Goal: Answer question/provide support: Share knowledge or assist other users

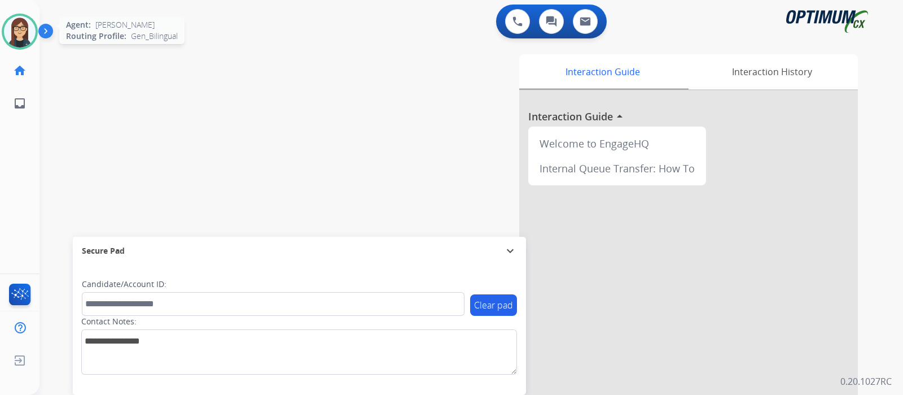
click at [19, 20] on img at bounding box center [20, 32] width 32 height 32
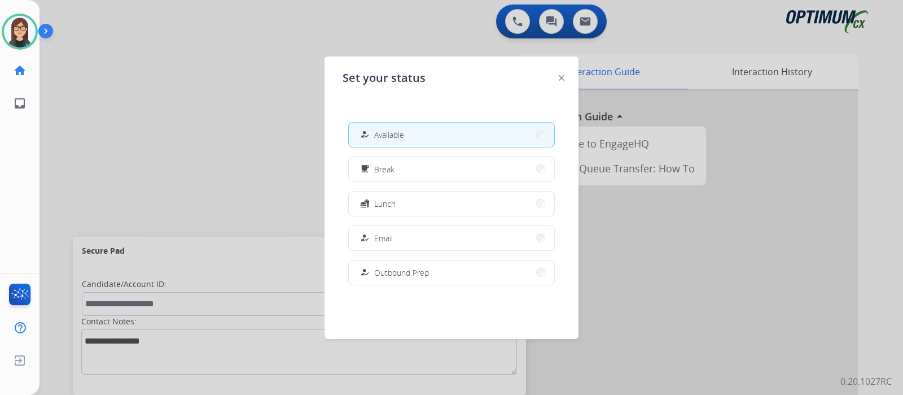
click at [183, 89] on div at bounding box center [451, 197] width 903 height 395
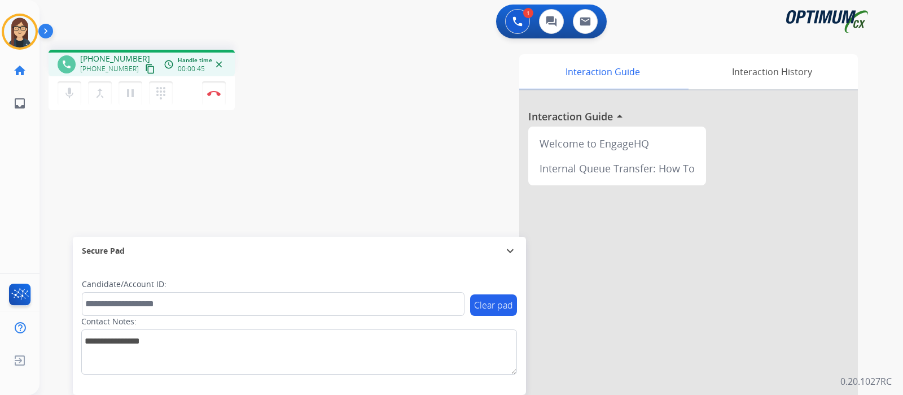
click at [145, 69] on mat-icon "content_copy" at bounding box center [150, 69] width 10 height 10
click at [403, 116] on div "Interaction Guide Interaction History Interaction Guide arrow_drop_up Welcome t…" at bounding box center [605, 282] width 506 height 457
click at [290, 175] on div "phone [PHONE_NUMBER] [PHONE_NUMBER] content_copy access_time Call metrics Queue…" at bounding box center [458, 276] width 837 height 471
click at [215, 94] on img at bounding box center [214, 93] width 14 height 6
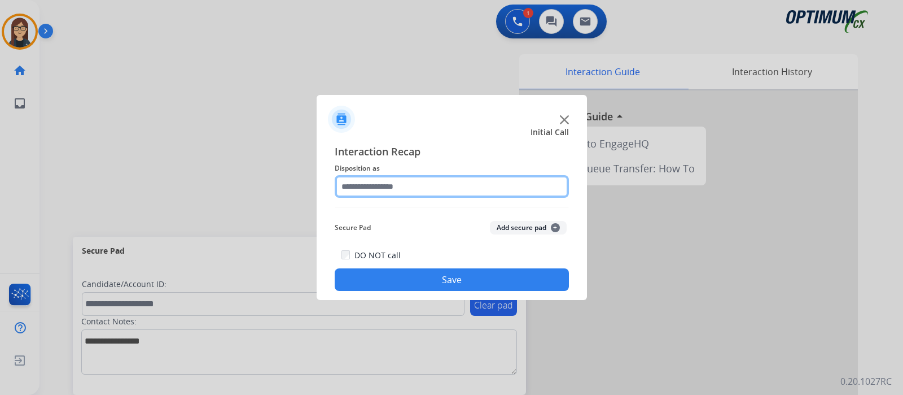
click at [354, 190] on input "text" at bounding box center [452, 186] width 234 height 23
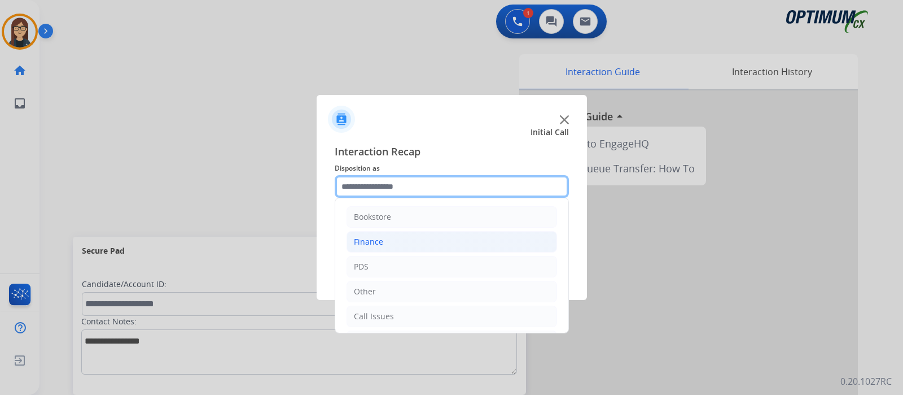
scroll to position [75, 0]
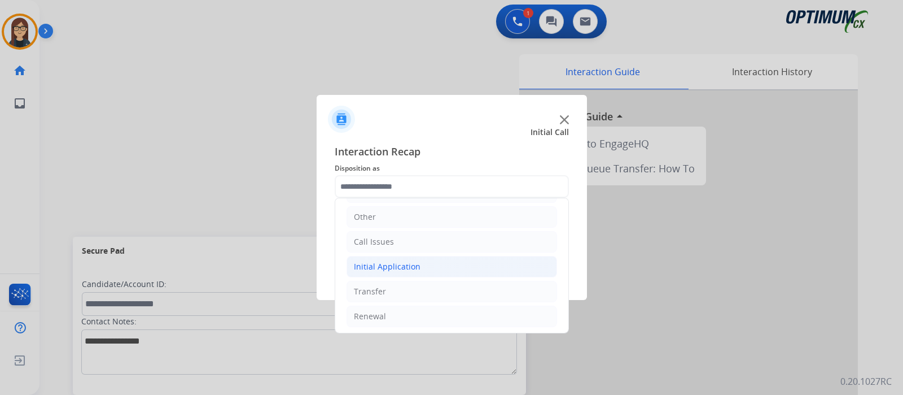
click at [397, 264] on div "Initial Application" at bounding box center [387, 266] width 67 height 11
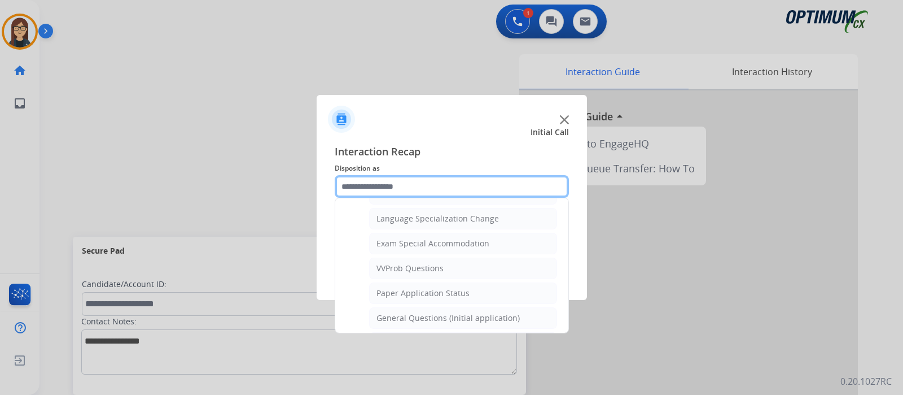
scroll to position [568, 0]
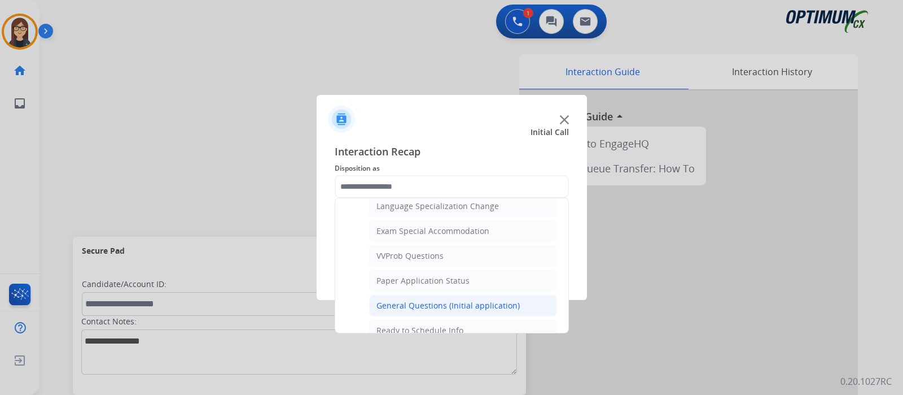
click at [451, 300] on div "General Questions (Initial application)" at bounding box center [448, 305] width 143 height 11
type input "**********"
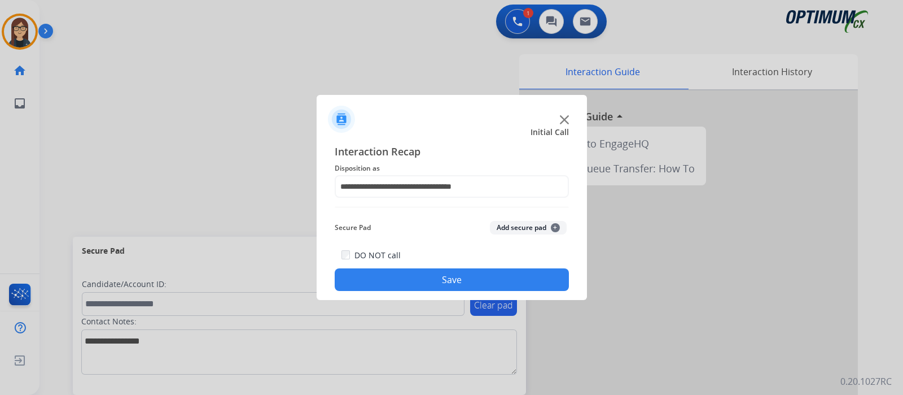
click at [449, 277] on button "Save" at bounding box center [452, 279] width 234 height 23
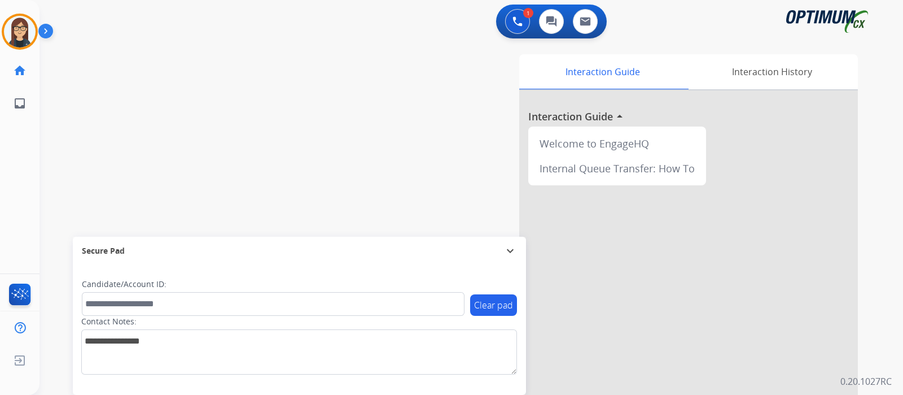
click at [268, 116] on div "swap_horiz Break voice bridge close_fullscreen Connect 3-Way Call merge_type Se…" at bounding box center [458, 276] width 837 height 471
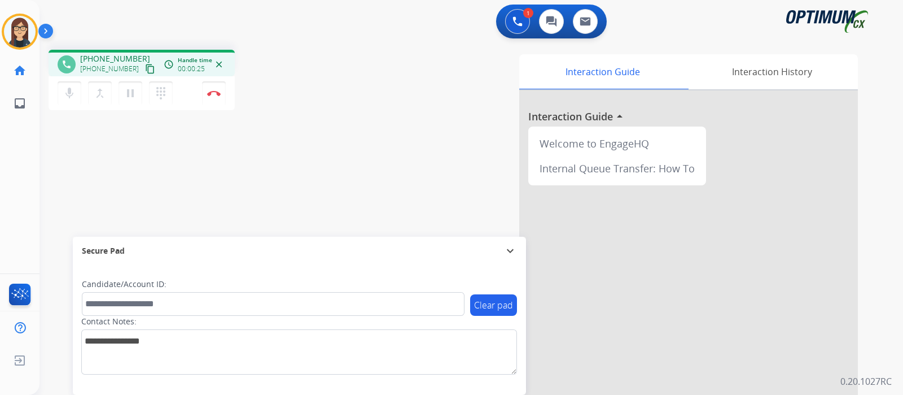
click at [145, 65] on mat-icon "content_copy" at bounding box center [150, 69] width 10 height 10
click at [293, 143] on div "phone [PHONE_NUMBER] [PHONE_NUMBER] content_copy access_time Call metrics Queue…" at bounding box center [458, 276] width 837 height 471
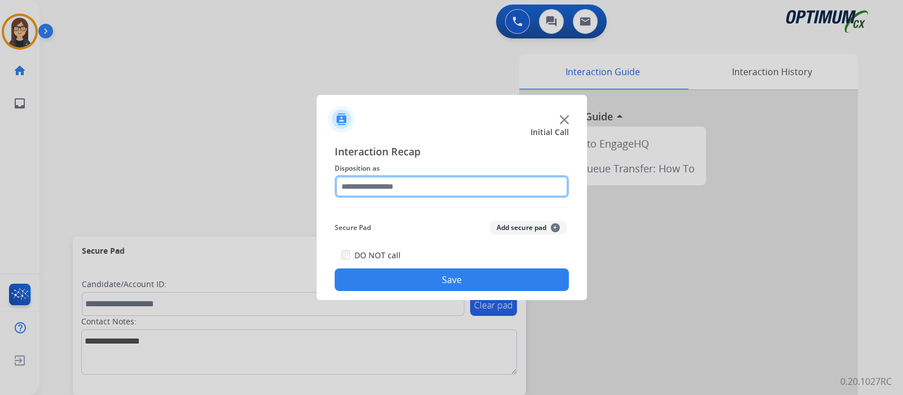
click at [384, 187] on input "text" at bounding box center [452, 186] width 234 height 23
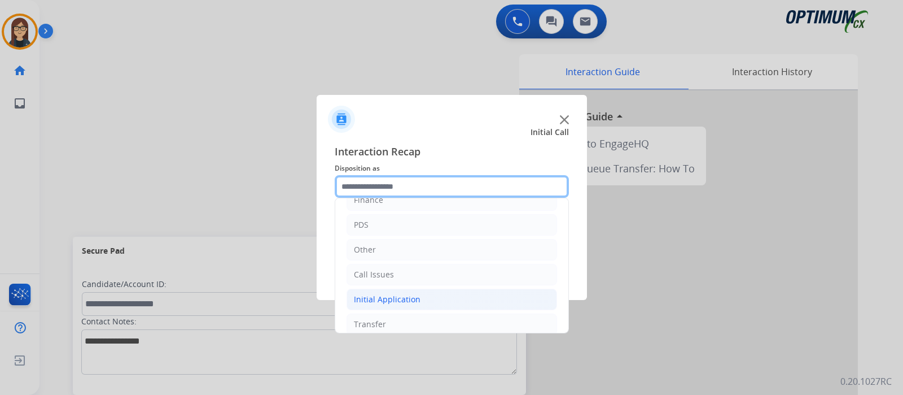
scroll to position [75, 0]
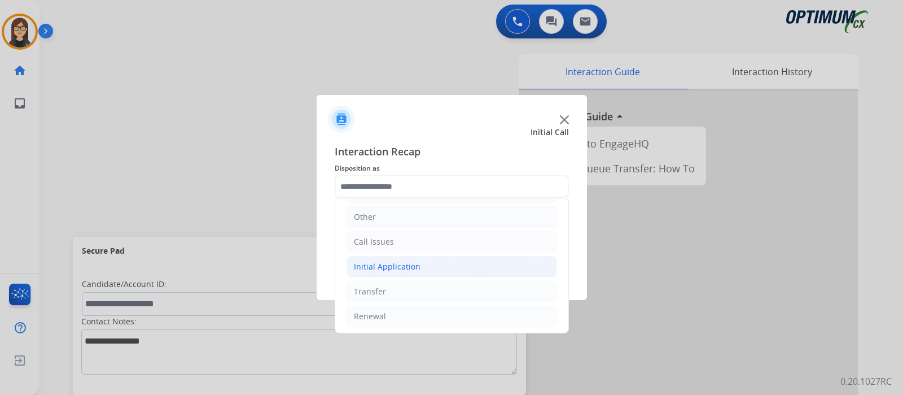
click at [379, 267] on div "Initial Application" at bounding box center [387, 266] width 67 height 11
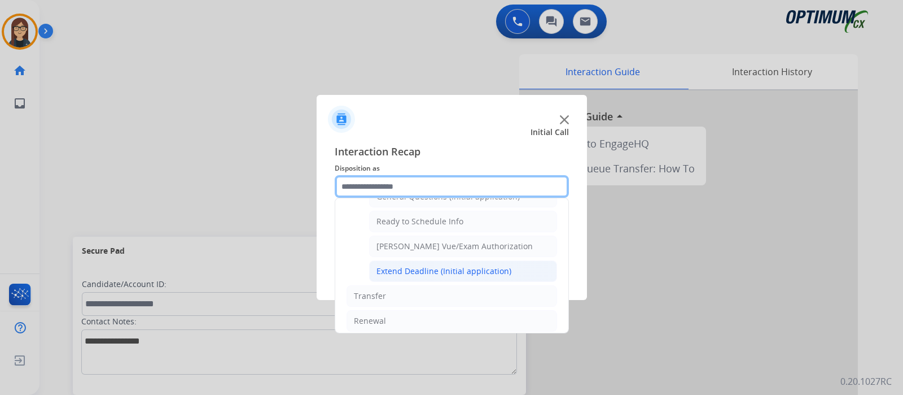
scroll to position [607, 0]
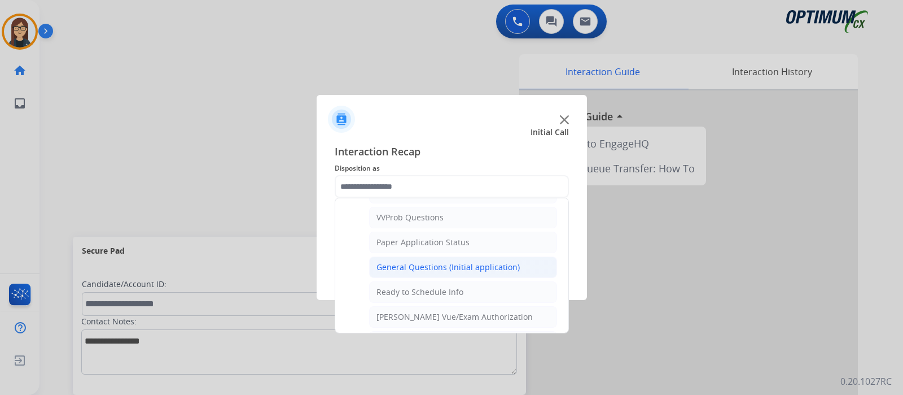
click at [423, 261] on div "General Questions (Initial application)" at bounding box center [448, 266] width 143 height 11
type input "**********"
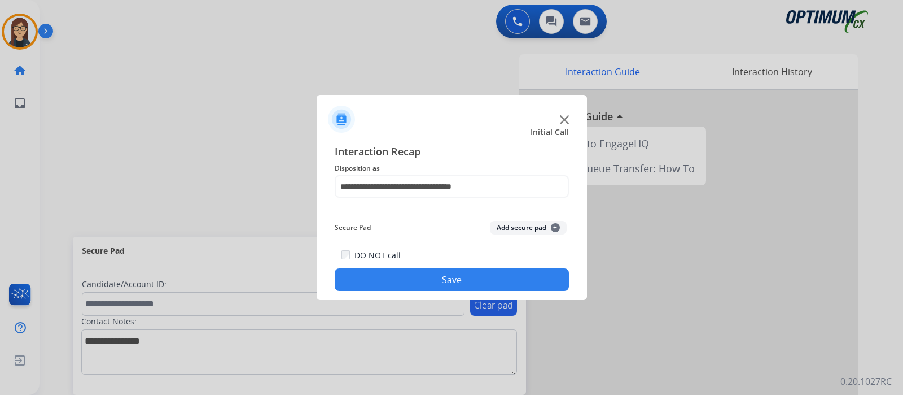
click at [421, 277] on button "Save" at bounding box center [452, 279] width 234 height 23
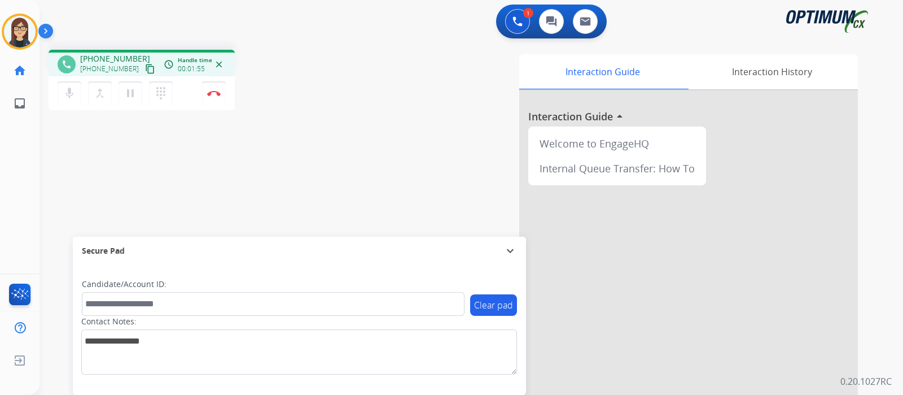
click at [145, 67] on mat-icon "content_copy" at bounding box center [150, 69] width 10 height 10
click at [347, 77] on div "phone [PHONE_NUMBER] [PHONE_NUMBER] content_copy access_time Call metrics Queue…" at bounding box center [198, 82] width 299 height 64
click at [70, 95] on mat-icon "mic" at bounding box center [70, 93] width 14 height 14
click at [64, 97] on span "Emails" at bounding box center [61, 104] width 32 height 20
click at [72, 94] on mat-icon "mic_off" at bounding box center [70, 93] width 14 height 14
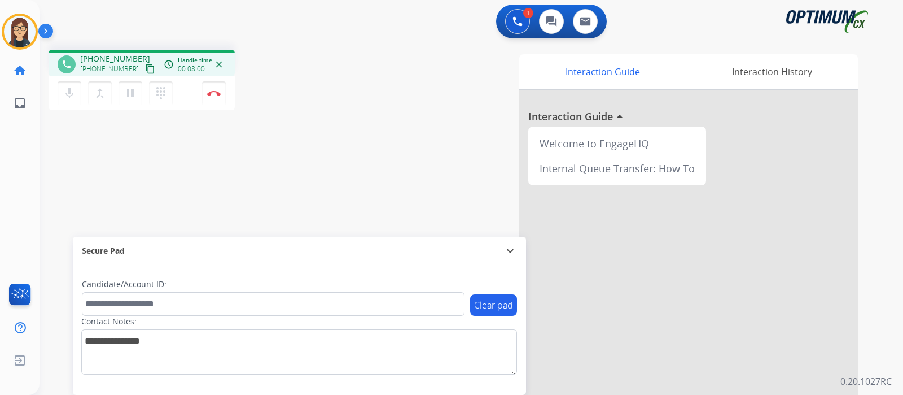
click at [351, 122] on div "phone [PHONE_NUMBER] [PHONE_NUMBER] content_copy access_time Call metrics Queue…" at bounding box center [458, 276] width 837 height 471
click at [283, 198] on div "phone [PHONE_NUMBER] [PHONE_NUMBER] content_copy access_time Call metrics Queue…" at bounding box center [458, 276] width 837 height 471
click at [212, 93] on img at bounding box center [214, 93] width 14 height 6
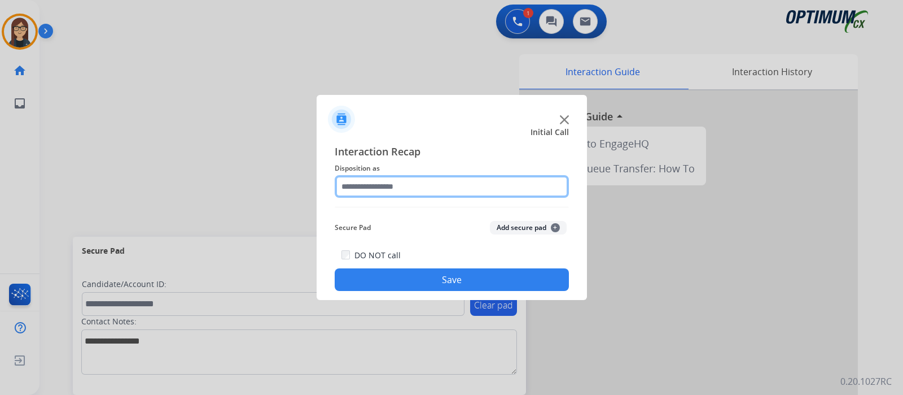
click at [363, 179] on input "text" at bounding box center [452, 186] width 234 height 23
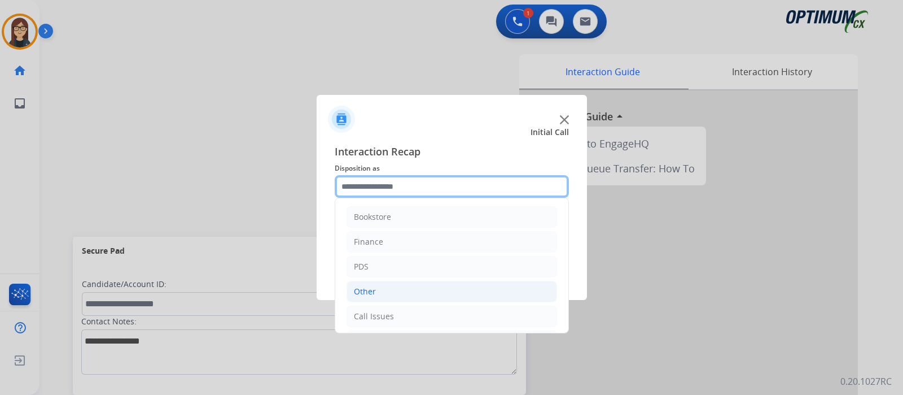
scroll to position [75, 0]
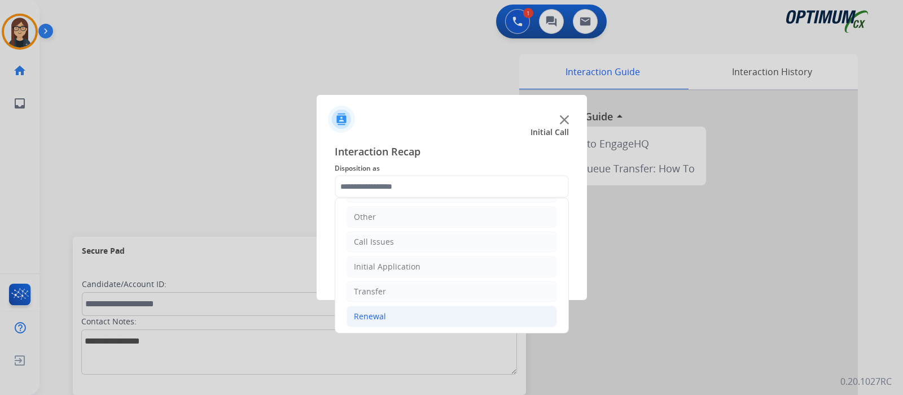
click at [382, 314] on div "Renewal" at bounding box center [370, 315] width 32 height 11
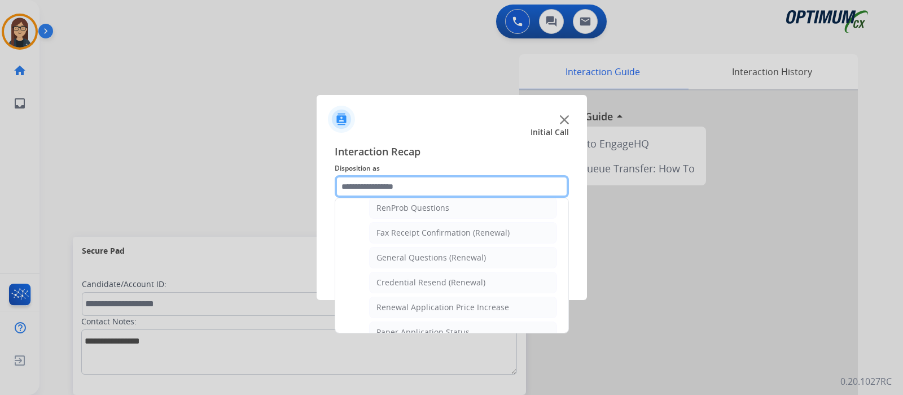
scroll to position [290, 0]
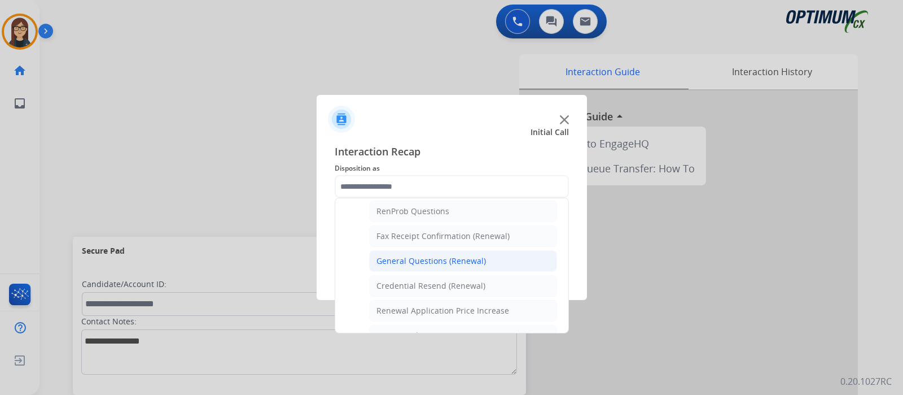
click at [427, 255] on div "General Questions (Renewal)" at bounding box center [432, 260] width 110 height 11
type input "**********"
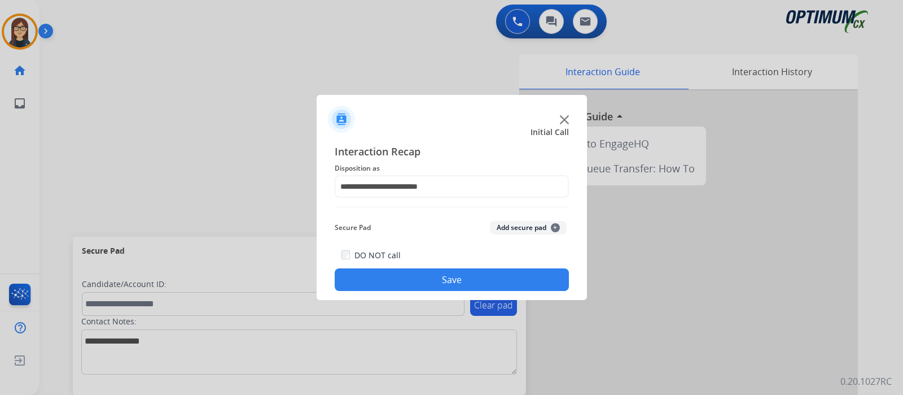
click at [415, 285] on button "Save" at bounding box center [452, 279] width 234 height 23
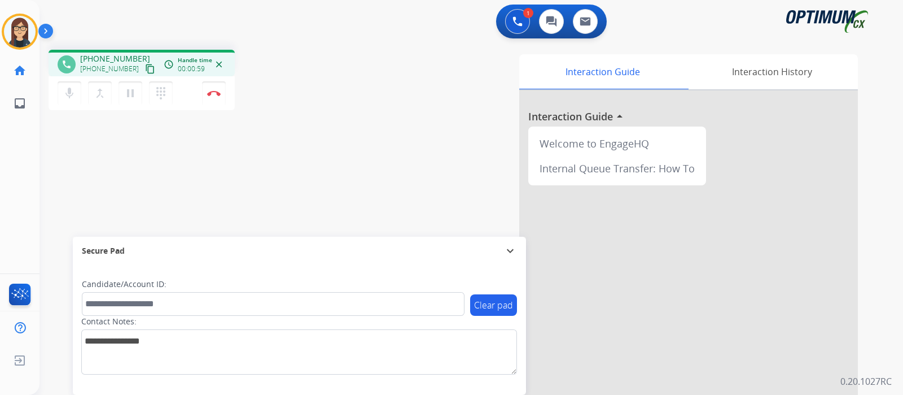
click at [145, 68] on mat-icon "content_copy" at bounding box center [150, 69] width 10 height 10
click at [349, 60] on div "phone [PHONE_NUMBER] [PHONE_NUMBER] content_copy access_time Call metrics Queue…" at bounding box center [458, 276] width 837 height 471
click at [64, 94] on mat-icon "mic" at bounding box center [70, 93] width 14 height 14
click at [166, 162] on div "phone [PHONE_NUMBER] [PHONE_NUMBER] content_copy access_time Call metrics Queue…" at bounding box center [458, 276] width 837 height 471
click at [60, 91] on button "mic_off Mute" at bounding box center [70, 93] width 24 height 24
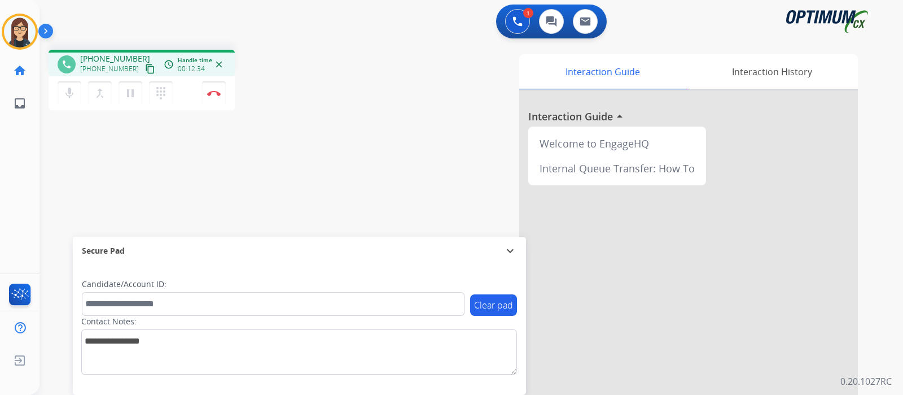
click at [118, 185] on div "phone [PHONE_NUMBER] [PHONE_NUMBER] content_copy access_time Call metrics Queue…" at bounding box center [458, 276] width 837 height 471
click at [307, 165] on div "phone [PHONE_NUMBER] [PHONE_NUMBER] content_copy access_time Call metrics Queue…" at bounding box center [458, 276] width 837 height 471
click at [216, 95] on img at bounding box center [214, 93] width 14 height 6
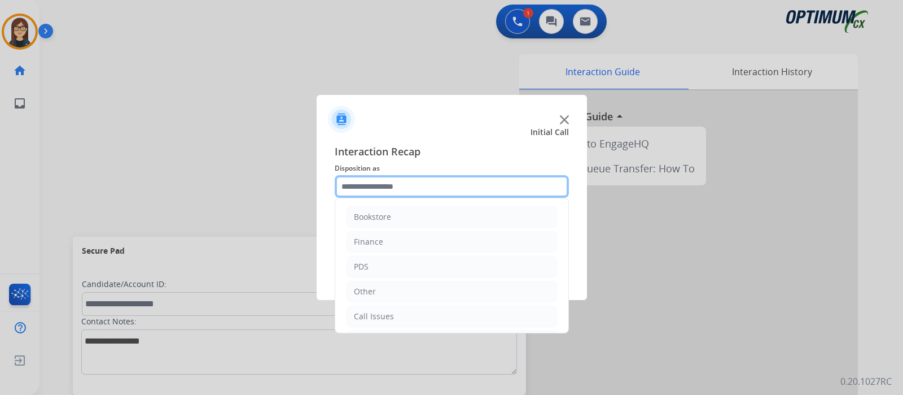
click at [366, 187] on input "text" at bounding box center [452, 186] width 234 height 23
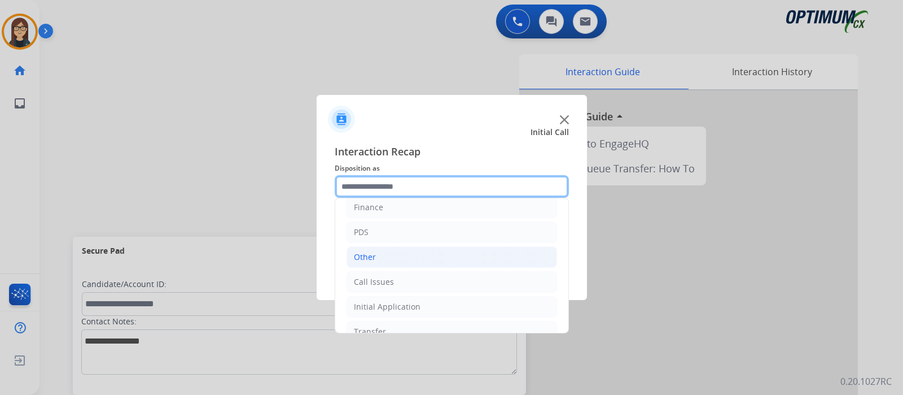
scroll to position [5, 0]
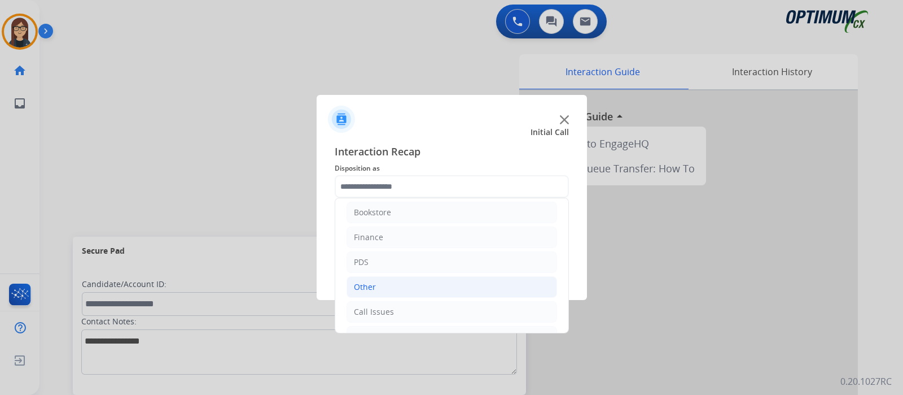
click at [378, 283] on li "Other" at bounding box center [452, 286] width 211 height 21
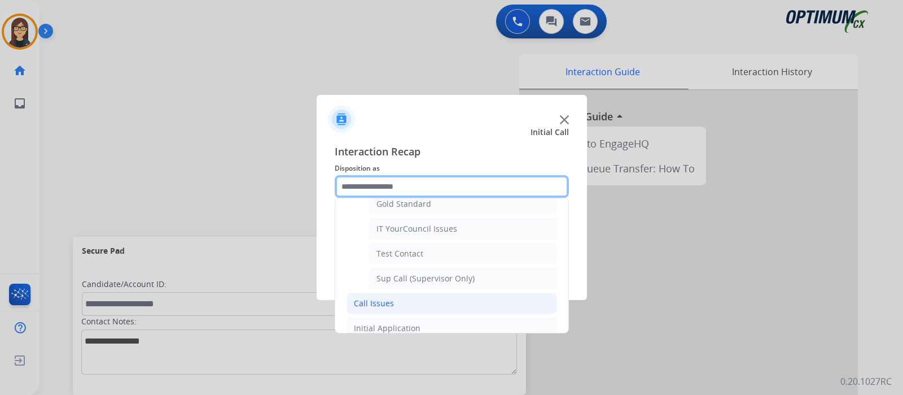
scroll to position [272, 0]
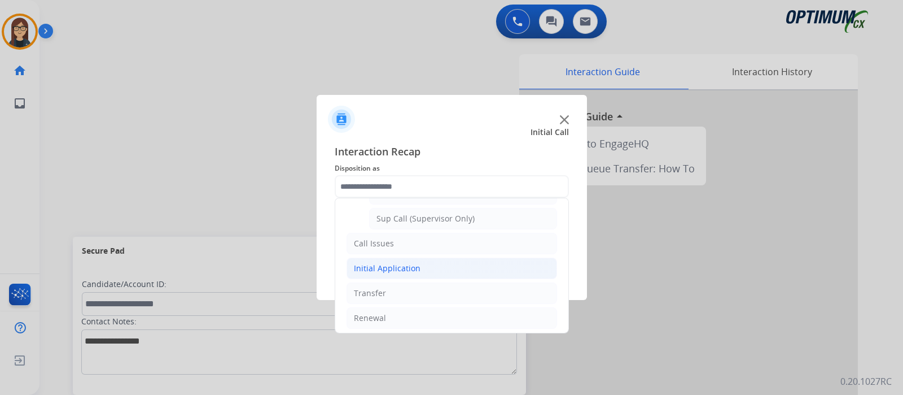
click at [407, 270] on div "Initial Application" at bounding box center [387, 268] width 67 height 11
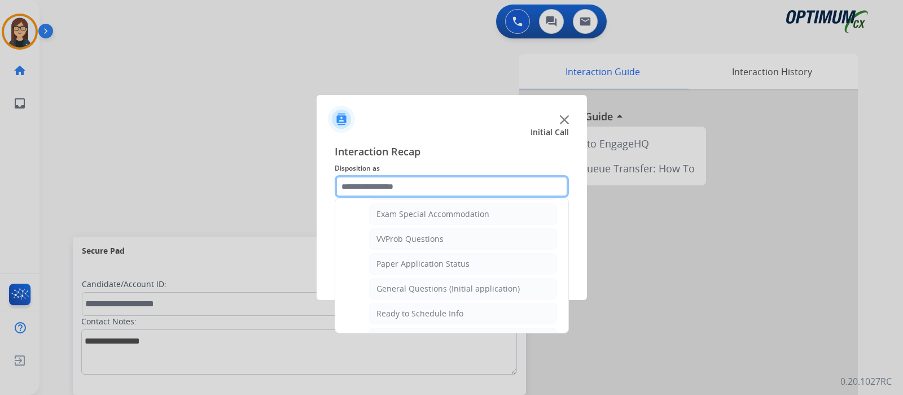
scroll to position [624, 0]
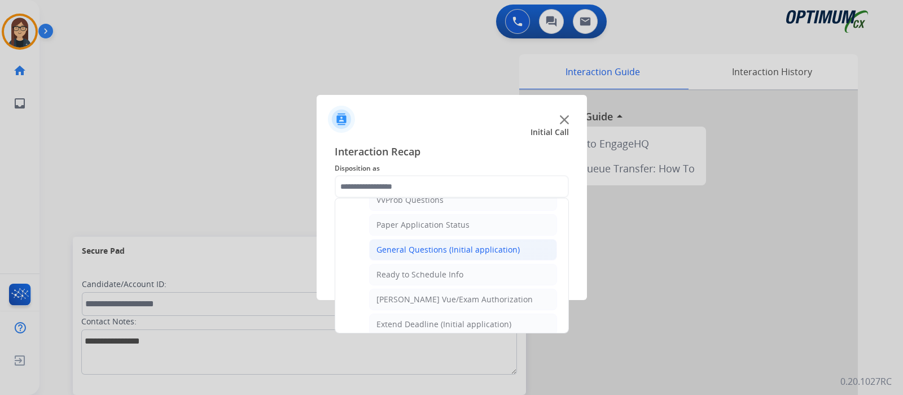
click at [482, 244] on div "General Questions (Initial application)" at bounding box center [448, 249] width 143 height 11
type input "**********"
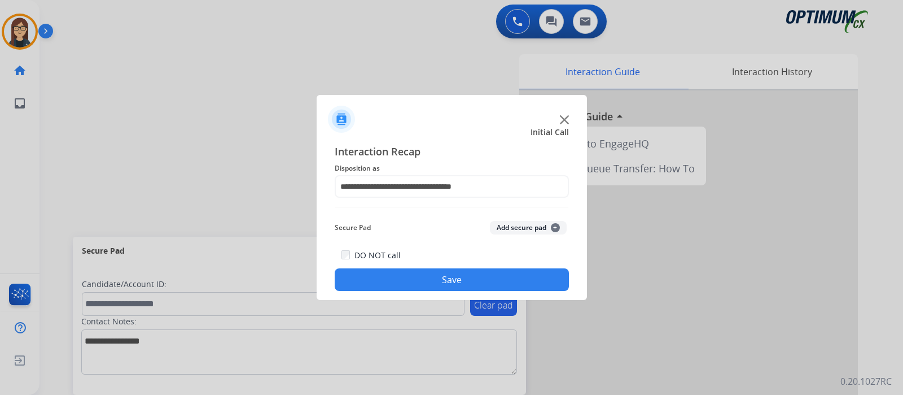
click at [463, 272] on button "Save" at bounding box center [452, 279] width 234 height 23
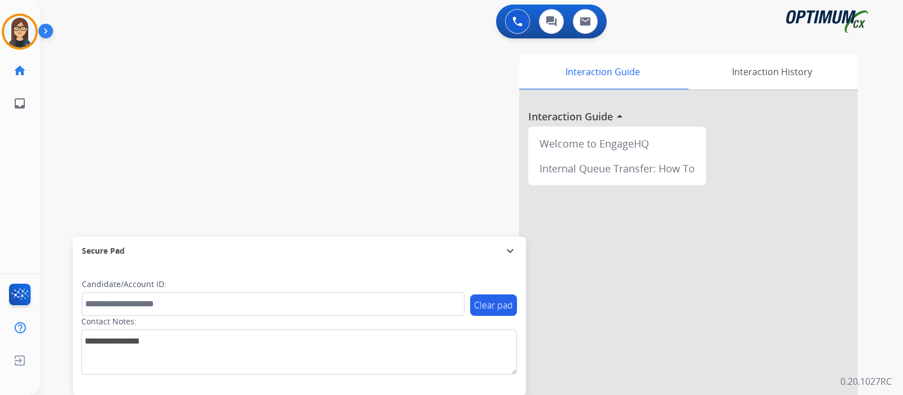
click at [178, 137] on div "swap_horiz Break voice bridge close_fullscreen Connect 3-Way Call merge_type Se…" at bounding box center [458, 276] width 837 height 471
click at [20, 27] on img at bounding box center [20, 32] width 32 height 32
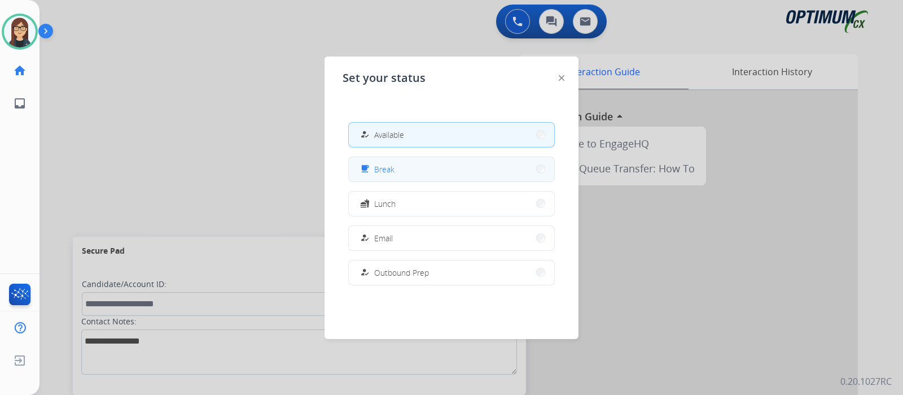
click at [380, 164] on span "Break" at bounding box center [384, 169] width 20 height 12
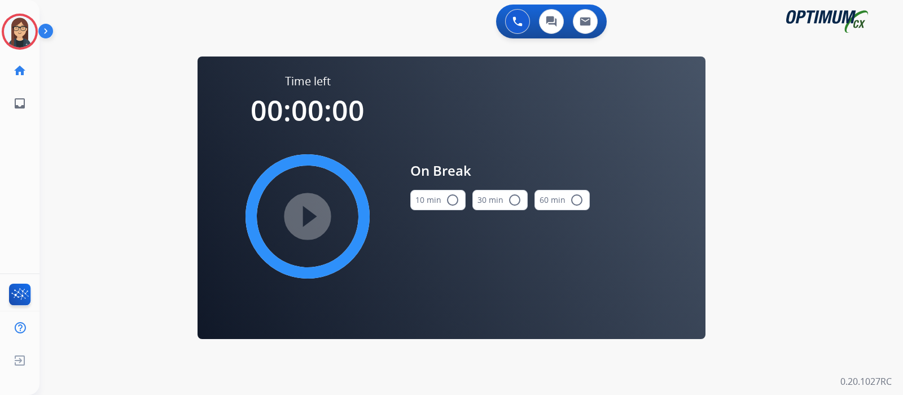
click at [451, 202] on mat-icon "radio_button_unchecked" at bounding box center [453, 200] width 14 height 14
click at [305, 213] on mat-icon "play_circle_filled" at bounding box center [308, 216] width 14 height 14
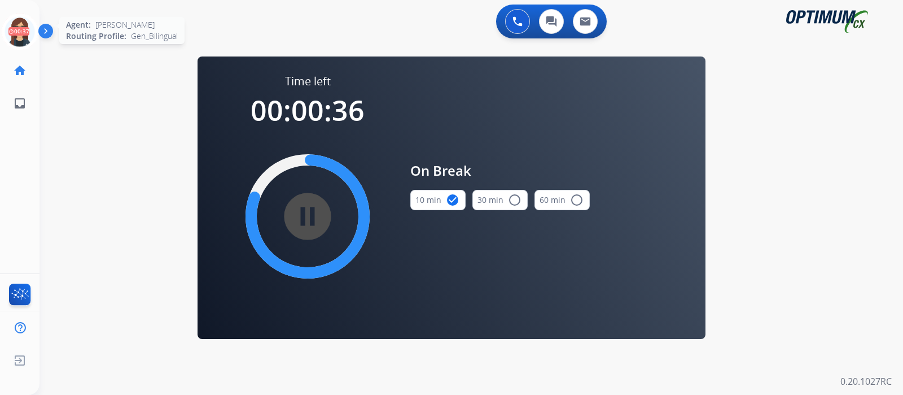
click at [16, 37] on icon at bounding box center [20, 32] width 37 height 37
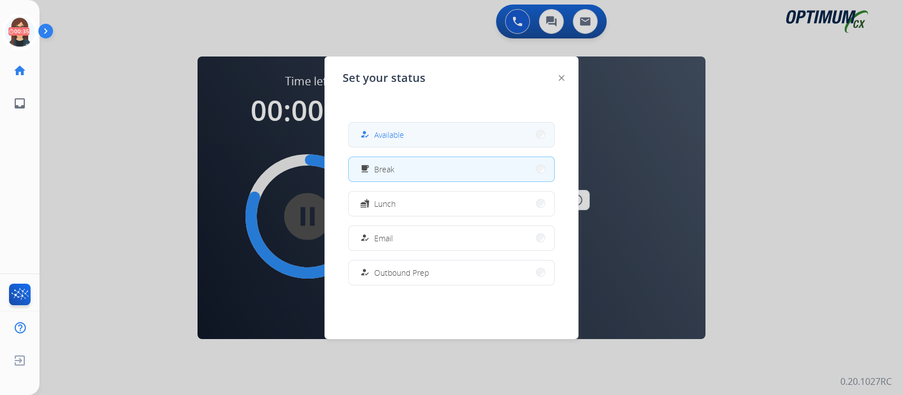
click at [371, 128] on div "how_to_reg" at bounding box center [366, 135] width 16 height 14
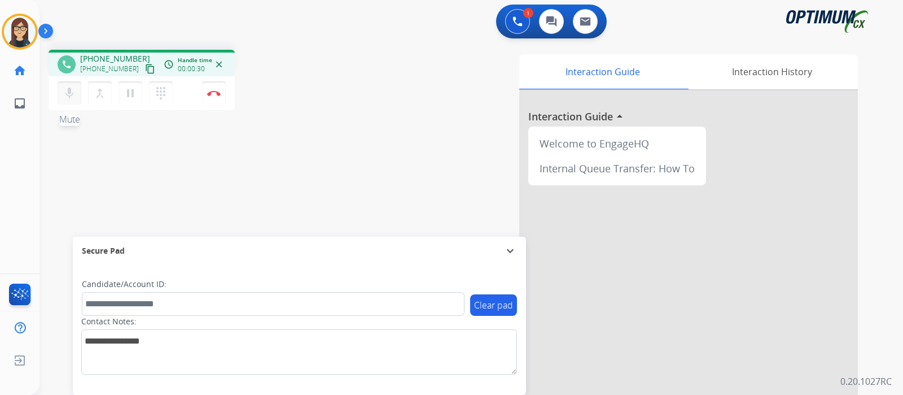
click at [63, 98] on mat-icon "mic" at bounding box center [70, 93] width 14 height 14
click at [70, 92] on mat-icon "mic_off" at bounding box center [70, 93] width 14 height 14
click at [145, 67] on mat-icon "content_copy" at bounding box center [150, 69] width 10 height 10
click at [145, 65] on mat-icon "content_copy" at bounding box center [150, 69] width 10 height 10
click at [362, 107] on div "Interaction Guide Interaction History Interaction Guide arrow_drop_up Welcome t…" at bounding box center [605, 282] width 506 height 457
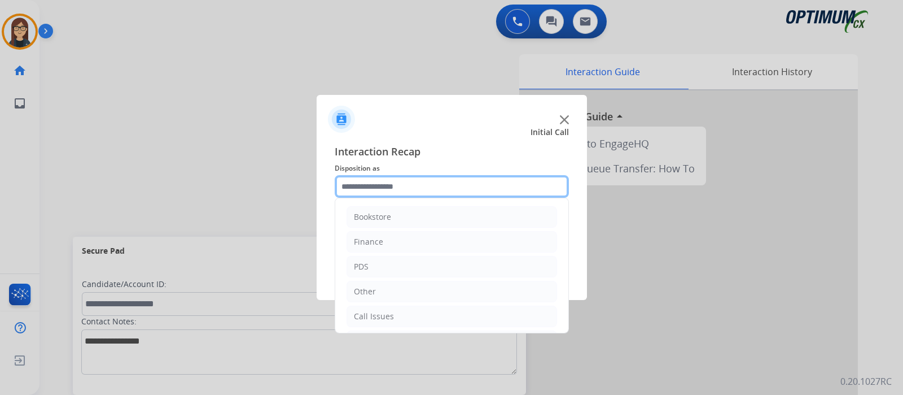
click at [389, 193] on input "text" at bounding box center [452, 186] width 234 height 23
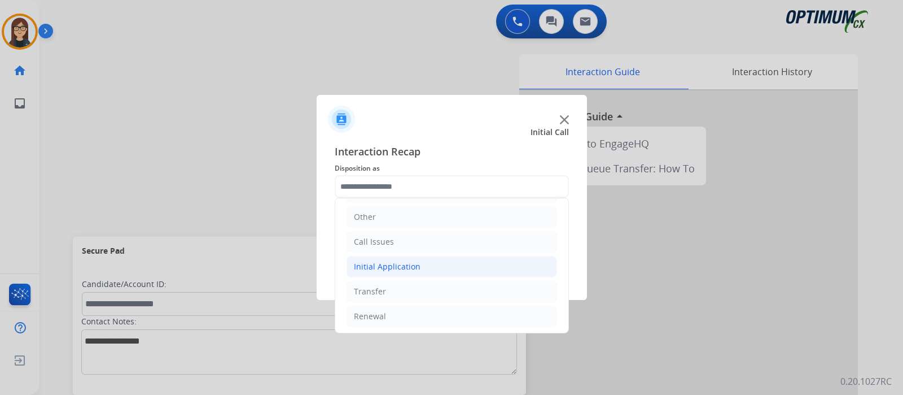
click at [406, 263] on div "Initial Application" at bounding box center [387, 266] width 67 height 11
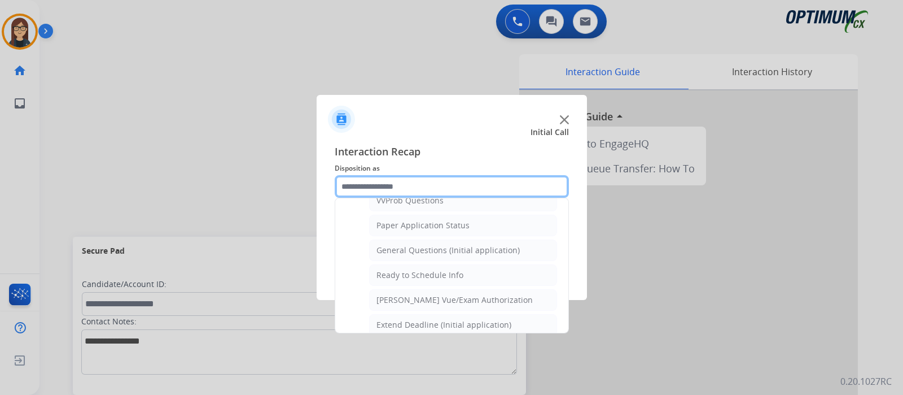
scroll to position [607, 0]
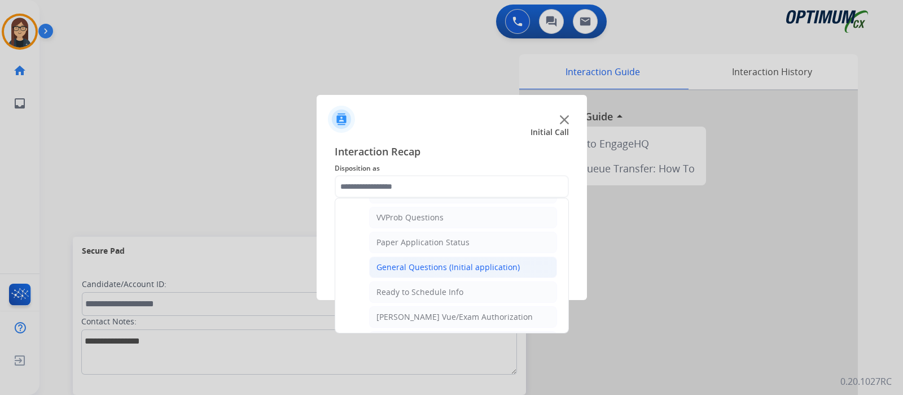
click at [421, 261] on div "General Questions (Initial application)" at bounding box center [448, 266] width 143 height 11
type input "**********"
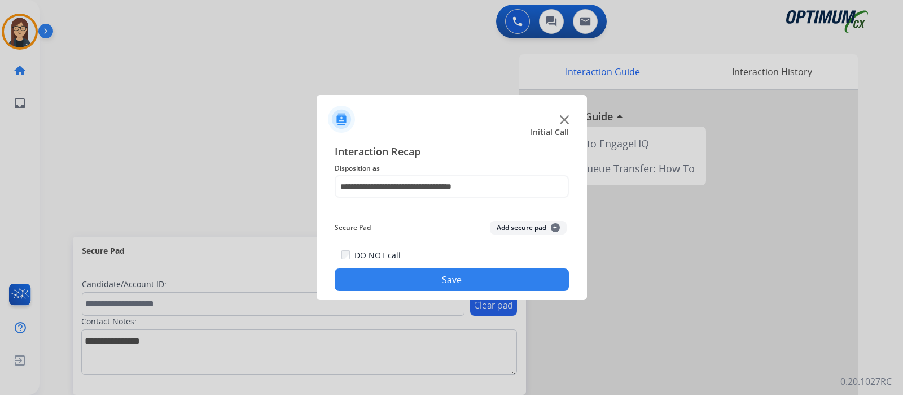
click at [383, 283] on button "Save" at bounding box center [452, 279] width 234 height 23
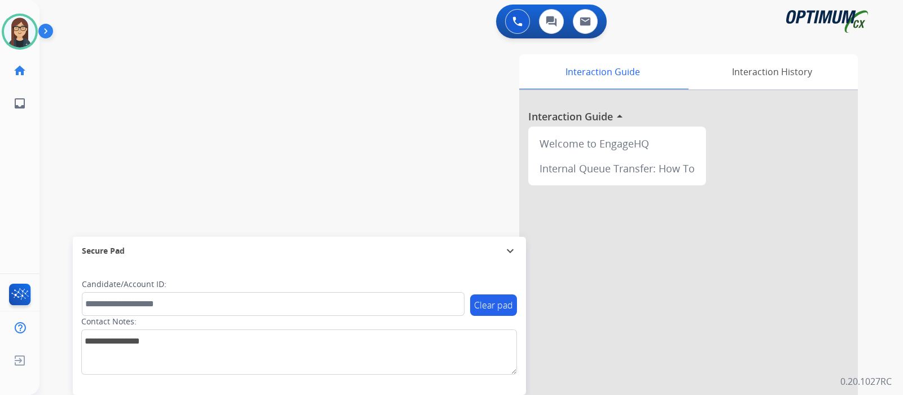
click at [266, 143] on div "swap_horiz Break voice bridge close_fullscreen Connect 3-Way Call merge_type Se…" at bounding box center [458, 276] width 837 height 471
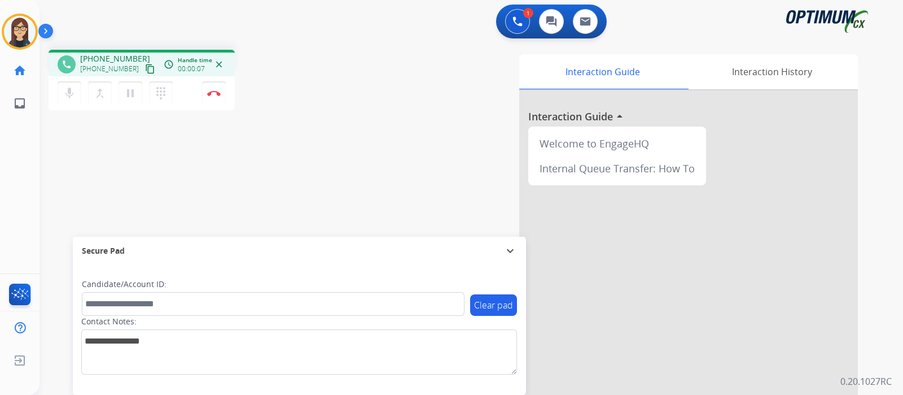
click at [145, 67] on mat-icon "content_copy" at bounding box center [150, 69] width 10 height 10
click at [409, 43] on div "phone [PHONE_NUMBER] [PHONE_NUMBER] content_copy access_time Call metrics Queue…" at bounding box center [458, 276] width 837 height 471
click at [380, 144] on div "Interaction Guide Interaction History Interaction Guide arrow_drop_up Welcome t…" at bounding box center [605, 282] width 506 height 457
click at [309, 113] on div "phone [PHONE_NUMBER] [PHONE_NUMBER] content_copy access_time Call metrics Queue…" at bounding box center [198, 82] width 299 height 64
click at [64, 89] on mat-icon "mic" at bounding box center [70, 93] width 14 height 14
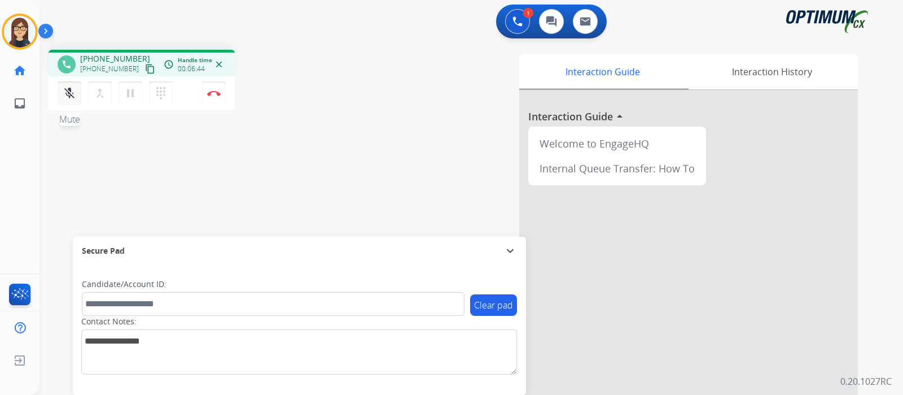
click at [79, 90] on button "mic_off Mute" at bounding box center [70, 93] width 24 height 24
click at [333, 106] on div "phone [PHONE_NUMBER] [PHONE_NUMBER] content_copy access_time Call metrics Queue…" at bounding box center [198, 82] width 299 height 64
click at [398, 108] on div "Interaction Guide Interaction History Interaction Guide arrow_drop_up Welcome t…" at bounding box center [605, 282] width 506 height 457
click at [307, 185] on div "phone [PHONE_NUMBER] [PHONE_NUMBER] content_copy access_time Call metrics Queue…" at bounding box center [458, 276] width 837 height 471
click at [301, 151] on div "phone [PHONE_NUMBER] [PHONE_NUMBER] content_copy access_time Call metrics Queue…" at bounding box center [458, 276] width 837 height 471
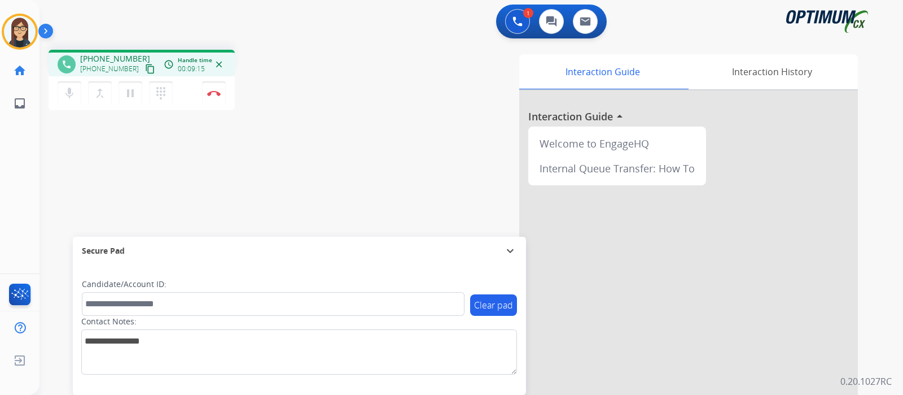
click at [335, 10] on div "1 Voice Interactions 0 Chat Interactions 0 Email Interactions" at bounding box center [464, 23] width 823 height 36
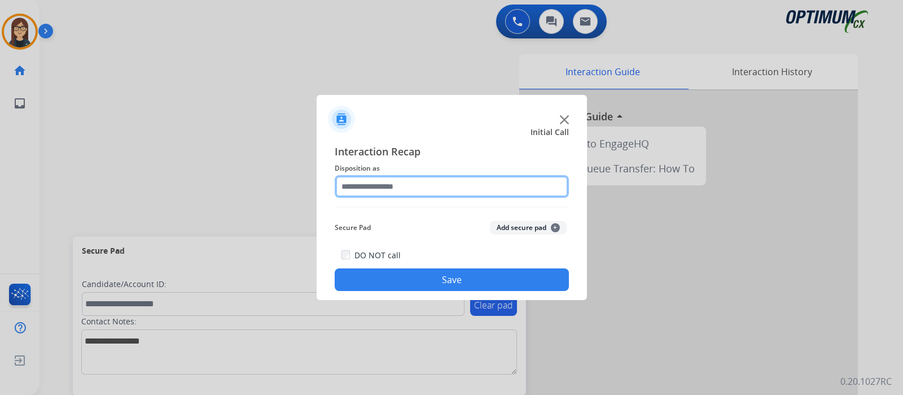
click at [391, 178] on input "text" at bounding box center [452, 186] width 234 height 23
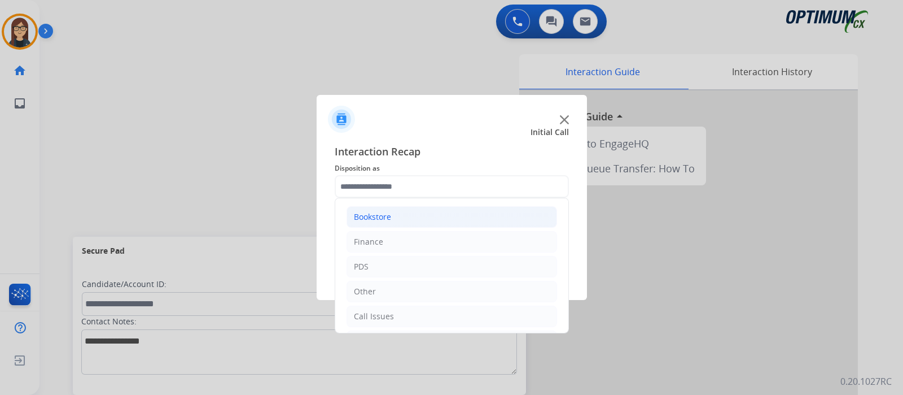
click at [383, 218] on div "Bookstore" at bounding box center [372, 216] width 37 height 11
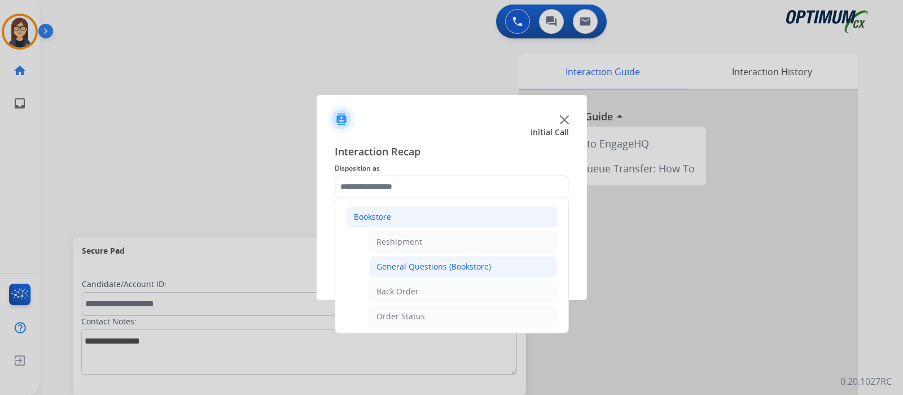
click at [416, 266] on div "General Questions (Bookstore)" at bounding box center [434, 266] width 115 height 11
type input "**********"
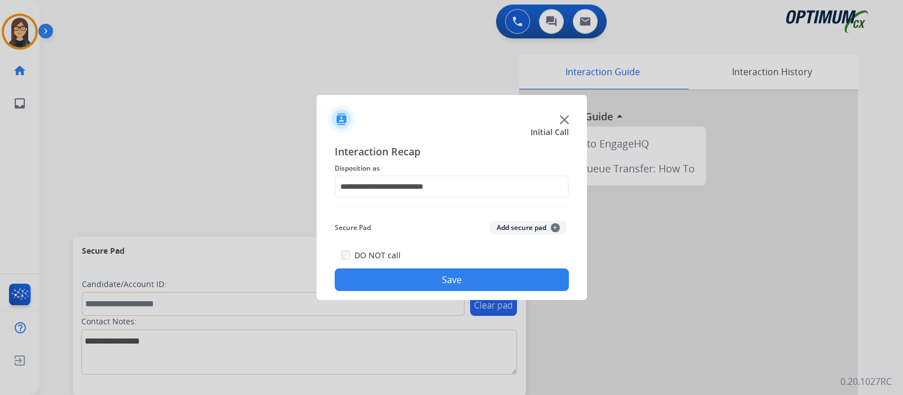
click at [418, 275] on button "Save" at bounding box center [452, 279] width 234 height 23
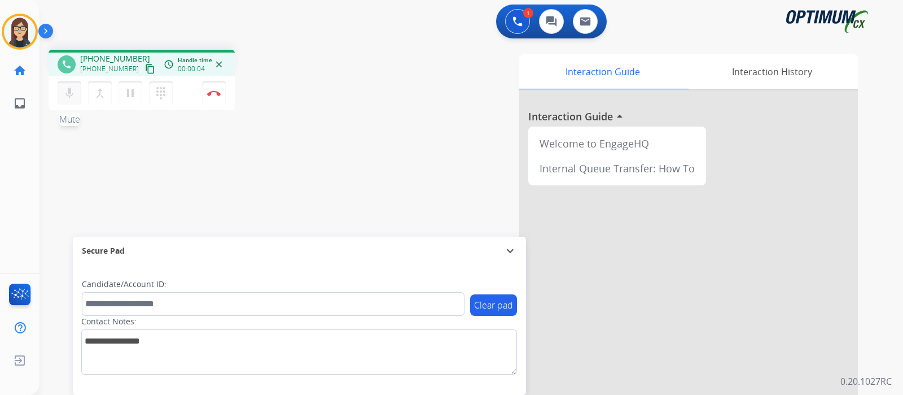
click at [69, 94] on mat-icon "mic" at bounding box center [70, 93] width 14 height 14
click at [69, 109] on div "mic_off Mute merge_type Bridge pause Hold dialpad Dialpad Disconnect" at bounding box center [142, 93] width 186 height 34
click at [64, 92] on mat-icon "mic_off" at bounding box center [70, 93] width 14 height 14
click at [145, 68] on mat-icon "content_copy" at bounding box center [150, 69] width 10 height 10
click at [67, 93] on mat-icon "mic" at bounding box center [70, 93] width 14 height 14
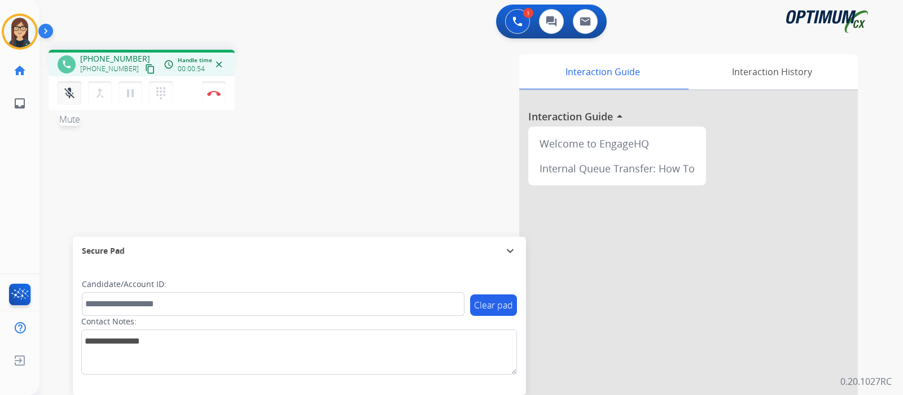
click at [75, 97] on mat-icon "mic_off" at bounding box center [70, 93] width 14 height 14
click at [72, 93] on mat-icon "mic" at bounding box center [70, 93] width 14 height 14
click at [65, 95] on mat-icon "mic_off" at bounding box center [70, 93] width 14 height 14
click at [70, 94] on mat-icon "mic" at bounding box center [70, 93] width 14 height 14
click at [63, 95] on mat-icon "mic_off" at bounding box center [70, 93] width 14 height 14
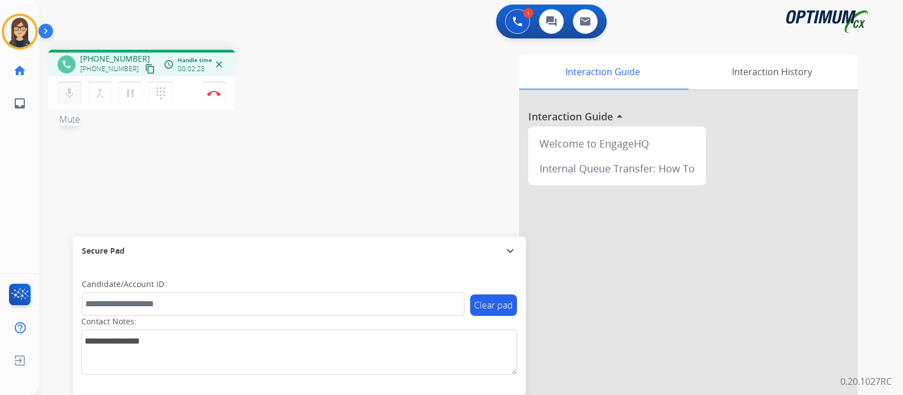
click at [64, 98] on mat-icon "mic" at bounding box center [70, 93] width 14 height 14
click at [65, 95] on mat-icon "mic_off" at bounding box center [70, 93] width 14 height 14
click at [69, 96] on mat-icon "mic" at bounding box center [70, 93] width 14 height 14
click at [145, 71] on mat-icon "content_copy" at bounding box center [150, 69] width 10 height 10
click at [75, 94] on mat-icon "mic_off" at bounding box center [70, 93] width 14 height 14
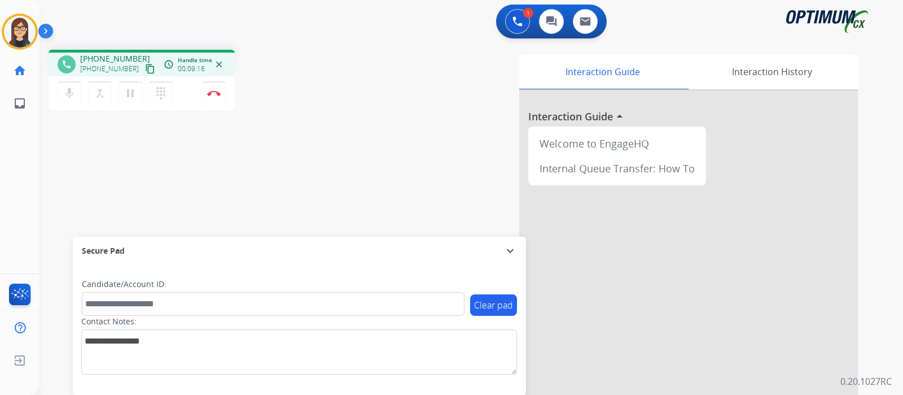
click at [245, 122] on div "phone [PHONE_NUMBER] [PHONE_NUMBER] content_copy access_time Call metrics Queue…" at bounding box center [458, 276] width 837 height 471
click at [215, 96] on button "Disconnect" at bounding box center [214, 93] width 24 height 24
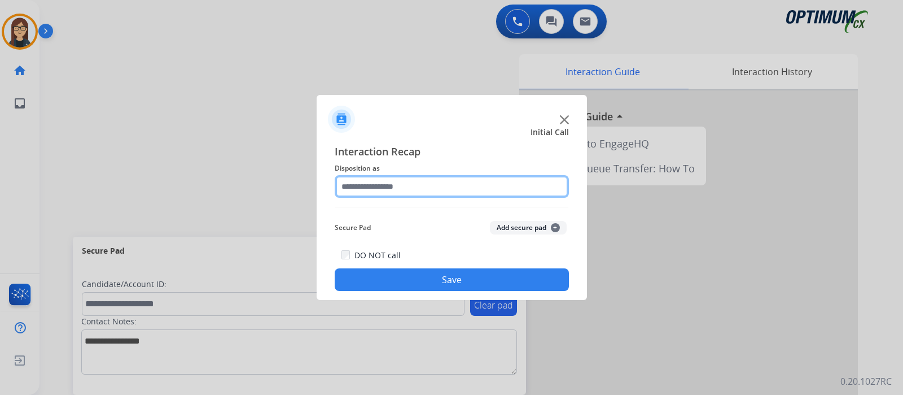
click at [358, 178] on input "text" at bounding box center [452, 186] width 234 height 23
click at [378, 185] on input "text" at bounding box center [452, 186] width 234 height 23
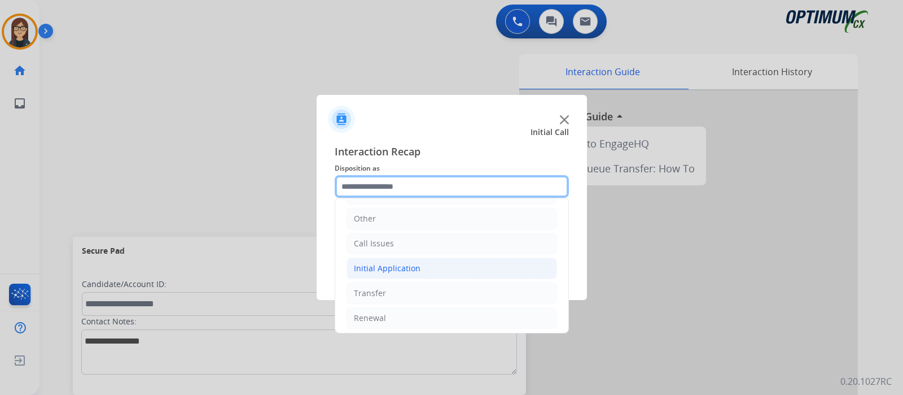
scroll to position [75, 0]
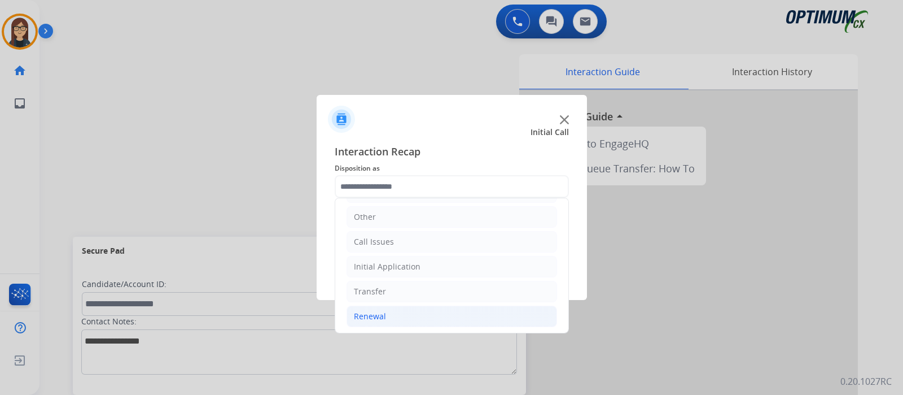
click at [382, 311] on div "Renewal" at bounding box center [370, 315] width 32 height 11
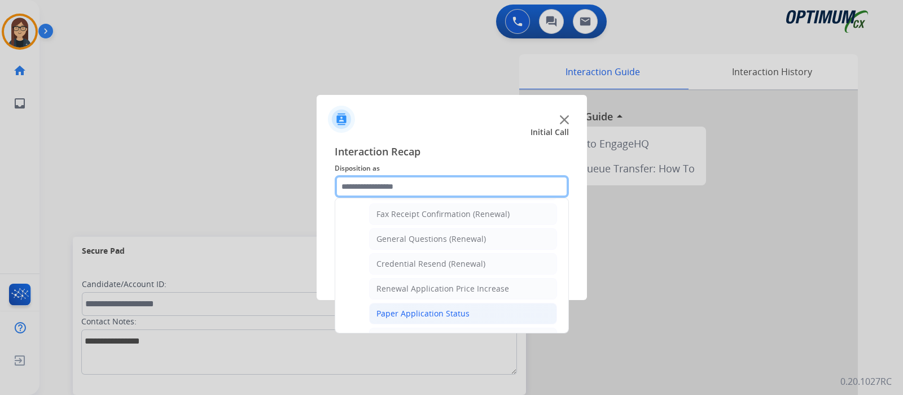
scroll to position [290, 0]
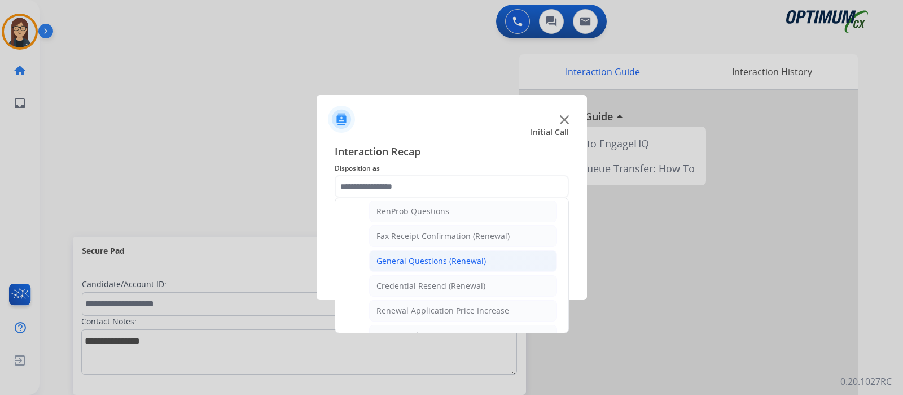
click at [418, 256] on div "General Questions (Renewal)" at bounding box center [432, 260] width 110 height 11
type input "**********"
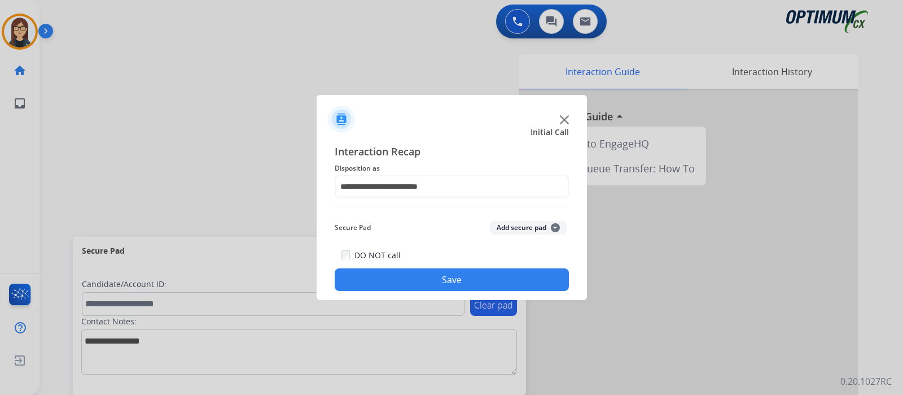
click at [397, 280] on button "Save" at bounding box center [452, 279] width 234 height 23
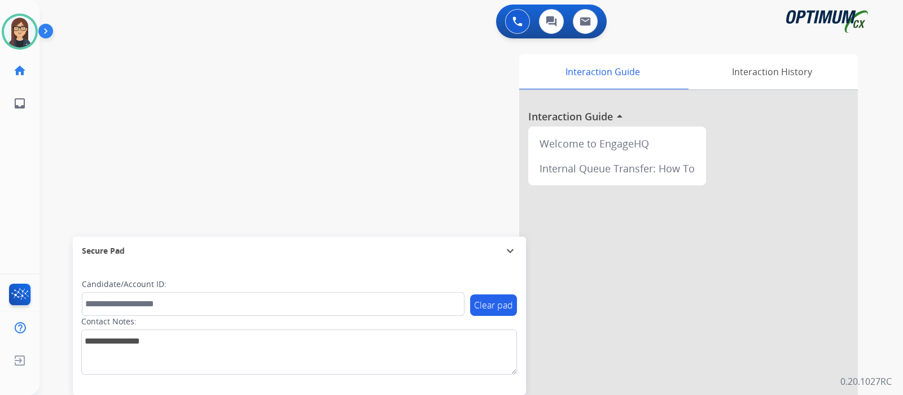
click at [189, 129] on div "swap_horiz Break voice bridge close_fullscreen Connect 3-Way Call merge_type Se…" at bounding box center [458, 276] width 837 height 471
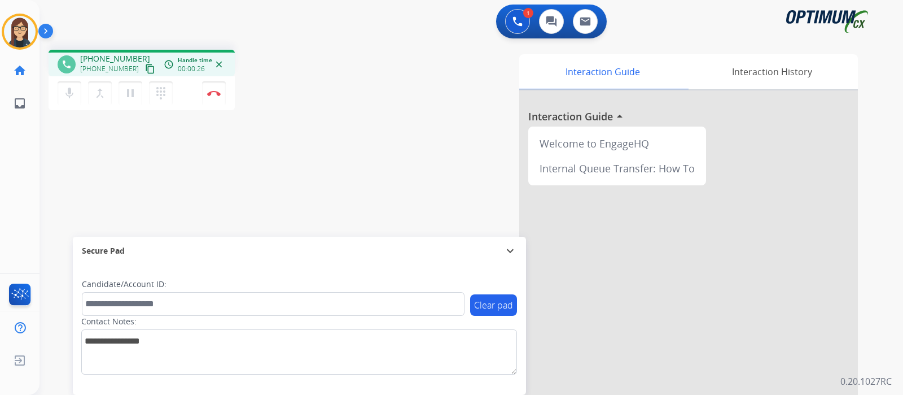
click at [145, 71] on mat-icon "content_copy" at bounding box center [150, 69] width 10 height 10
click at [316, 174] on div "phone [PHONE_NUMBER] [PHONE_NUMBER] content_copy access_time Call metrics Queue…" at bounding box center [458, 276] width 837 height 471
click at [313, 118] on div "phone [PHONE_NUMBER] [PHONE_NUMBER] content_copy access_time Call metrics Queue…" at bounding box center [458, 276] width 837 height 471
click at [323, 141] on div "phone [PHONE_NUMBER] [PHONE_NUMBER] content_copy access_time Call metrics Queue…" at bounding box center [458, 276] width 837 height 471
click at [283, 193] on div "phone [PHONE_NUMBER] [PHONE_NUMBER] content_copy access_time Call metrics Queue…" at bounding box center [458, 276] width 837 height 471
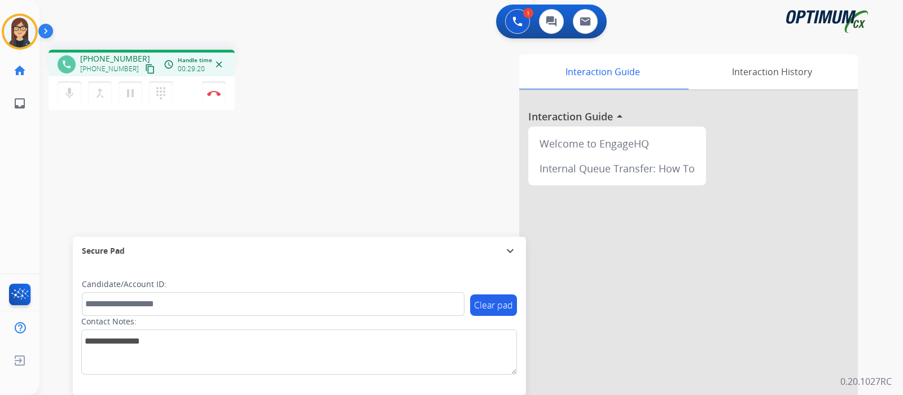
click at [273, 128] on div "phone [PHONE_NUMBER] [PHONE_NUMBER] content_copy access_time Call metrics Queue…" at bounding box center [458, 276] width 837 height 471
click at [217, 96] on button "Disconnect" at bounding box center [214, 93] width 24 height 24
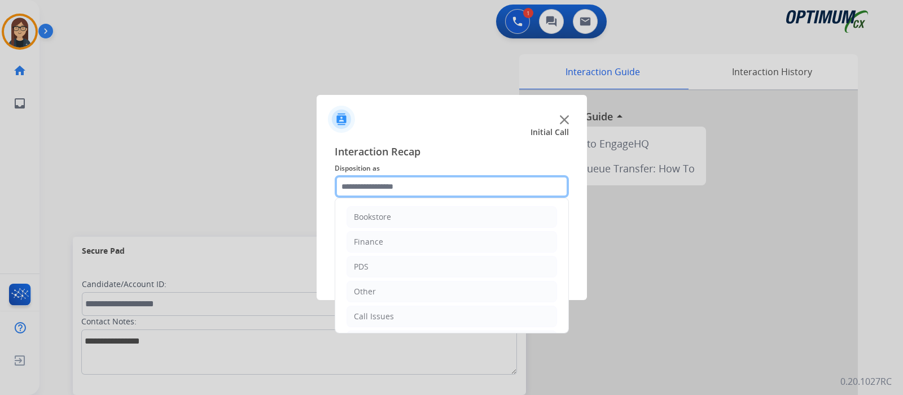
click at [398, 184] on input "text" at bounding box center [452, 186] width 234 height 23
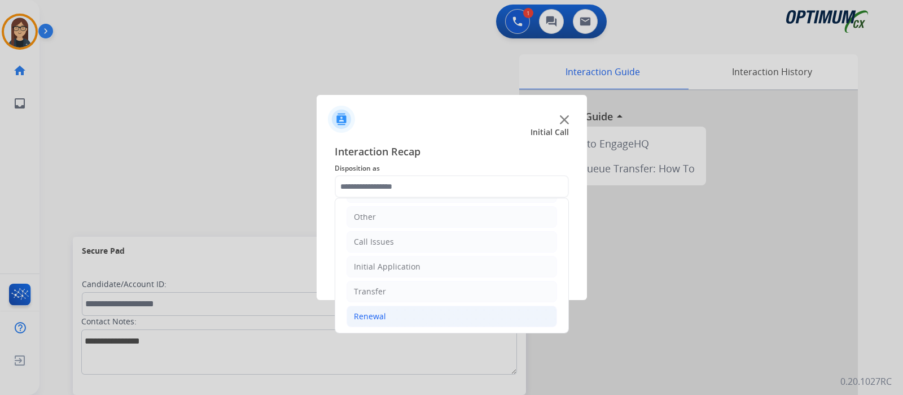
click at [382, 314] on div "Renewal" at bounding box center [370, 315] width 32 height 11
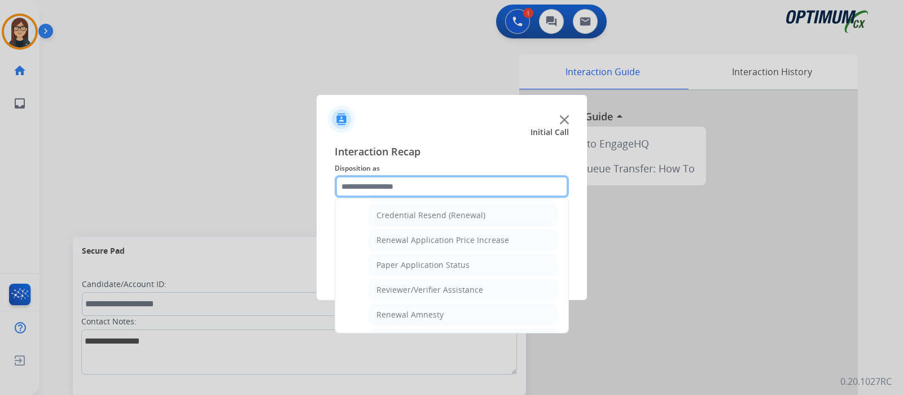
scroll to position [290, 0]
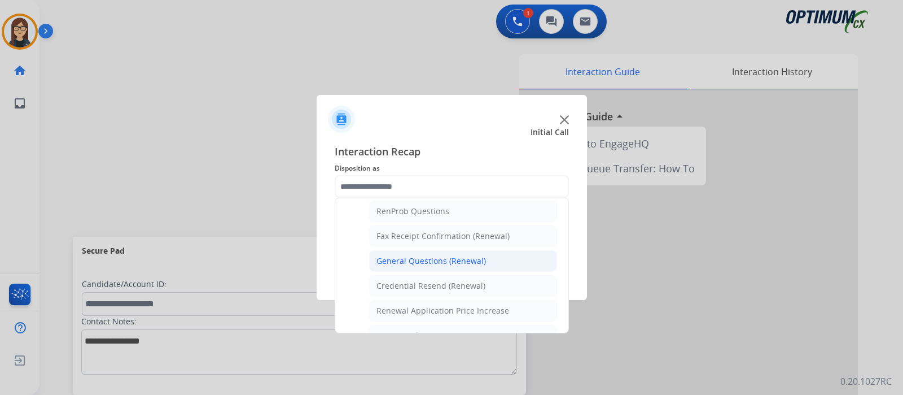
click at [456, 255] on div "General Questions (Renewal)" at bounding box center [432, 260] width 110 height 11
type input "**********"
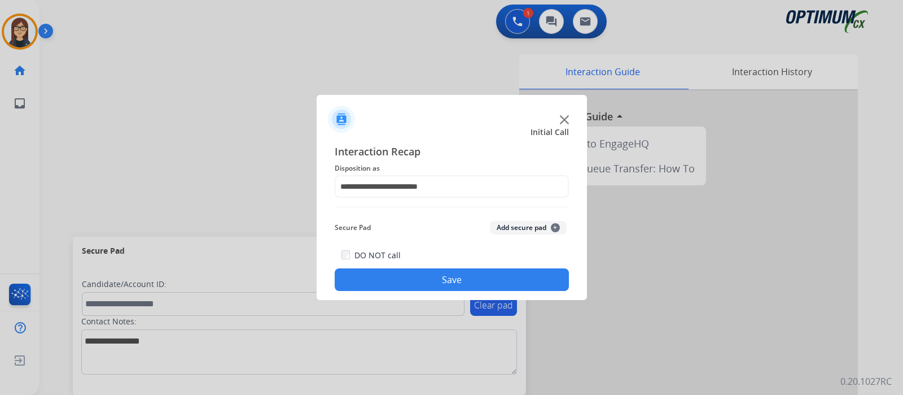
click at [452, 278] on button "Save" at bounding box center [452, 279] width 234 height 23
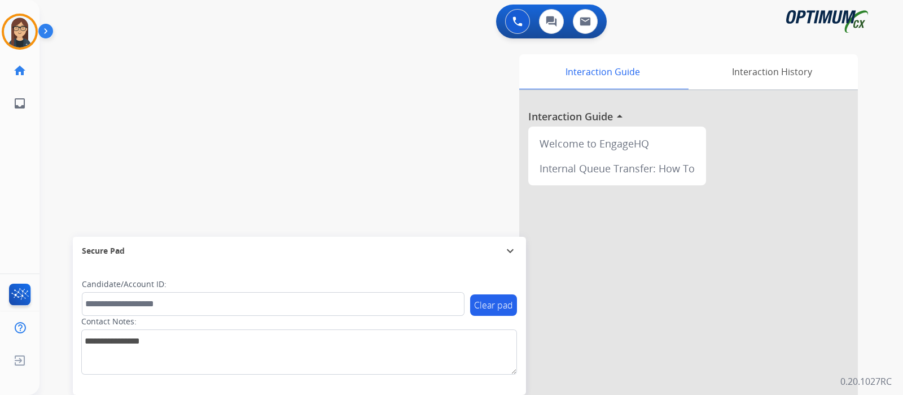
click at [278, 115] on div "swap_horiz Break voice bridge close_fullscreen Connect 3-Way Call merge_type Se…" at bounding box center [458, 276] width 837 height 471
click at [23, 25] on img at bounding box center [20, 32] width 32 height 32
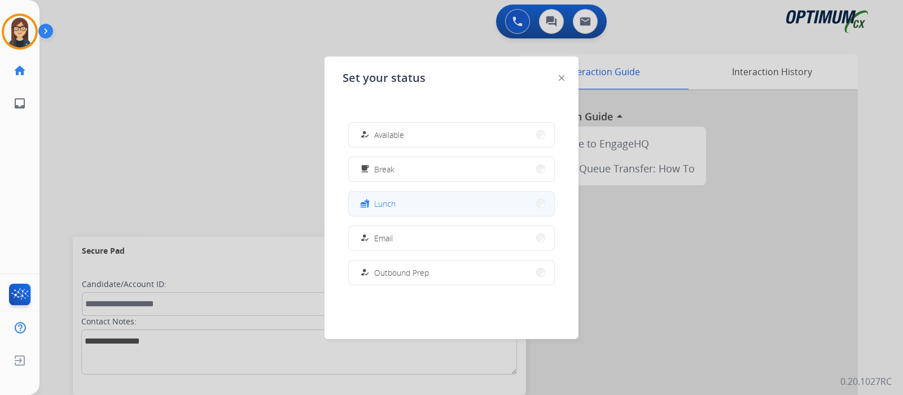
click at [392, 204] on span "Lunch" at bounding box center [384, 204] width 21 height 12
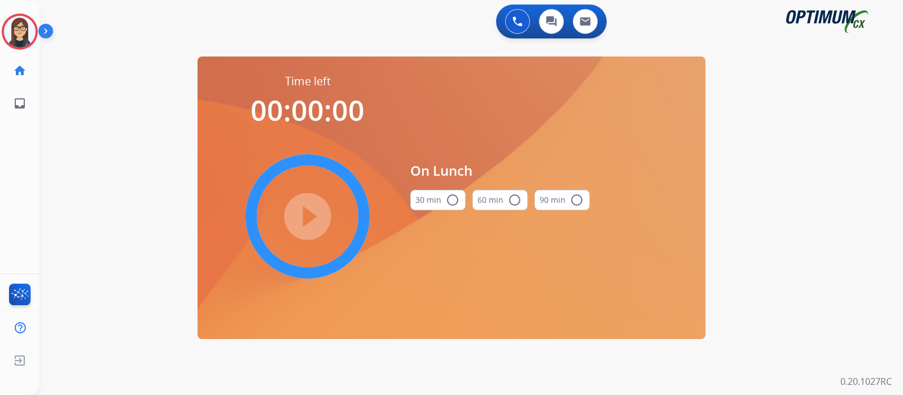
click at [449, 200] on mat-icon "radio_button_unchecked" at bounding box center [453, 200] width 14 height 14
click at [301, 223] on mat-icon "play_circle_filled" at bounding box center [308, 216] width 14 height 14
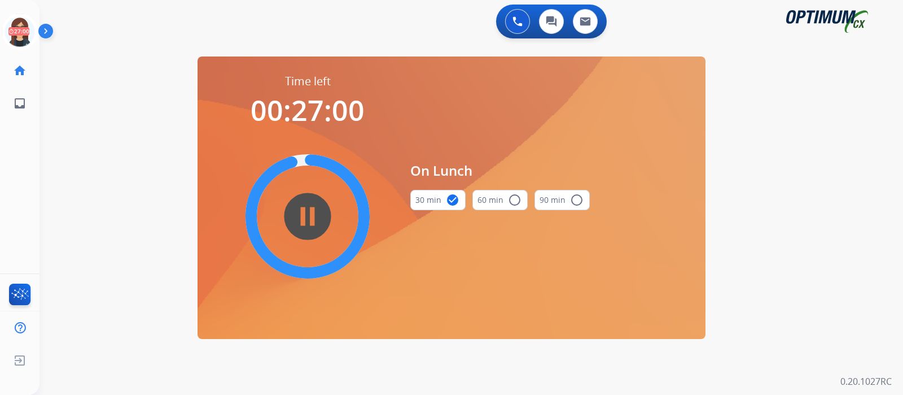
click at [124, 160] on div "0 Voice Interactions 0 Chat Interactions 0 Email Interactions swap_horiz Break …" at bounding box center [472, 197] width 864 height 395
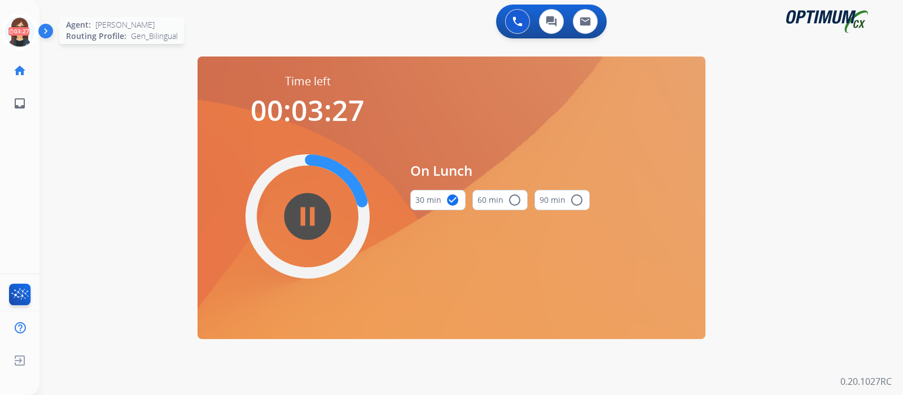
click at [14, 33] on icon at bounding box center [20, 32] width 37 height 37
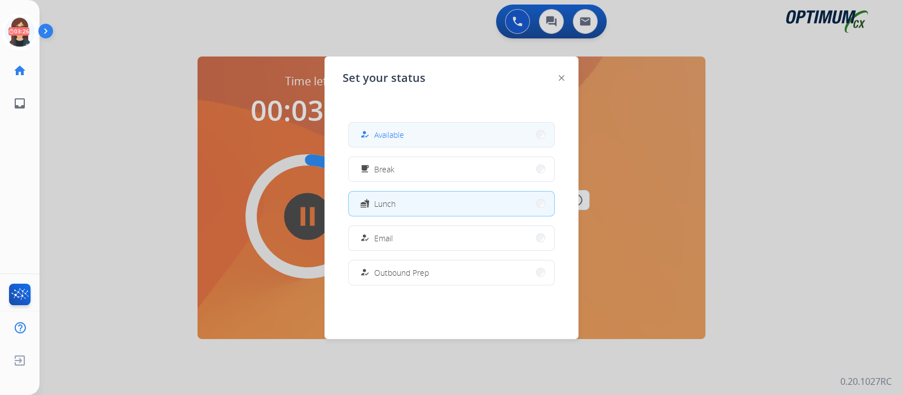
click at [418, 135] on button "how_to_reg Available" at bounding box center [451, 135] width 205 height 24
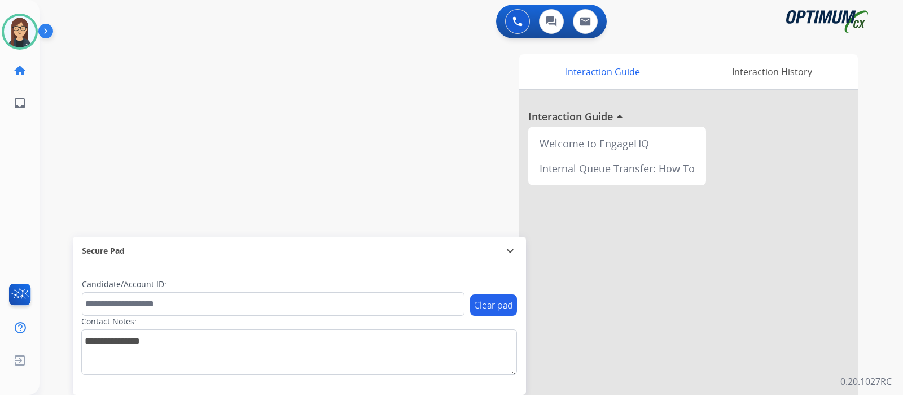
click at [267, 75] on div "swap_horiz Break voice bridge close_fullscreen Connect 3-Way Call merge_type Se…" at bounding box center [458, 276] width 837 height 471
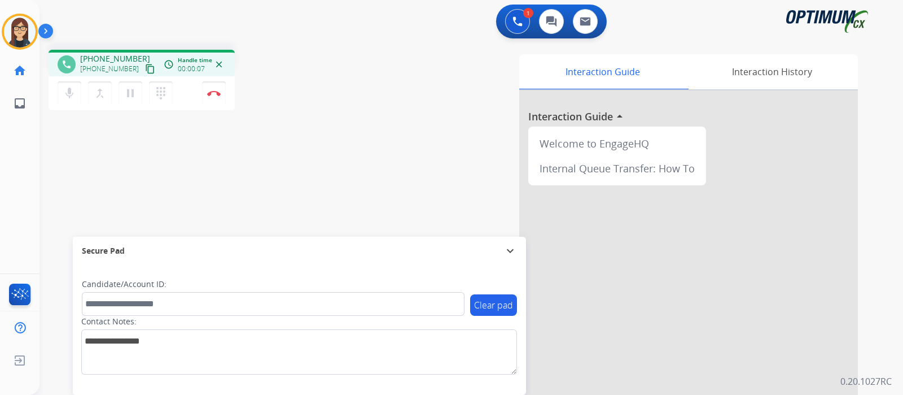
click at [145, 69] on mat-icon "content_copy" at bounding box center [150, 69] width 10 height 10
click at [218, 95] on img at bounding box center [214, 93] width 14 height 6
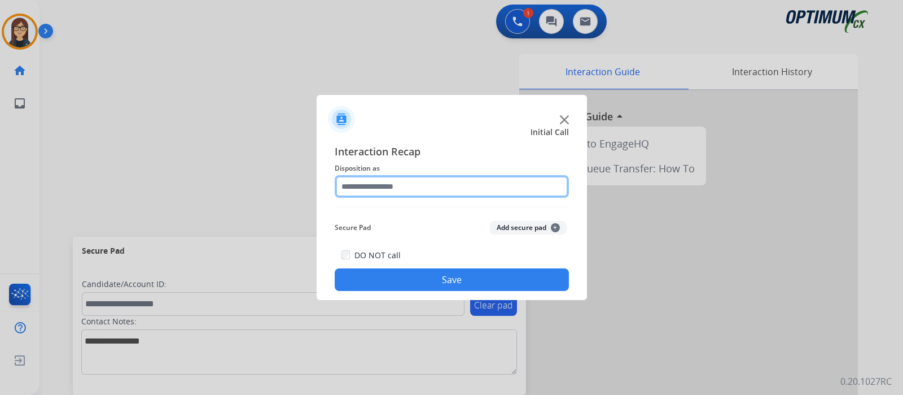
click at [368, 190] on input "text" at bounding box center [452, 186] width 234 height 23
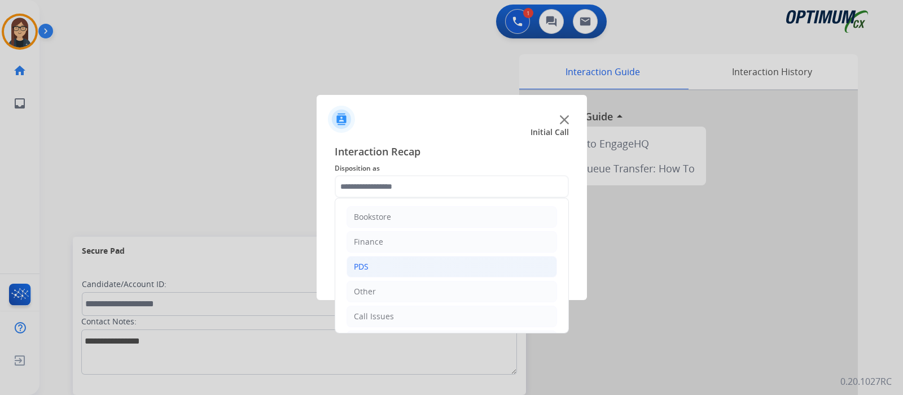
click at [371, 260] on li "PDS" at bounding box center [452, 266] width 211 height 21
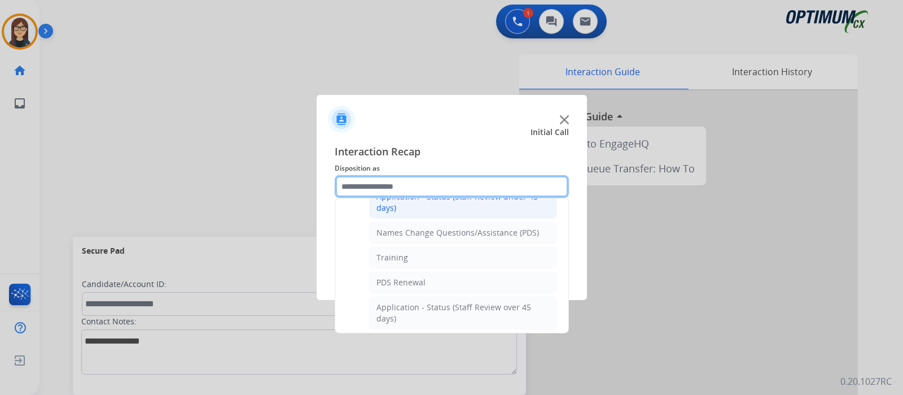
scroll to position [282, 0]
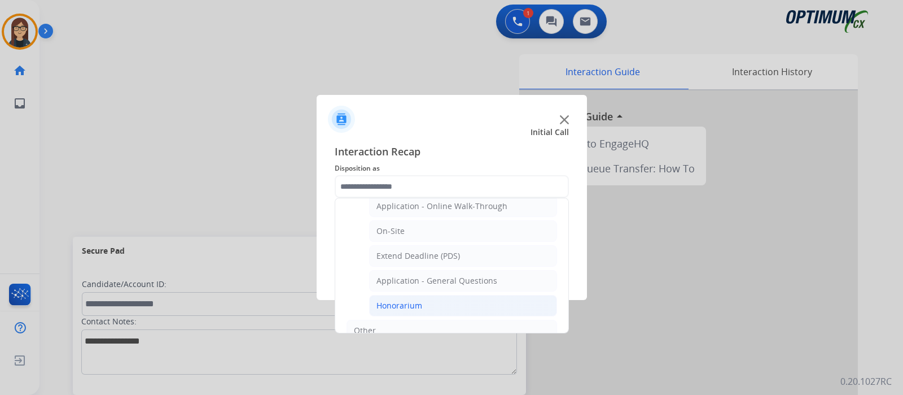
click at [406, 304] on div "Honorarium" at bounding box center [400, 305] width 46 height 11
type input "**********"
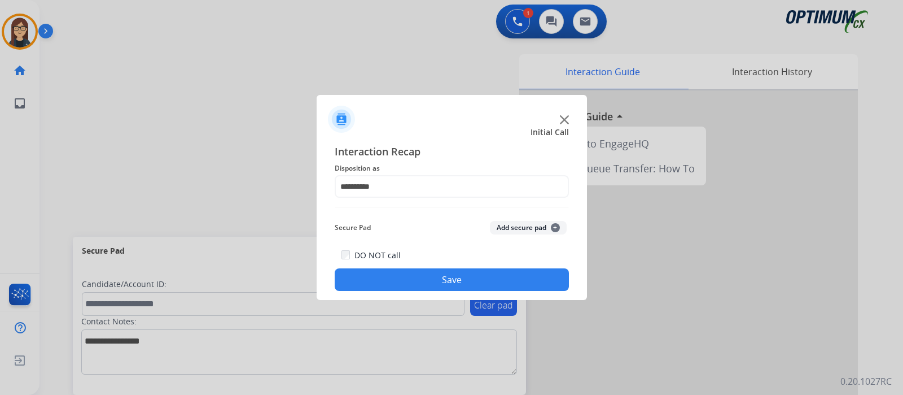
click at [382, 282] on button "Save" at bounding box center [452, 279] width 234 height 23
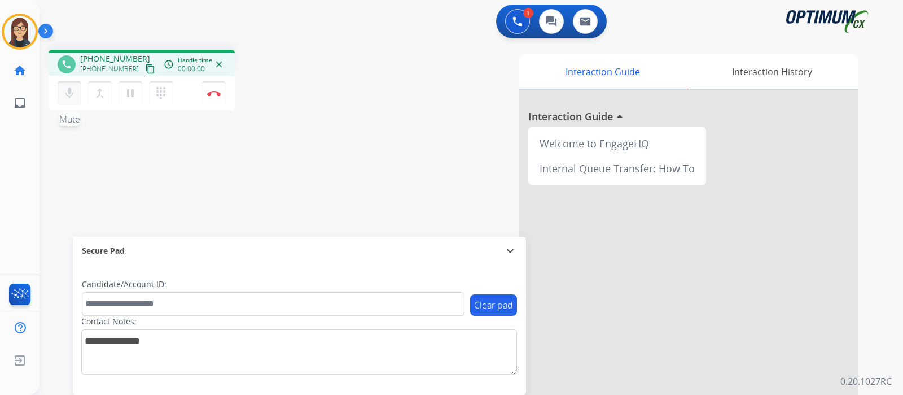
click at [65, 90] on mat-icon "mic" at bounding box center [70, 93] width 14 height 14
click at [65, 90] on mat-icon "mic_off" at bounding box center [70, 93] width 14 height 14
click at [145, 68] on mat-icon "content_copy" at bounding box center [150, 69] width 10 height 10
click at [322, 146] on div "phone [PHONE_NUMBER] [PHONE_NUMBER] content_copy access_time Call metrics Queue…" at bounding box center [458, 276] width 837 height 471
click at [409, 83] on div "Interaction Guide Interaction History Interaction Guide arrow_drop_up Welcome t…" at bounding box center [605, 282] width 506 height 457
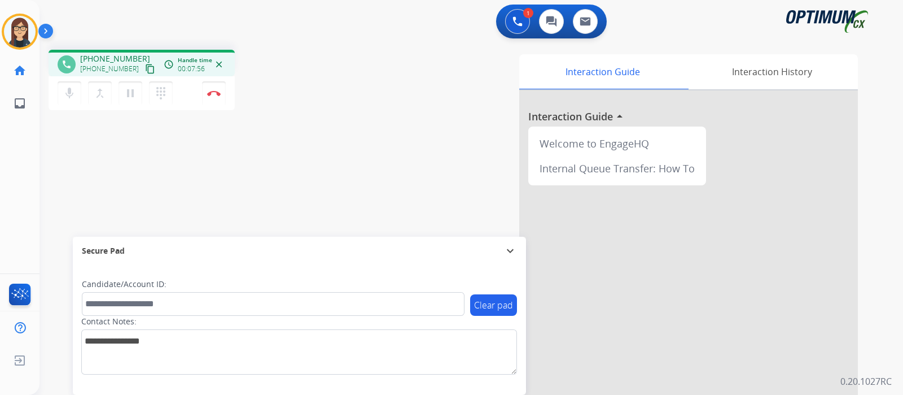
click at [354, 103] on div "Interaction Guide Interaction History Interaction Guide arrow_drop_up Welcome t…" at bounding box center [605, 282] width 506 height 457
click at [341, 95] on div "phone [PHONE_NUMBER] [PHONE_NUMBER] content_copy access_time Call metrics Queue…" at bounding box center [198, 82] width 299 height 64
click at [325, 120] on div "phone [PHONE_NUMBER] [PHONE_NUMBER] content_copy access_time Call metrics Queue…" at bounding box center [458, 276] width 837 height 471
click at [350, 18] on div "1 Voice Interactions 0 Chat Interactions 0 Email Interactions" at bounding box center [464, 23] width 823 height 36
click at [321, 106] on div "phone [PHONE_NUMBER] [PHONE_NUMBER] content_copy access_time Call metrics Queue…" at bounding box center [198, 82] width 299 height 64
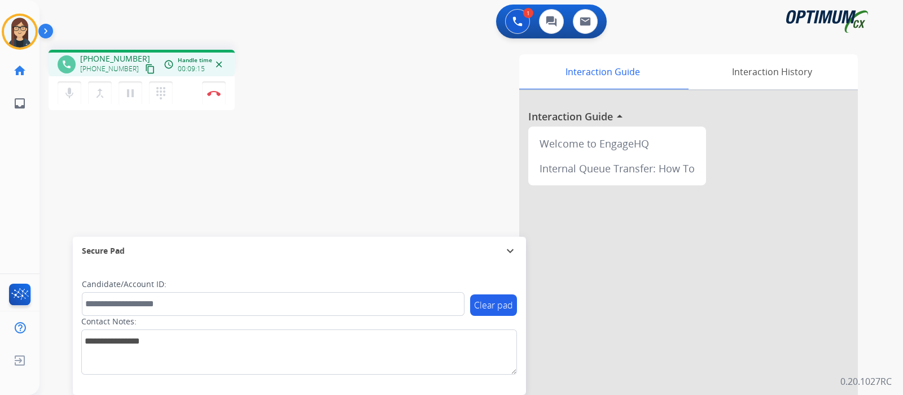
click at [390, 156] on div "Interaction Guide Interaction History Interaction Guide arrow_drop_up Welcome t…" at bounding box center [605, 282] width 506 height 457
click at [337, 141] on div "phone [PHONE_NUMBER] [PHONE_NUMBER] content_copy access_time Call metrics Queue…" at bounding box center [458, 276] width 837 height 471
click at [338, 123] on div "phone [PHONE_NUMBER] [PHONE_NUMBER] content_copy access_time Call metrics Queue…" at bounding box center [458, 276] width 837 height 471
click at [270, 103] on div "phone [PHONE_NUMBER] [PHONE_NUMBER] content_copy access_time Call metrics Queue…" at bounding box center [198, 82] width 299 height 64
click at [215, 93] on img at bounding box center [214, 93] width 14 height 6
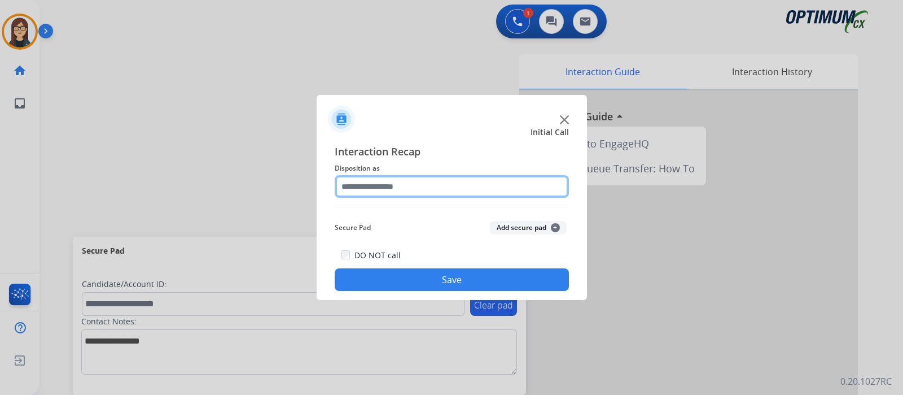
click at [445, 190] on input "text" at bounding box center [452, 186] width 234 height 23
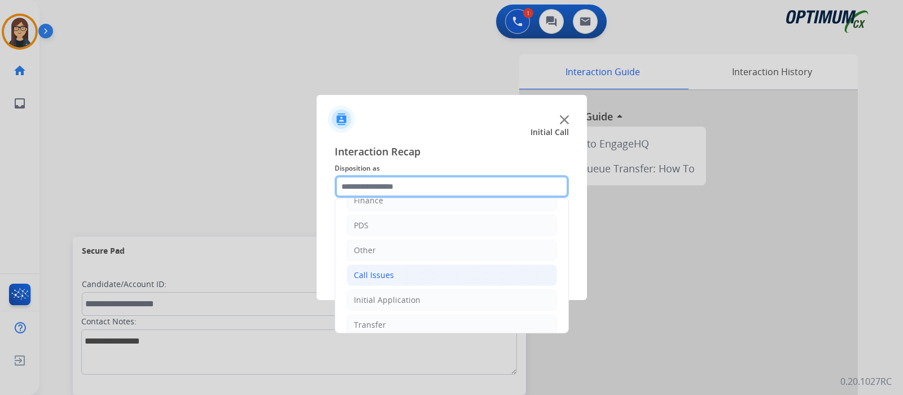
scroll to position [75, 0]
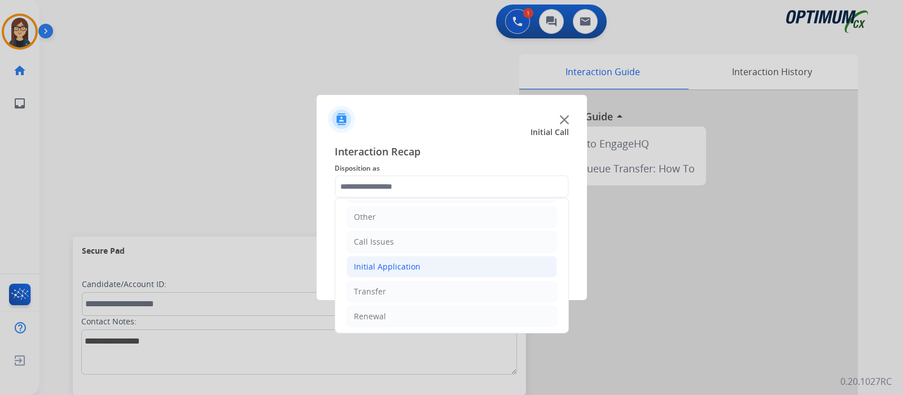
click at [381, 264] on div "Initial Application" at bounding box center [387, 266] width 67 height 11
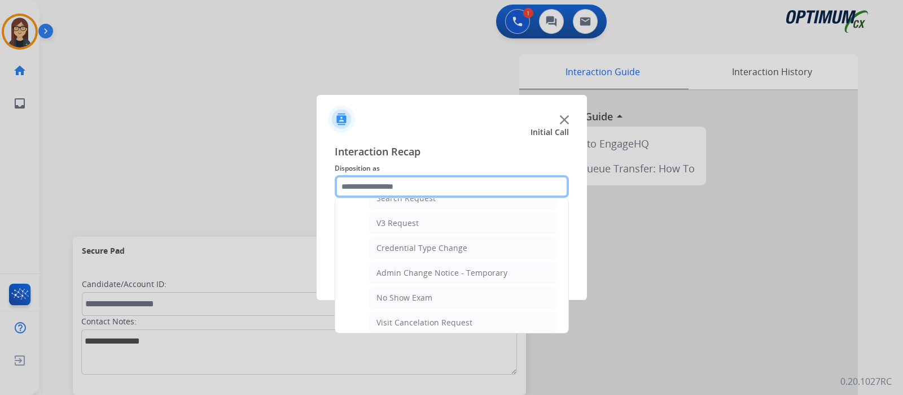
scroll to position [677, 0]
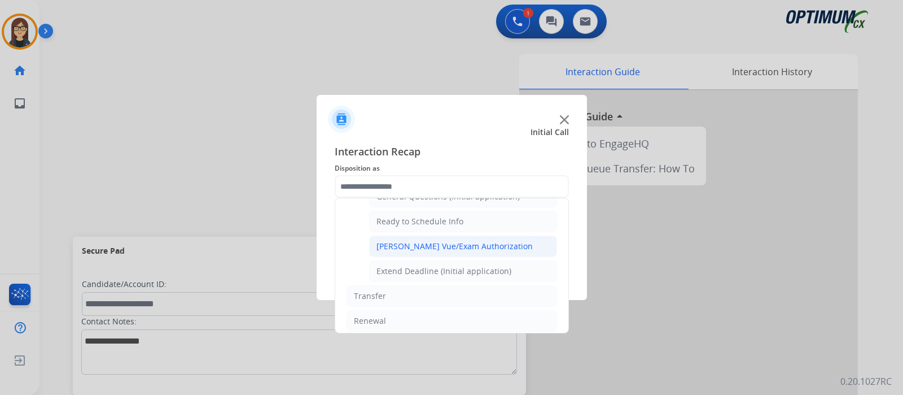
click at [421, 240] on div "[PERSON_NAME] Vue/Exam Authorization" at bounding box center [455, 245] width 156 height 11
type input "**********"
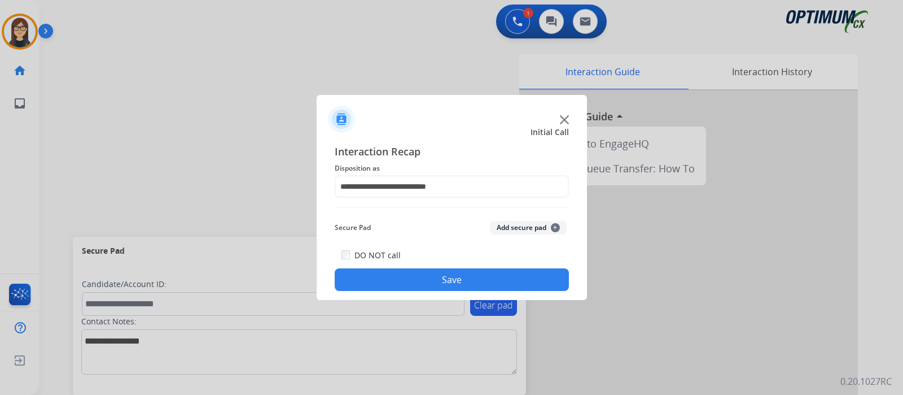
click at [424, 269] on button "Save" at bounding box center [452, 279] width 234 height 23
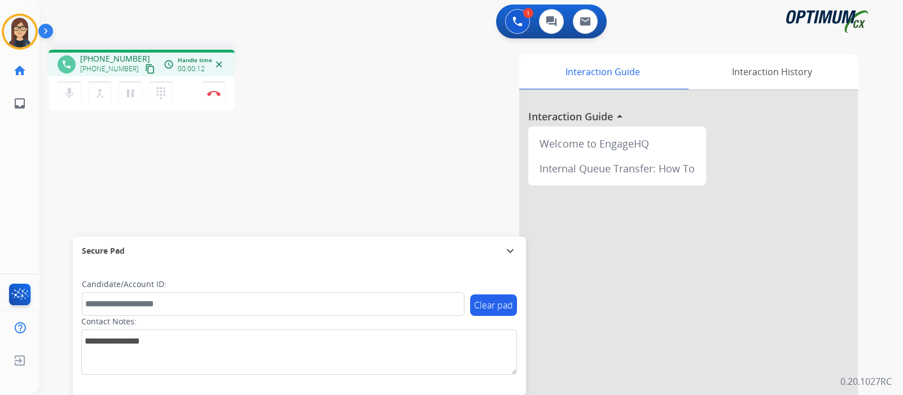
click at [145, 65] on mat-icon "content_copy" at bounding box center [150, 69] width 10 height 10
click at [67, 93] on mat-icon "mic" at bounding box center [70, 93] width 14 height 14
click at [70, 98] on mat-icon "mic_off" at bounding box center [70, 93] width 14 height 14
click at [381, 132] on div "Interaction Guide Interaction History Interaction Guide arrow_drop_up Welcome t…" at bounding box center [605, 282] width 506 height 457
click at [347, 131] on div "phone [PHONE_NUMBER] [PHONE_NUMBER] content_copy access_time Call metrics Queue…" at bounding box center [458, 276] width 837 height 471
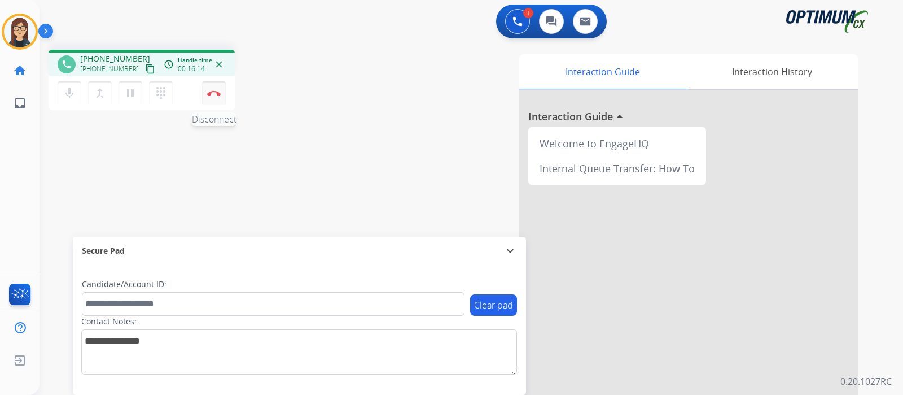
click at [212, 94] on img at bounding box center [214, 93] width 14 height 6
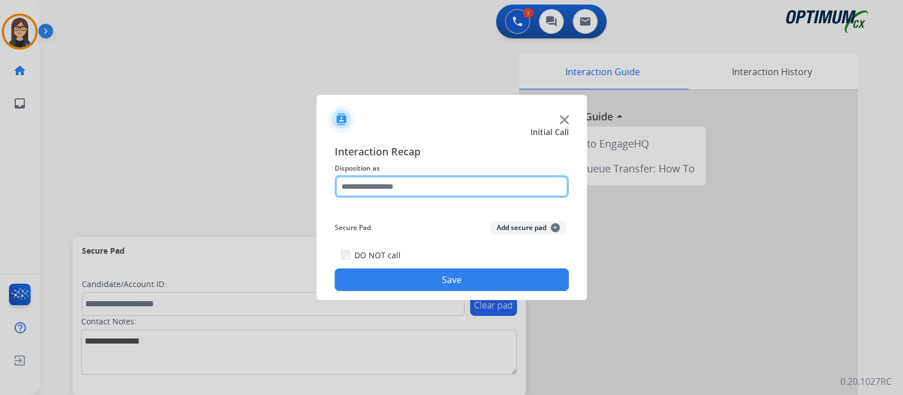
click at [389, 190] on input "text" at bounding box center [452, 186] width 234 height 23
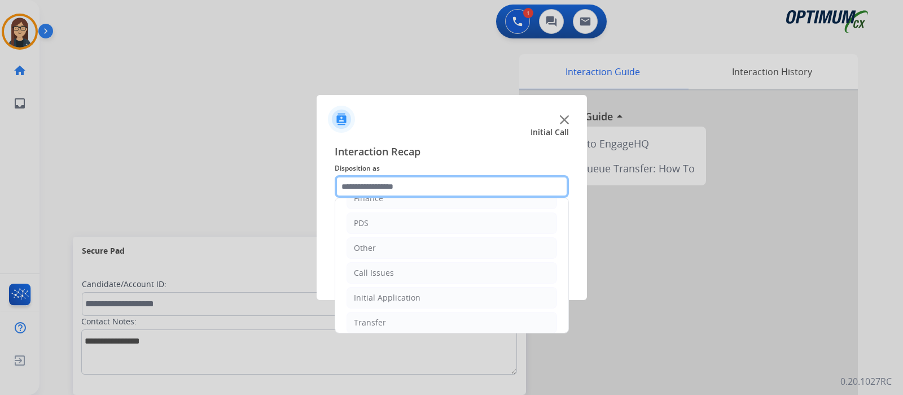
scroll to position [75, 0]
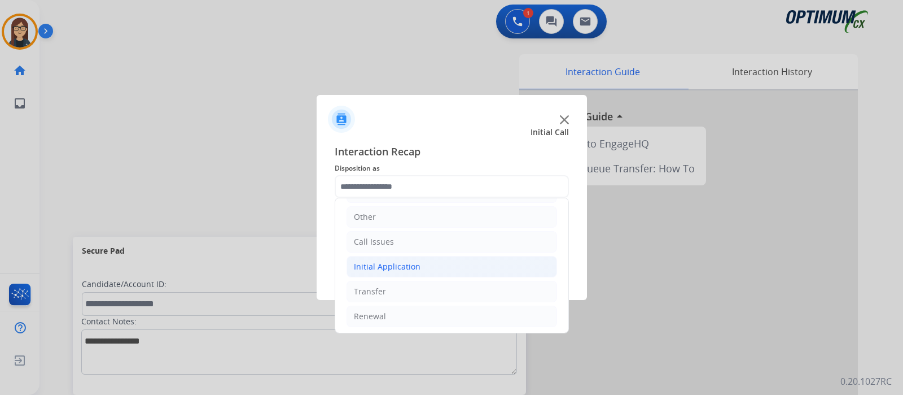
click at [381, 264] on div "Initial Application" at bounding box center [387, 266] width 67 height 11
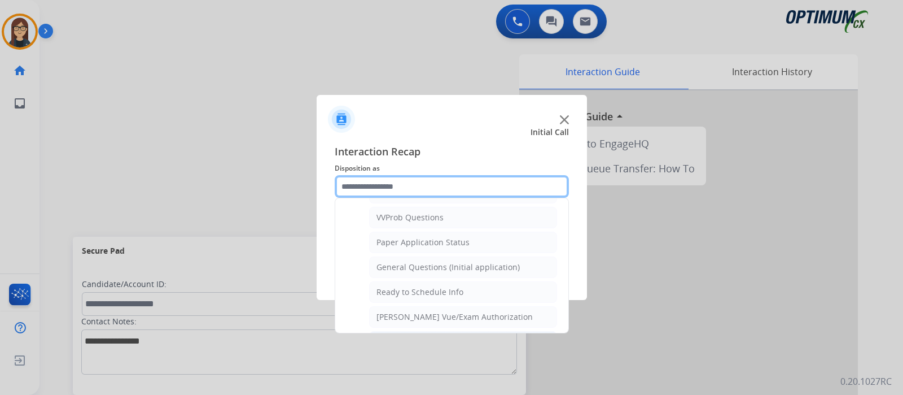
scroll to position [677, 0]
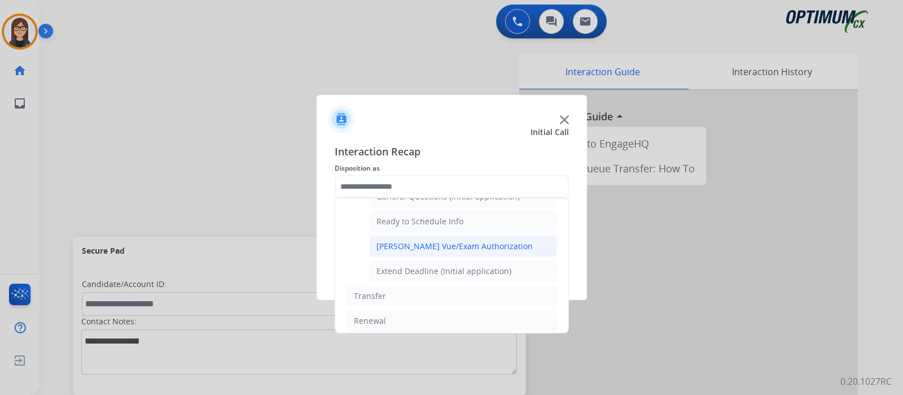
click at [413, 240] on div "[PERSON_NAME] Vue/Exam Authorization" at bounding box center [455, 245] width 156 height 11
type input "**********"
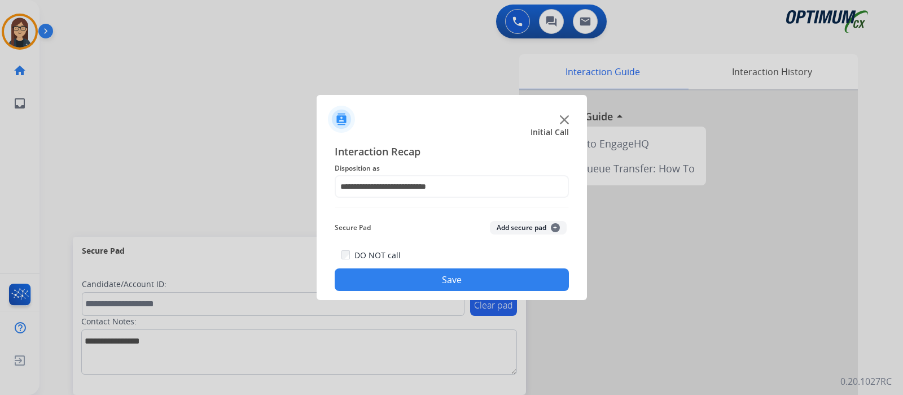
click at [413, 277] on button "Save" at bounding box center [452, 279] width 234 height 23
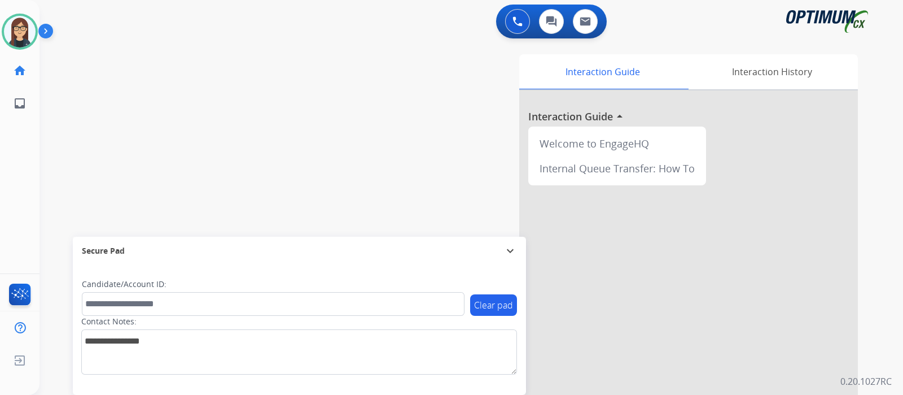
click at [203, 156] on div "swap_horiz Break voice bridge close_fullscreen Connect 3-Way Call merge_type Se…" at bounding box center [458, 276] width 837 height 471
click at [260, 155] on div "swap_horiz Break voice bridge close_fullscreen Connect 3-Way Call merge_type Se…" at bounding box center [458, 276] width 837 height 471
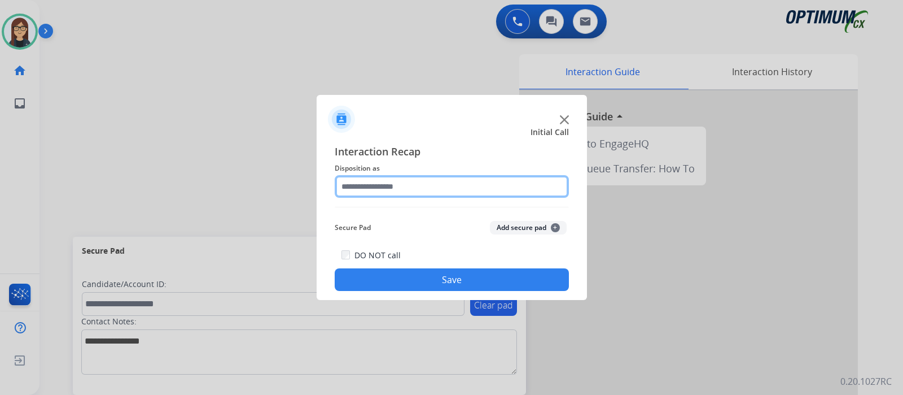
click at [398, 184] on input "text" at bounding box center [452, 186] width 234 height 23
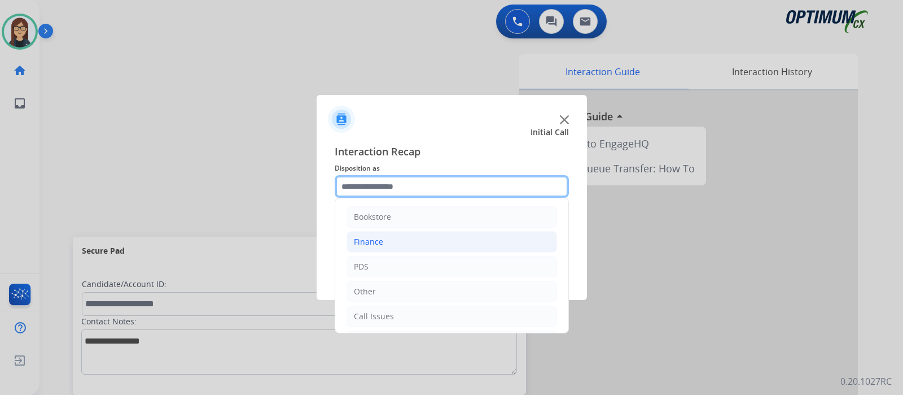
scroll to position [70, 0]
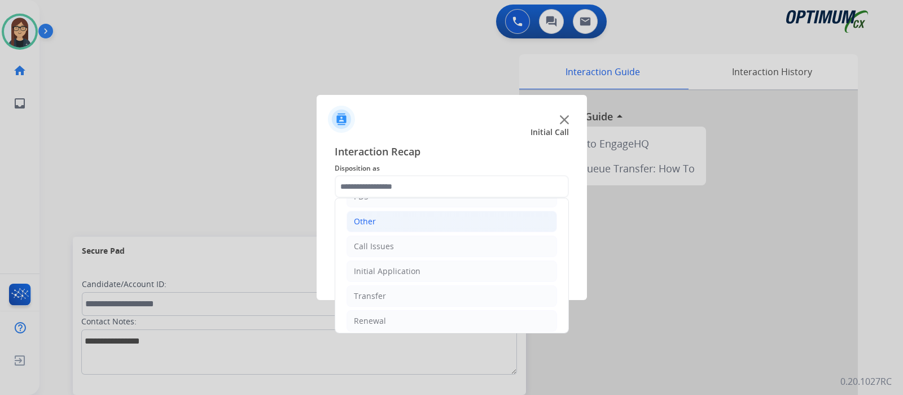
click at [382, 224] on li "Other" at bounding box center [452, 221] width 211 height 21
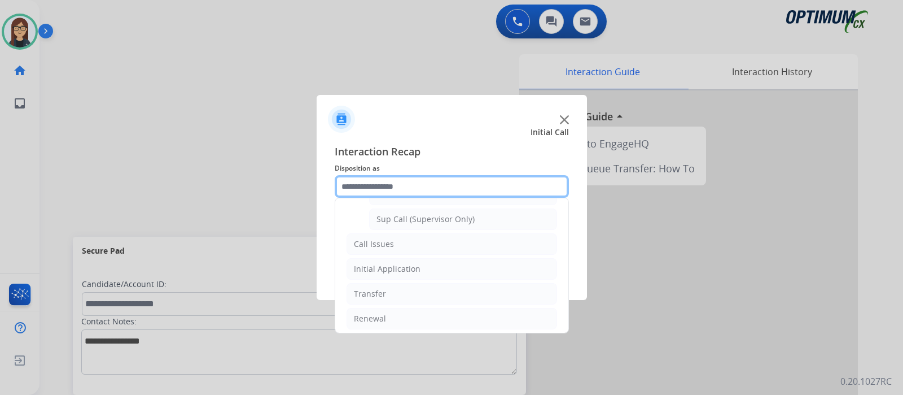
scroll to position [272, 0]
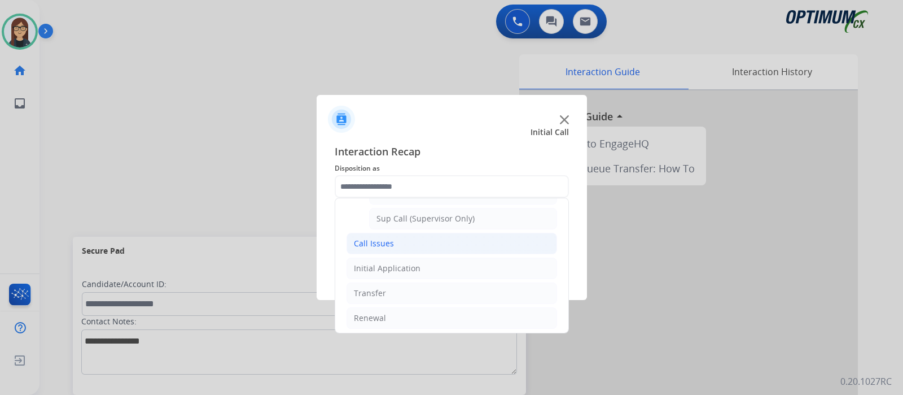
click at [370, 241] on div "Call Issues" at bounding box center [374, 243] width 40 height 11
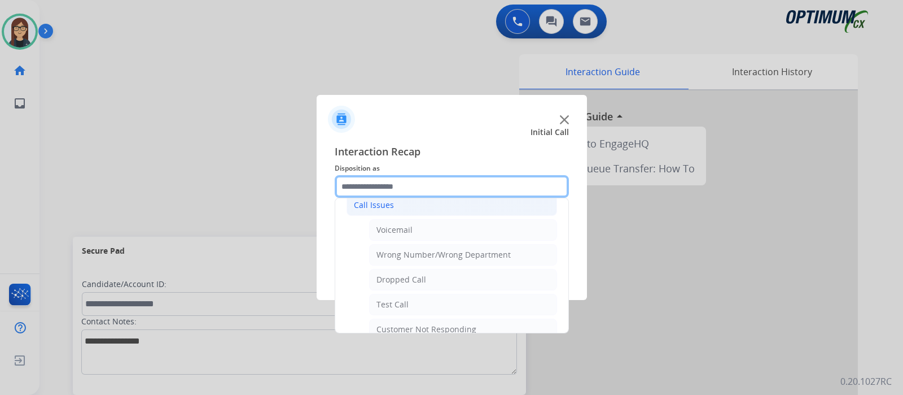
scroll to position [127, 0]
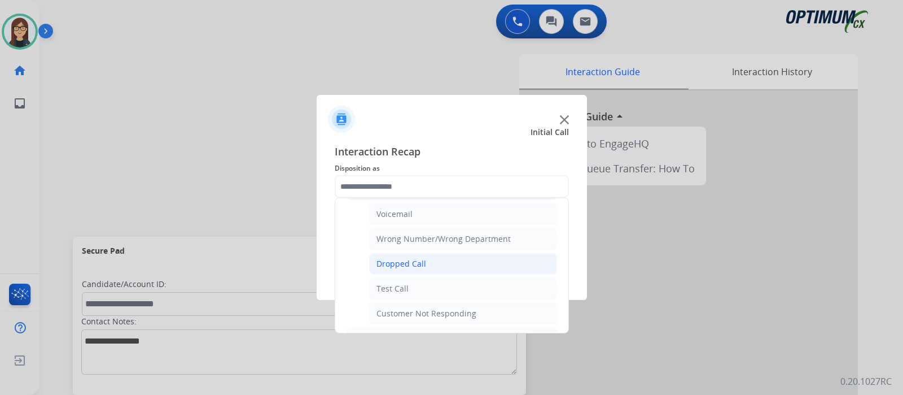
click at [427, 256] on li "Dropped Call" at bounding box center [463, 263] width 188 height 21
type input "**********"
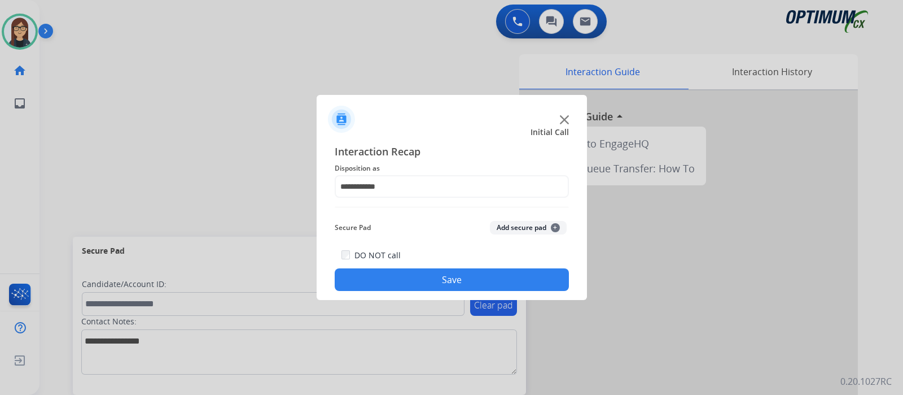
click at [426, 278] on button "Save" at bounding box center [452, 279] width 234 height 23
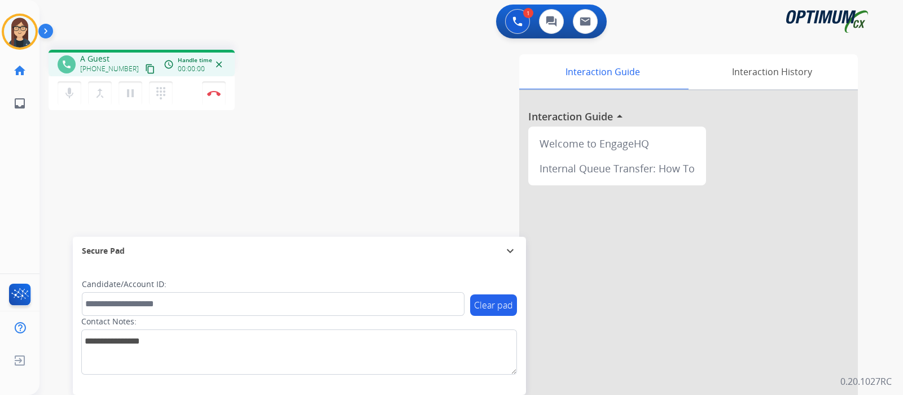
click at [198, 125] on div "phone A Guest [PHONE_NUMBER] content_copy access_time Call metrics Queue 00:05 …" at bounding box center [458, 276] width 837 height 471
click at [145, 69] on mat-icon "content_copy" at bounding box center [150, 69] width 10 height 10
click at [67, 95] on mat-icon "mic" at bounding box center [70, 93] width 14 height 14
click at [67, 94] on mat-icon "mic_off" at bounding box center [70, 93] width 14 height 14
click at [67, 94] on mat-icon "mic" at bounding box center [70, 93] width 14 height 14
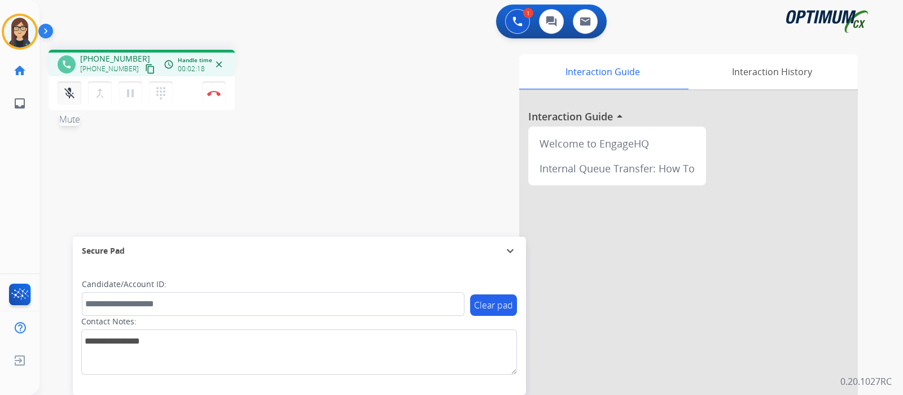
click at [72, 97] on mat-icon "mic_off" at bounding box center [70, 93] width 14 height 14
click at [286, 156] on div "phone [PHONE_NUMBER] [PHONE_NUMBER] content_copy access_time Call metrics Queue…" at bounding box center [458, 276] width 837 height 471
click at [215, 97] on button "Disconnect" at bounding box center [214, 93] width 24 height 24
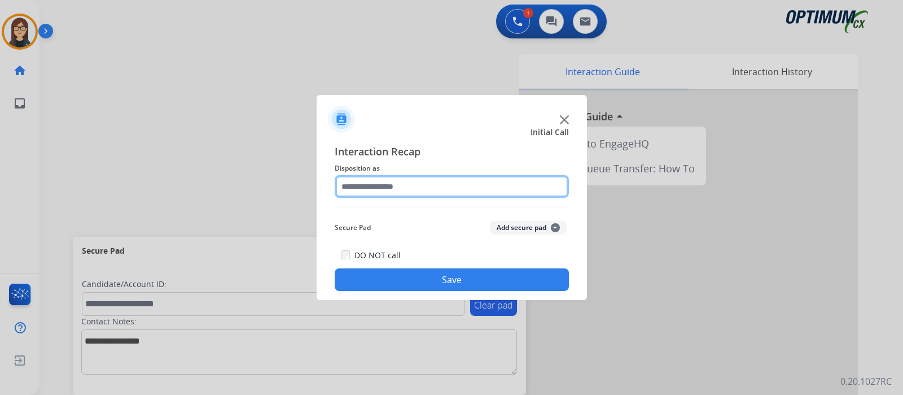
click at [373, 186] on input "text" at bounding box center [452, 186] width 234 height 23
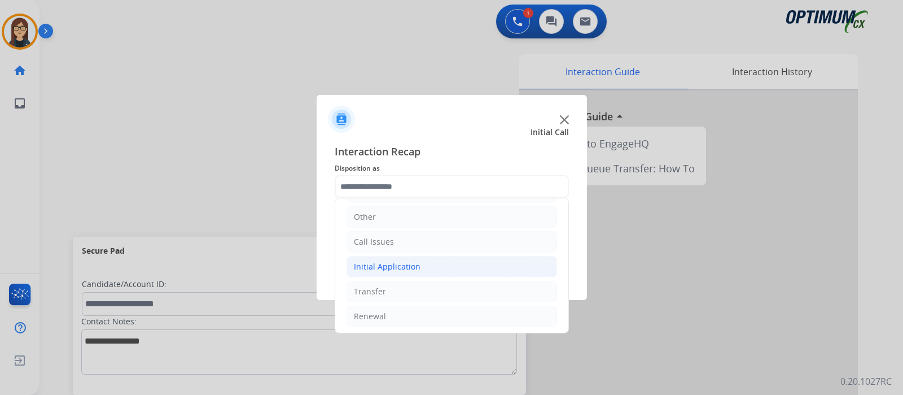
click at [370, 266] on div "Initial Application" at bounding box center [387, 266] width 67 height 11
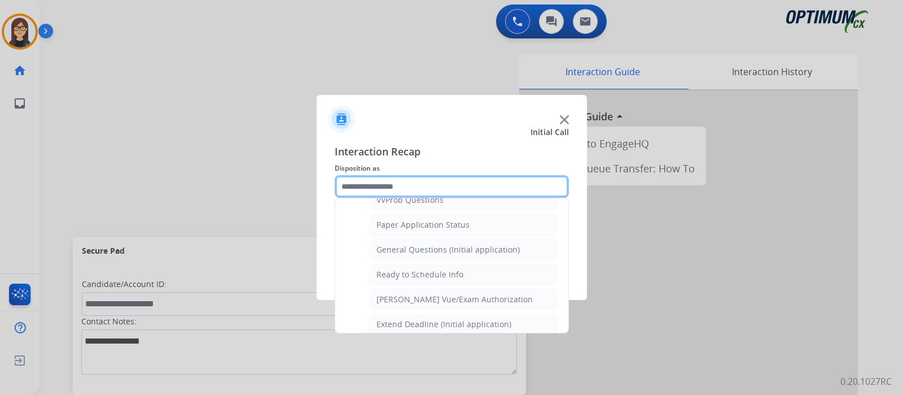
scroll to position [607, 0]
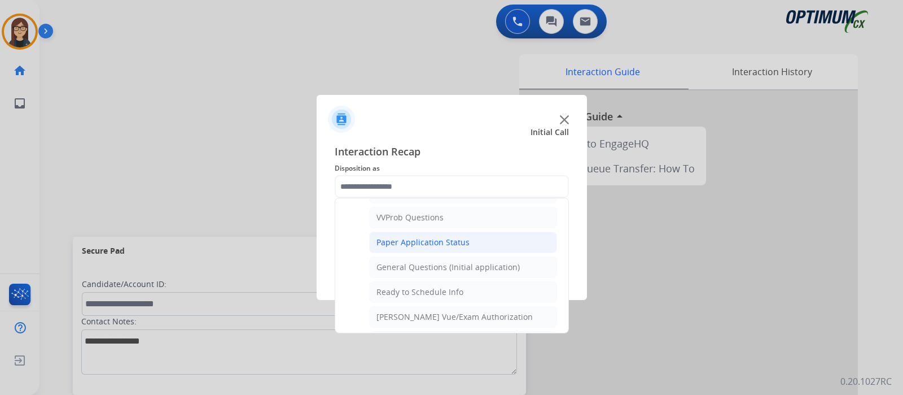
click at [433, 237] on div "Paper Application Status" at bounding box center [423, 242] width 93 height 11
type input "**********"
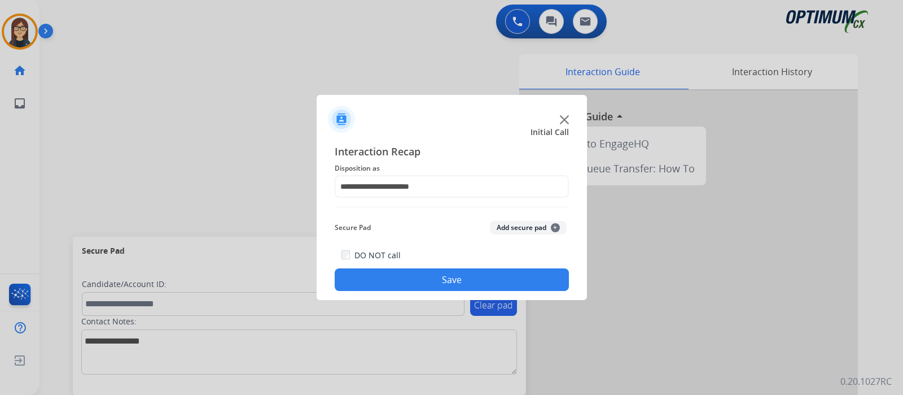
click at [421, 274] on button "Save" at bounding box center [452, 279] width 234 height 23
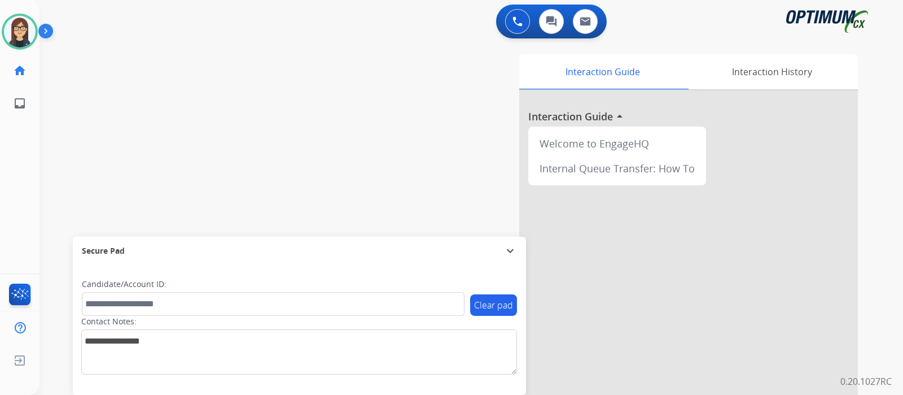
click at [296, 126] on div "swap_horiz Break voice bridge close_fullscreen Connect 3-Way Call merge_type Se…" at bounding box center [458, 276] width 837 height 471
click at [8, 27] on img at bounding box center [20, 32] width 32 height 32
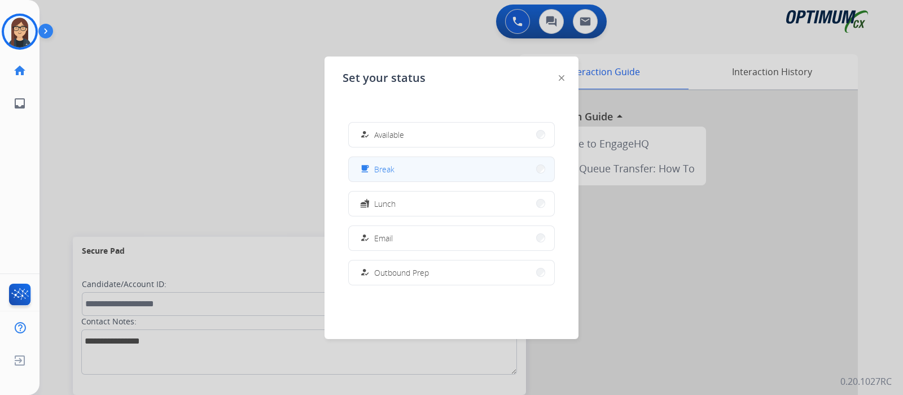
click at [386, 165] on span "Break" at bounding box center [384, 169] width 20 height 12
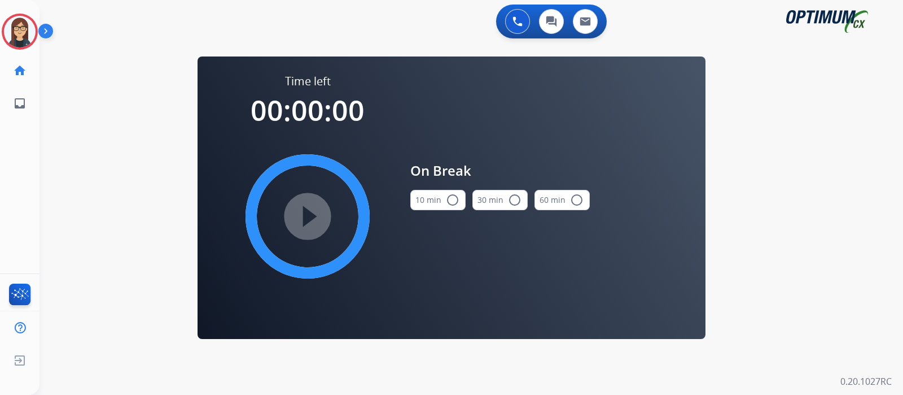
click at [453, 199] on mat-icon "radio_button_unchecked" at bounding box center [453, 200] width 14 height 14
click at [308, 210] on mat-icon "play_circle_filled" at bounding box center [308, 216] width 14 height 14
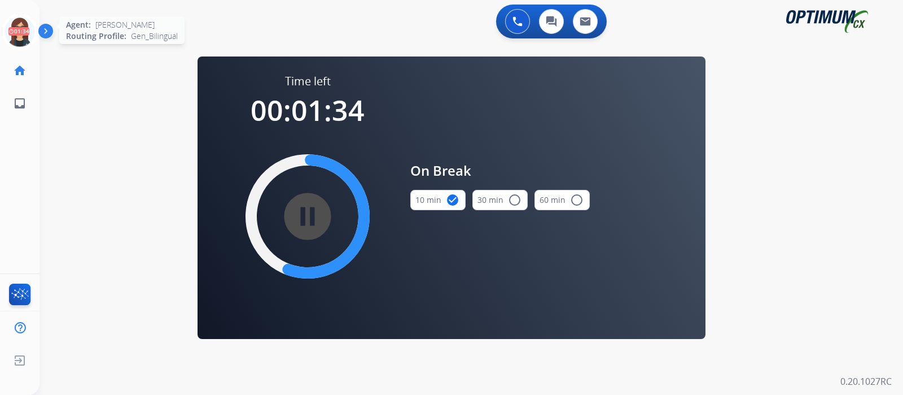
click at [23, 36] on icon at bounding box center [20, 32] width 37 height 37
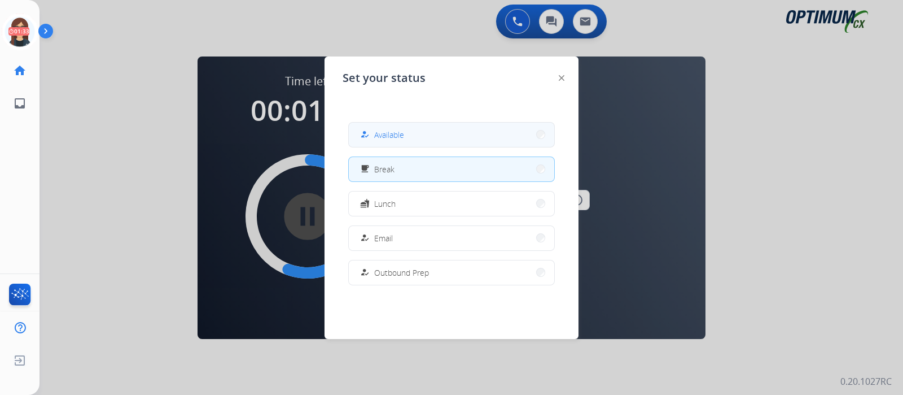
click at [401, 124] on button "how_to_reg Available" at bounding box center [451, 135] width 205 height 24
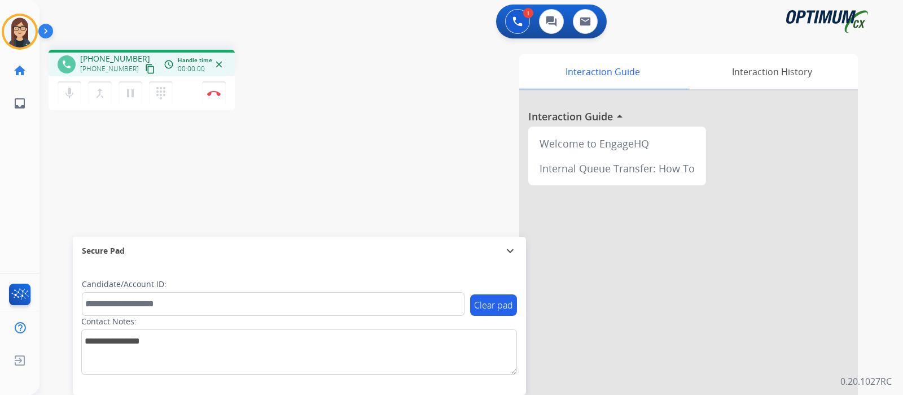
click at [145, 68] on mat-icon "content_copy" at bounding box center [150, 69] width 10 height 10
click at [317, 151] on div "phone [PHONE_NUMBER] [PHONE_NUMBER] content_copy access_time Call metrics Queue…" at bounding box center [458, 276] width 837 height 471
click at [217, 91] on img at bounding box center [214, 93] width 14 height 6
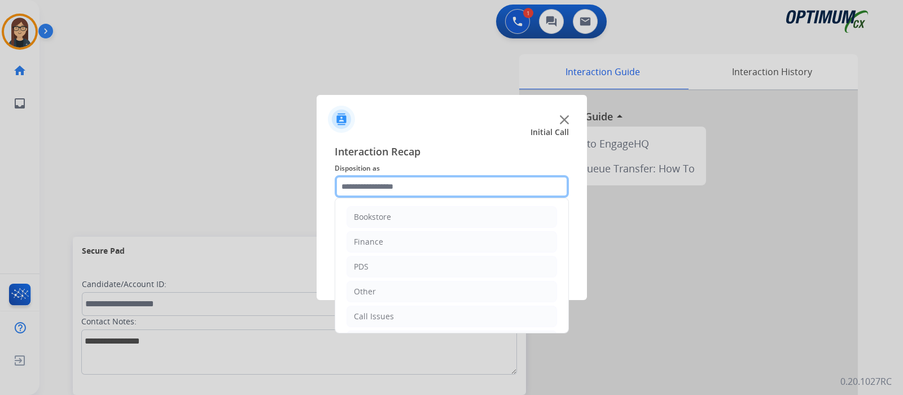
click at [397, 189] on input "text" at bounding box center [452, 186] width 234 height 23
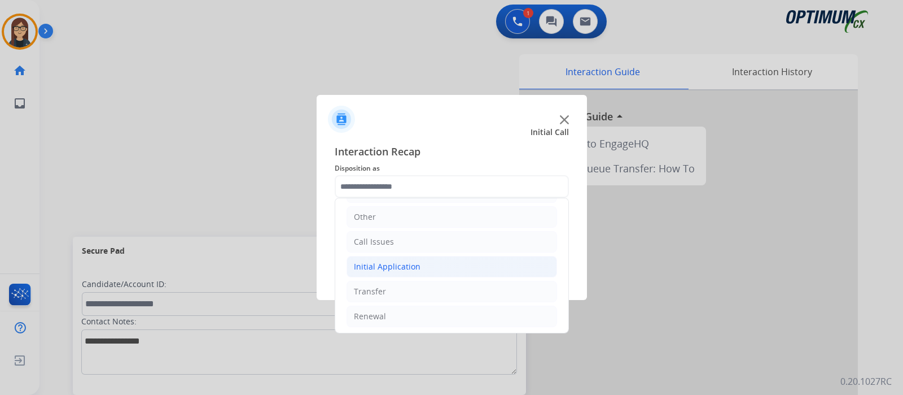
click at [393, 264] on div "Initial Application" at bounding box center [387, 266] width 67 height 11
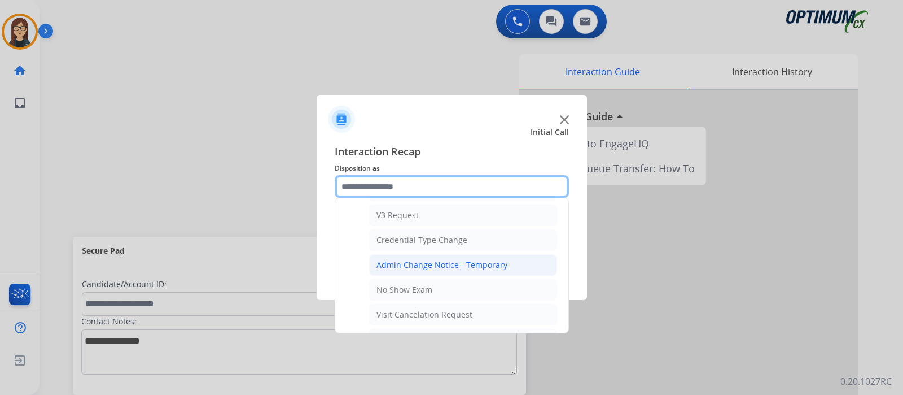
scroll to position [568, 0]
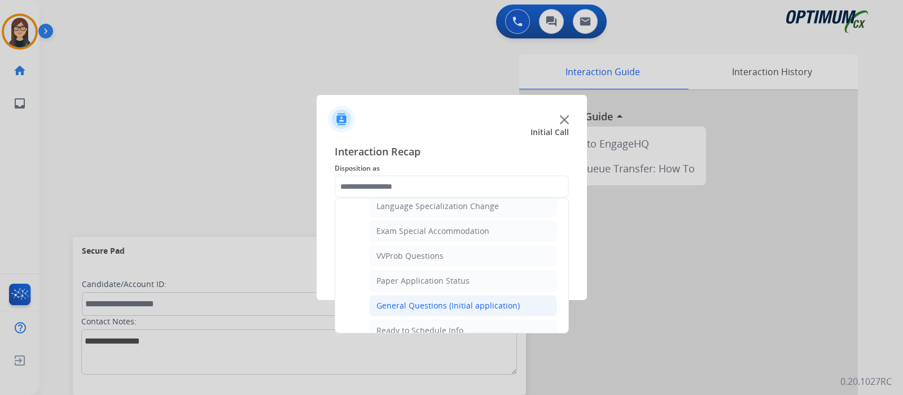
click at [379, 300] on div "General Questions (Initial application)" at bounding box center [448, 305] width 143 height 11
type input "**********"
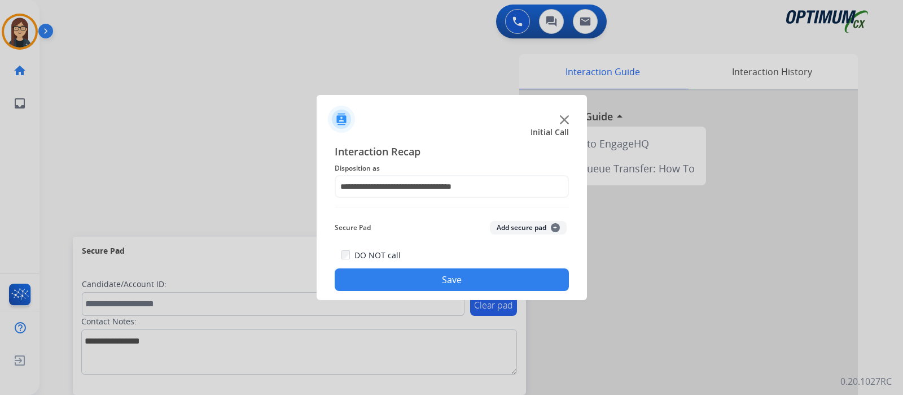
click at [384, 274] on button "Save" at bounding box center [452, 279] width 234 height 23
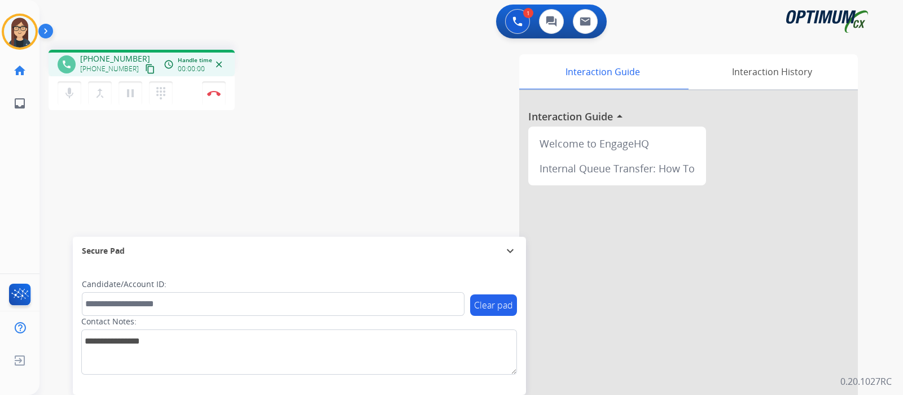
click at [145, 68] on mat-icon "content_copy" at bounding box center [150, 69] width 10 height 10
click at [314, 183] on div "phone [PHONE_NUMBER] [PHONE_NUMBER] content_copy access_time Call metrics Queue…" at bounding box center [458, 276] width 837 height 471
click at [215, 93] on img at bounding box center [214, 93] width 14 height 6
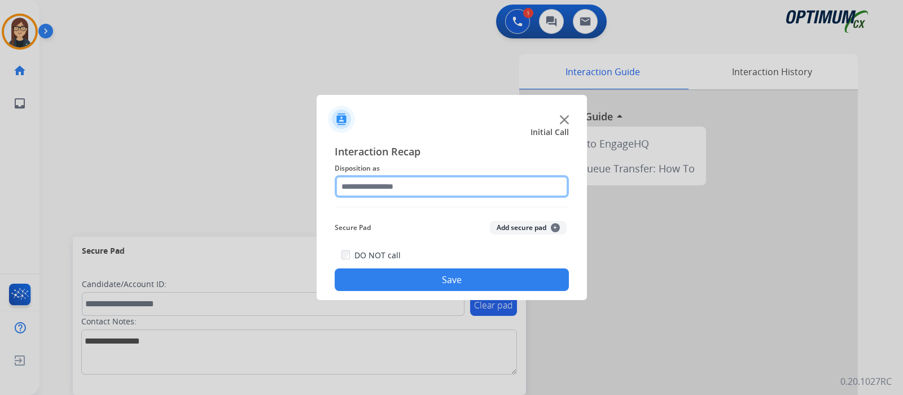
click at [390, 189] on input "text" at bounding box center [452, 186] width 234 height 23
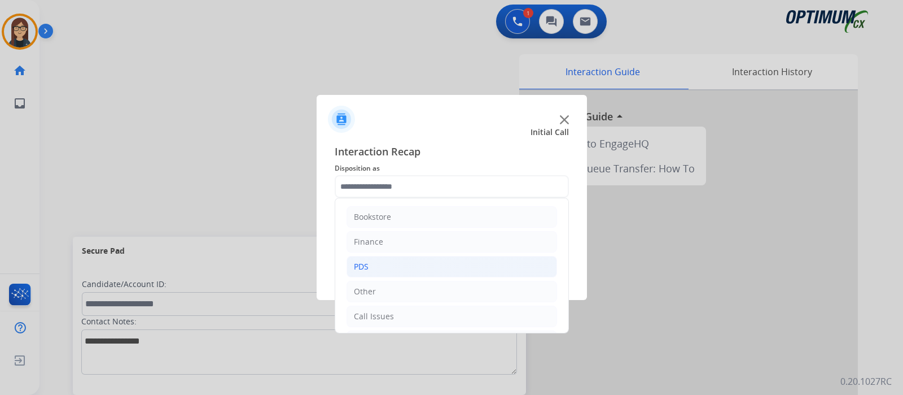
click at [361, 264] on div "PDS" at bounding box center [361, 266] width 15 height 11
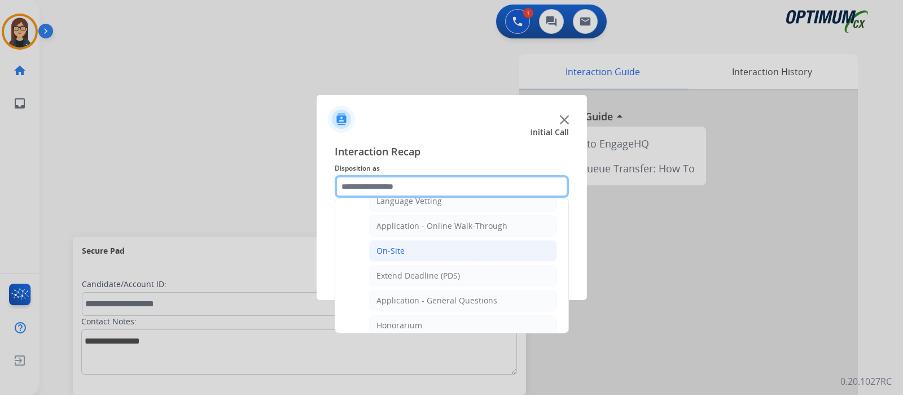
scroll to position [282, 0]
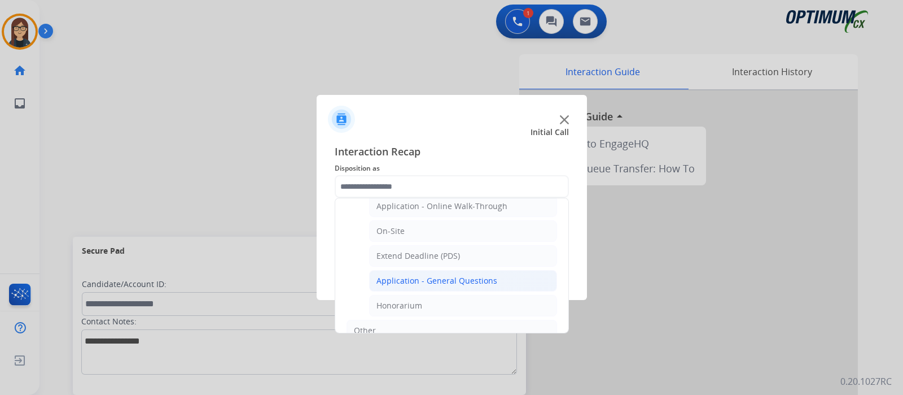
click at [454, 281] on div "Application - General Questions" at bounding box center [437, 280] width 121 height 11
type input "**********"
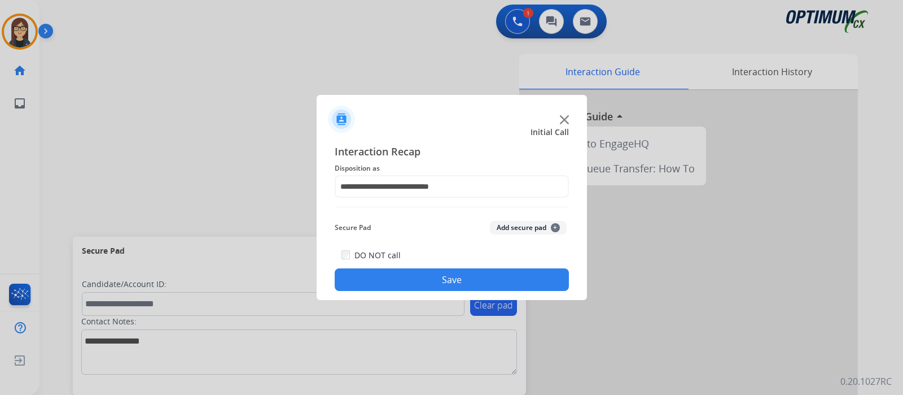
click at [438, 277] on button "Save" at bounding box center [452, 279] width 234 height 23
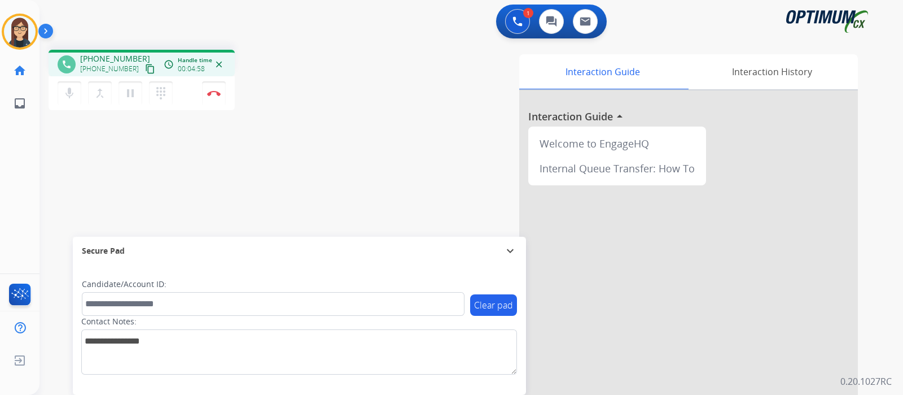
click at [356, 114] on div "Interaction Guide Interaction History Interaction Guide arrow_drop_up Welcome t…" at bounding box center [605, 282] width 506 height 457
click at [329, 123] on div "phone [PHONE_NUMBER] [PHONE_NUMBER] content_copy access_time Call metrics Queue…" at bounding box center [458, 276] width 837 height 471
click at [340, 142] on div "phone [PHONE_NUMBER] [PHONE_NUMBER] content_copy access_time Call metrics Queue…" at bounding box center [458, 276] width 837 height 471
click at [76, 99] on button "mic Mute" at bounding box center [70, 93] width 24 height 24
click at [76, 99] on button "mic_off Mute" at bounding box center [70, 93] width 24 height 24
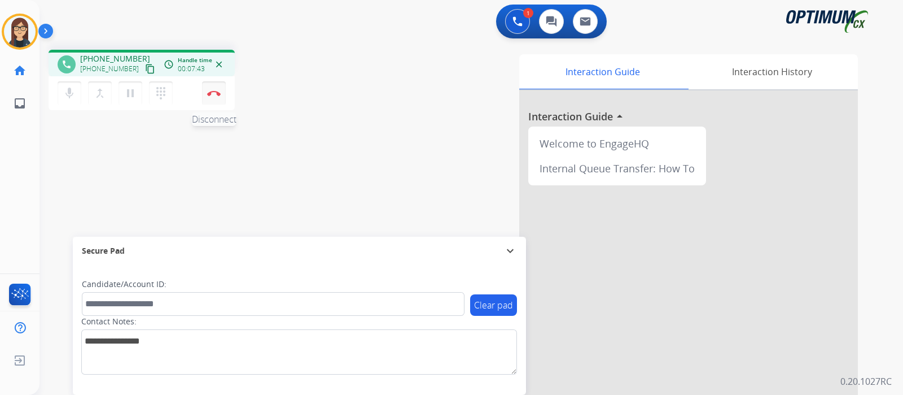
click at [217, 96] on button "Disconnect" at bounding box center [214, 93] width 24 height 24
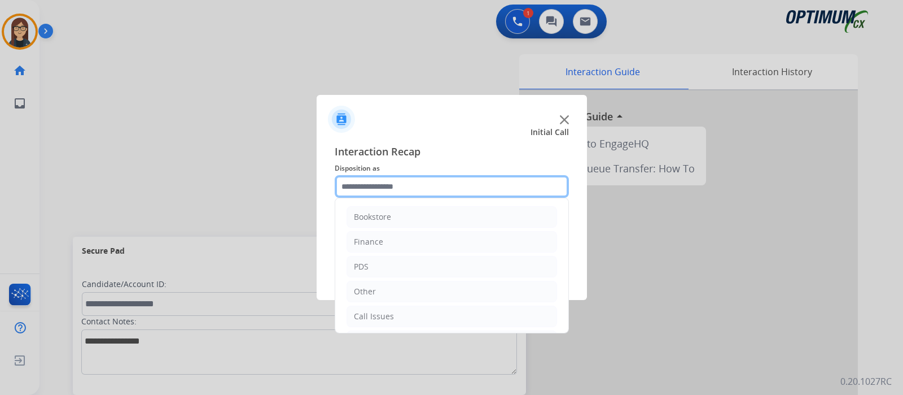
click at [409, 194] on input "text" at bounding box center [452, 186] width 234 height 23
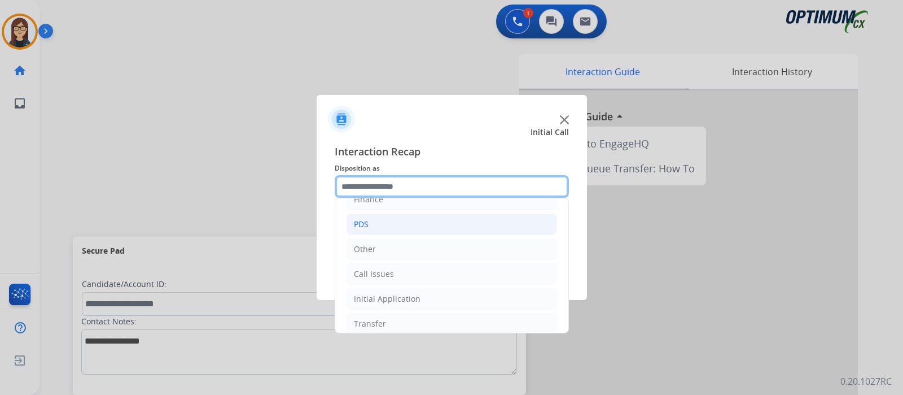
scroll to position [75, 0]
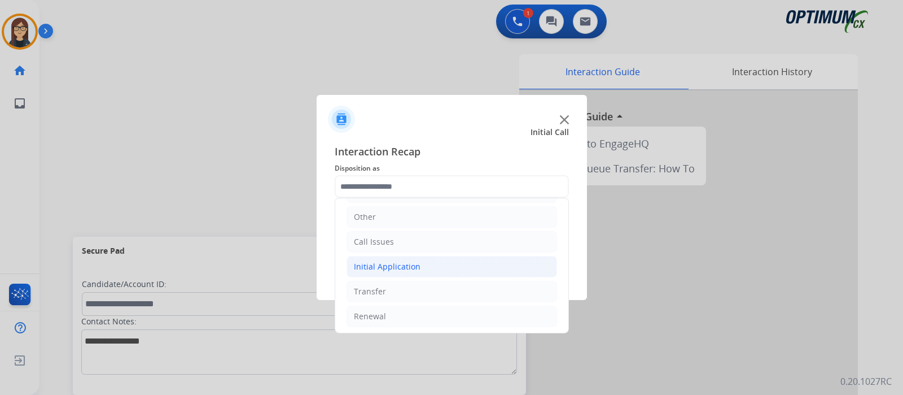
click at [380, 265] on div "Initial Application" at bounding box center [387, 266] width 67 height 11
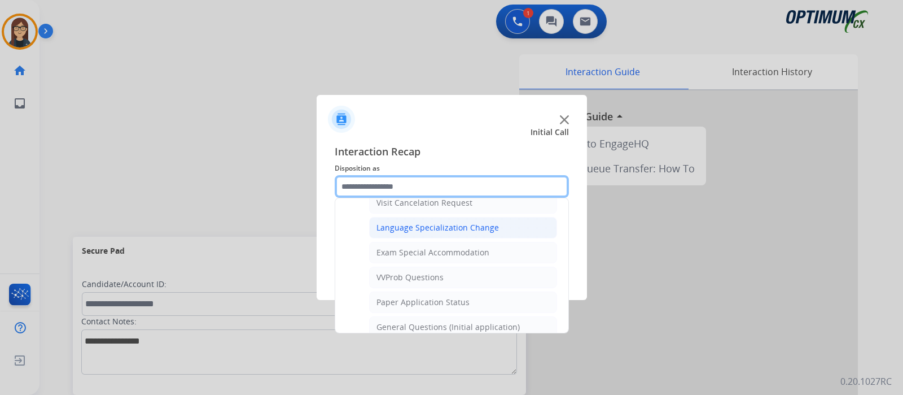
scroll to position [568, 0]
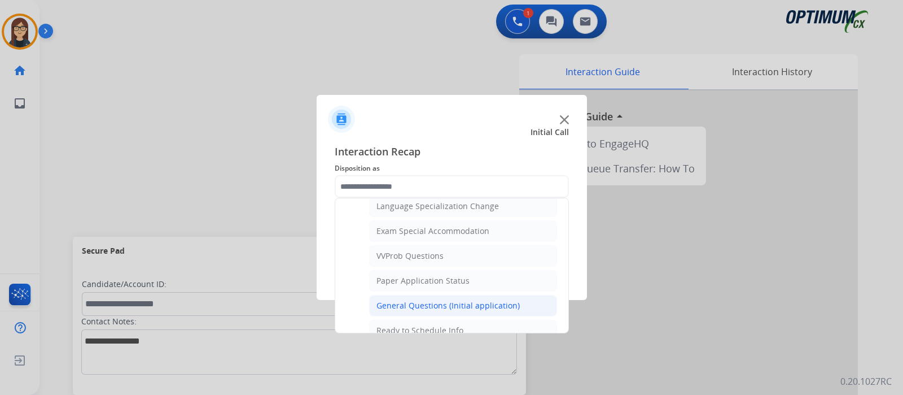
click at [428, 300] on div "General Questions (Initial application)" at bounding box center [448, 305] width 143 height 11
type input "**********"
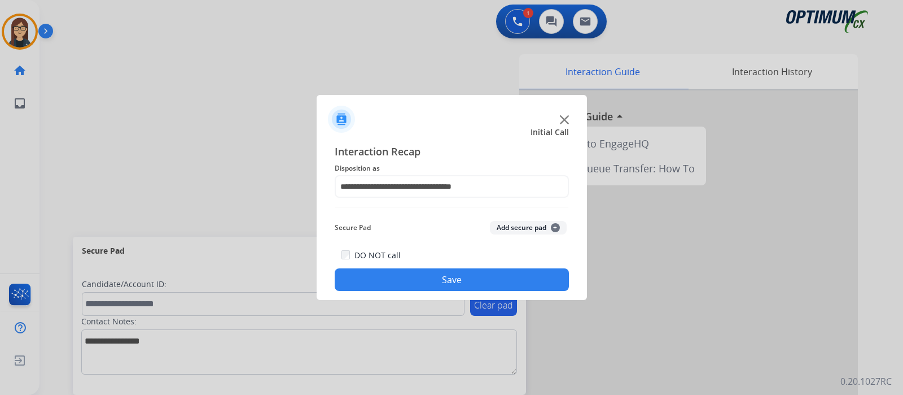
click at [394, 278] on button "Save" at bounding box center [452, 279] width 234 height 23
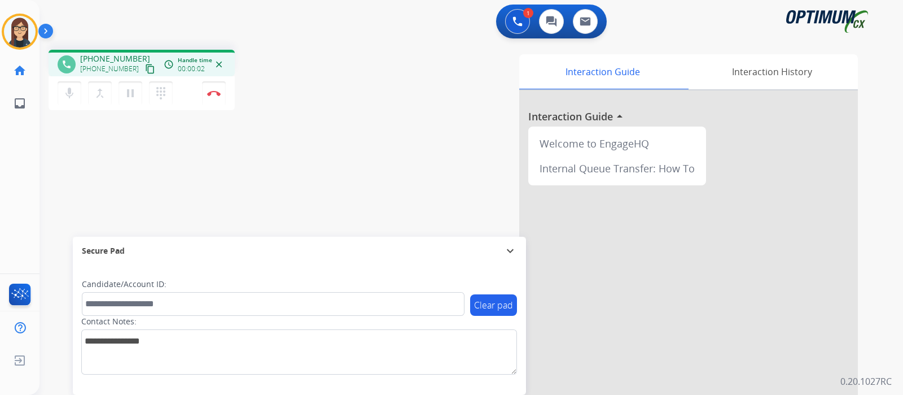
click at [145, 66] on mat-icon "content_copy" at bounding box center [150, 69] width 10 height 10
click at [387, 146] on div "Interaction Guide Interaction History Interaction Guide arrow_drop_up Welcome t…" at bounding box center [605, 282] width 506 height 457
click at [345, 173] on div "phone [PHONE_NUMBER] [PHONE_NUMBER] content_copy access_time Call metrics Queue…" at bounding box center [458, 276] width 837 height 471
click at [213, 94] on img at bounding box center [214, 93] width 14 height 6
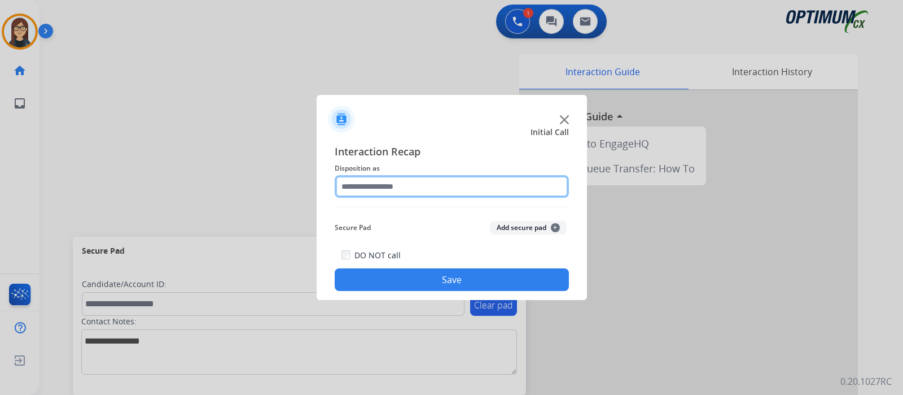
click at [366, 191] on input "text" at bounding box center [452, 186] width 234 height 23
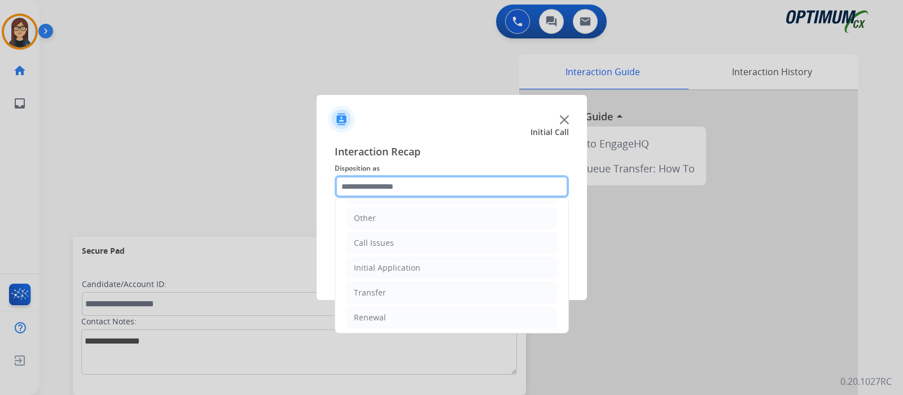
scroll to position [75, 0]
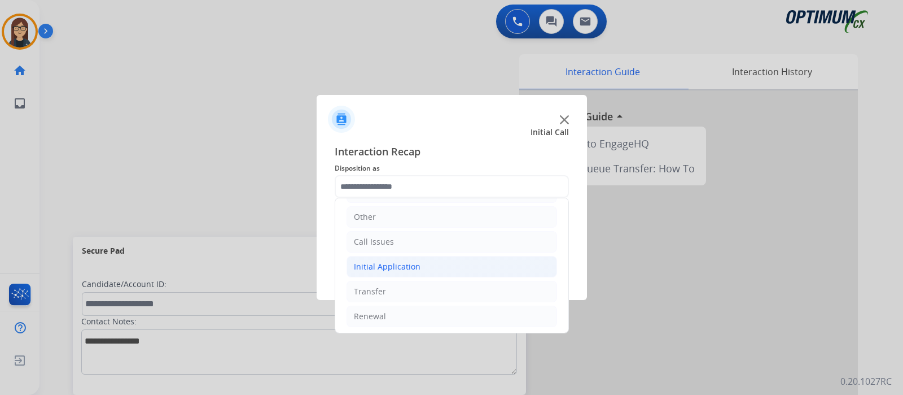
click at [378, 263] on div "Initial Application" at bounding box center [387, 266] width 67 height 11
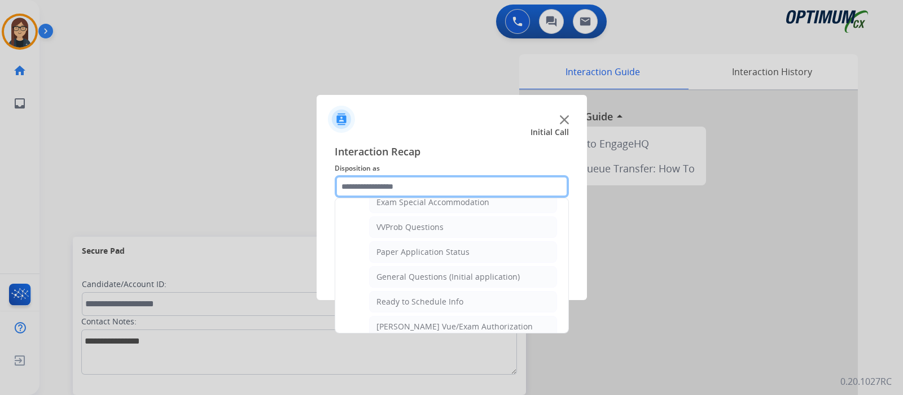
scroll to position [639, 0]
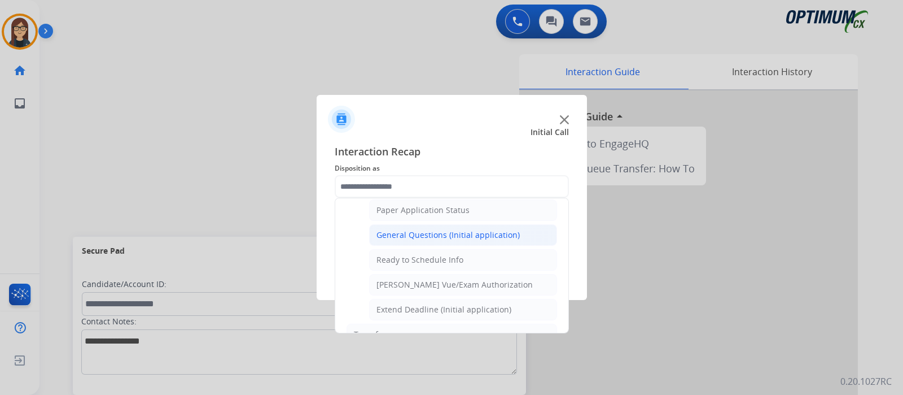
click at [417, 229] on div "General Questions (Initial application)" at bounding box center [448, 234] width 143 height 11
type input "**********"
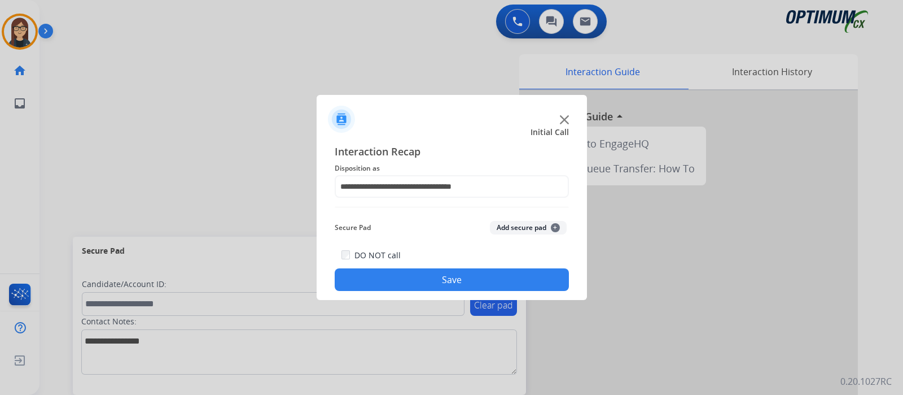
click at [424, 275] on button "Save" at bounding box center [452, 279] width 234 height 23
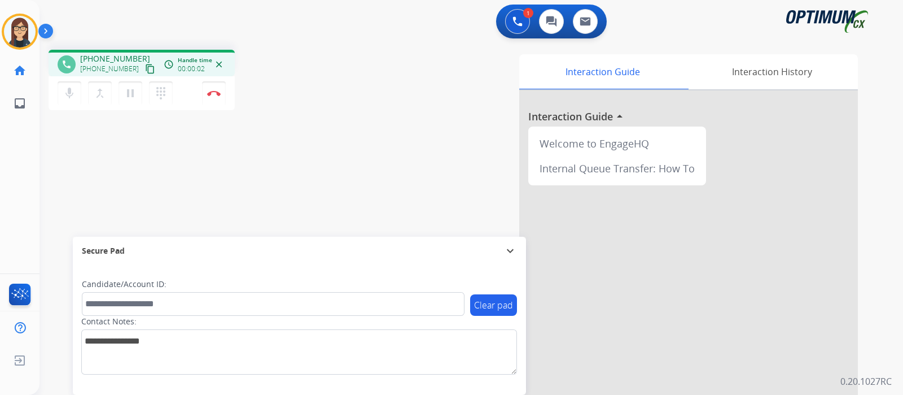
click at [145, 70] on mat-icon "content_copy" at bounding box center [150, 69] width 10 height 10
drag, startPoint x: 67, startPoint y: 88, endPoint x: 144, endPoint y: 100, distance: 77.8
click at [67, 88] on mat-icon "mic" at bounding box center [70, 93] width 14 height 14
click at [65, 94] on mat-icon "mic_off" at bounding box center [70, 93] width 14 height 14
click at [73, 91] on mat-icon "mic" at bounding box center [70, 93] width 14 height 14
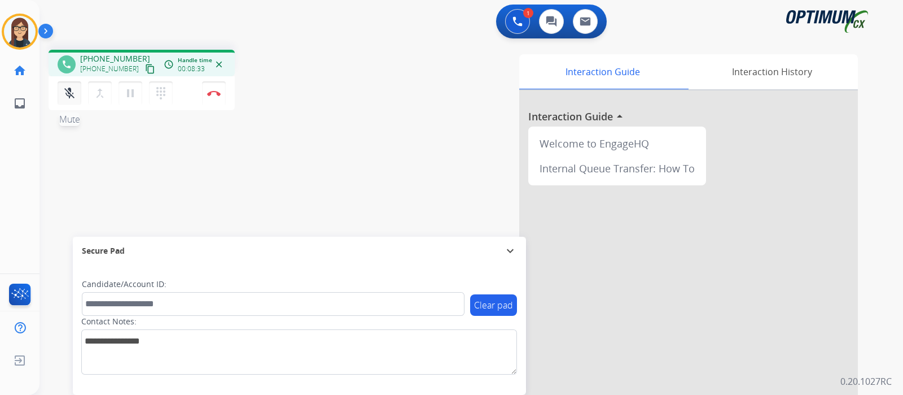
click at [65, 91] on mat-icon "mic_off" at bounding box center [70, 93] width 14 height 14
click at [349, 39] on div "1 Voice Interactions 0 Chat Interactions 0 Email Interactions" at bounding box center [464, 23] width 823 height 36
click at [213, 96] on button "Disconnect" at bounding box center [214, 93] width 24 height 24
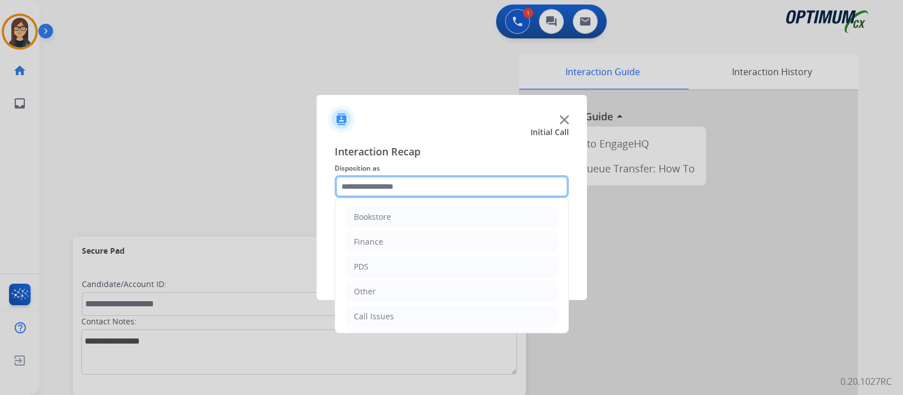
click at [383, 185] on input "text" at bounding box center [452, 186] width 234 height 23
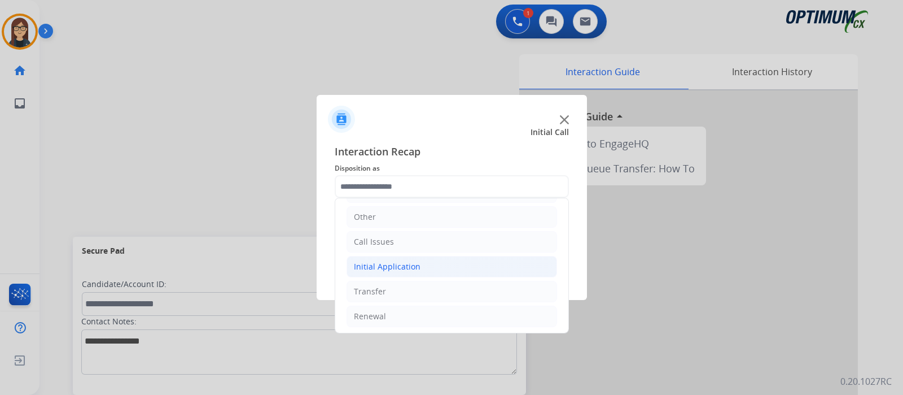
click at [405, 261] on div "Initial Application" at bounding box center [387, 266] width 67 height 11
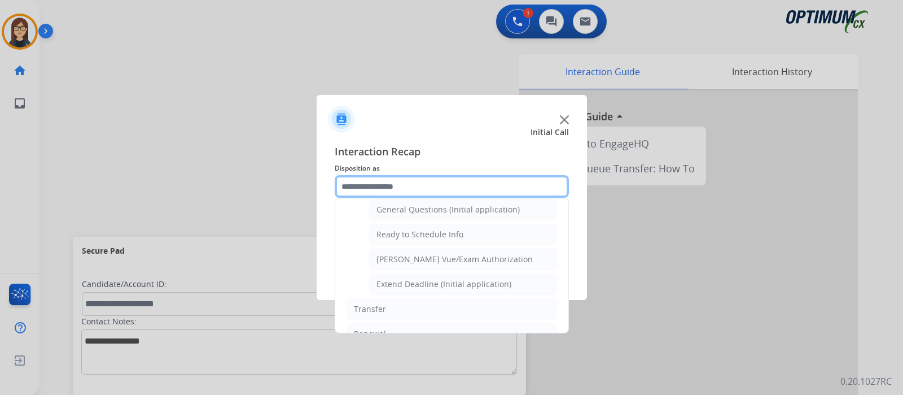
scroll to position [677, 0]
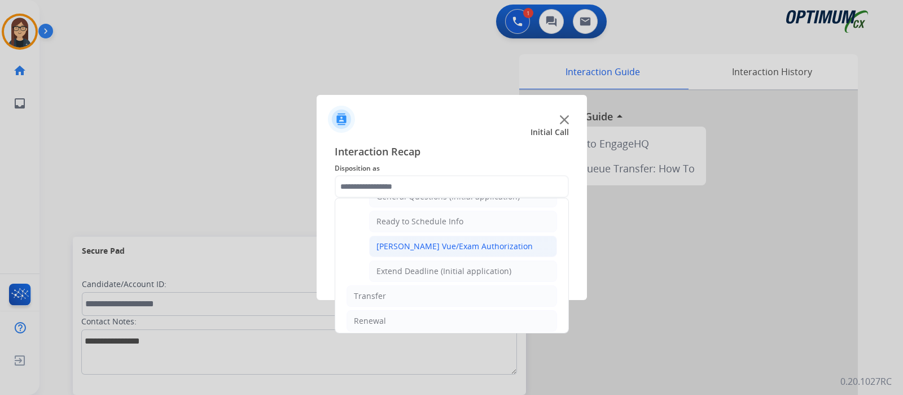
click at [433, 243] on div "[PERSON_NAME] Vue/Exam Authorization" at bounding box center [455, 245] width 156 height 11
type input "**********"
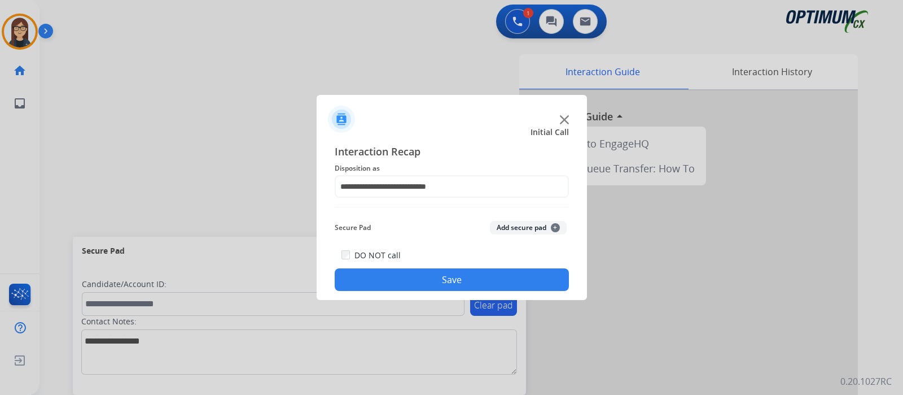
click at [422, 285] on button "Save" at bounding box center [452, 279] width 234 height 23
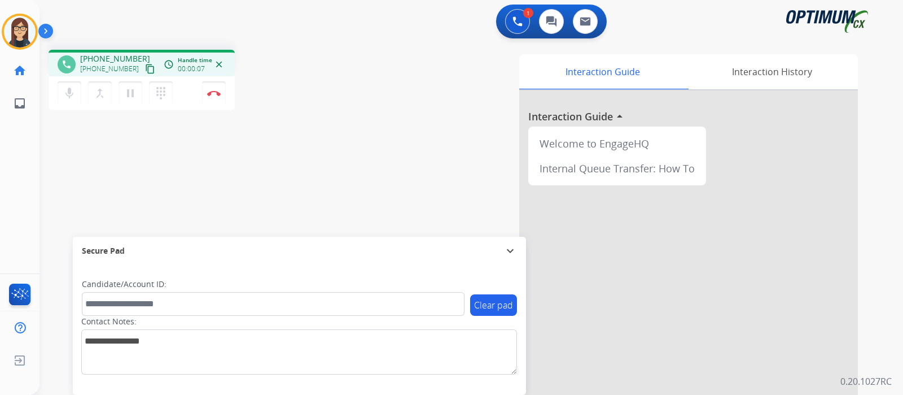
click at [145, 68] on mat-icon "content_copy" at bounding box center [150, 69] width 10 height 10
click at [69, 90] on mat-icon "mic" at bounding box center [70, 93] width 14 height 14
click at [65, 103] on button "mic_off Mute" at bounding box center [70, 93] width 24 height 24
click at [73, 90] on mat-icon "mic" at bounding box center [70, 93] width 14 height 14
click at [256, 143] on div "phone [PHONE_NUMBER] [PHONE_NUMBER] content_copy access_time Call metrics Queue…" at bounding box center [458, 276] width 837 height 471
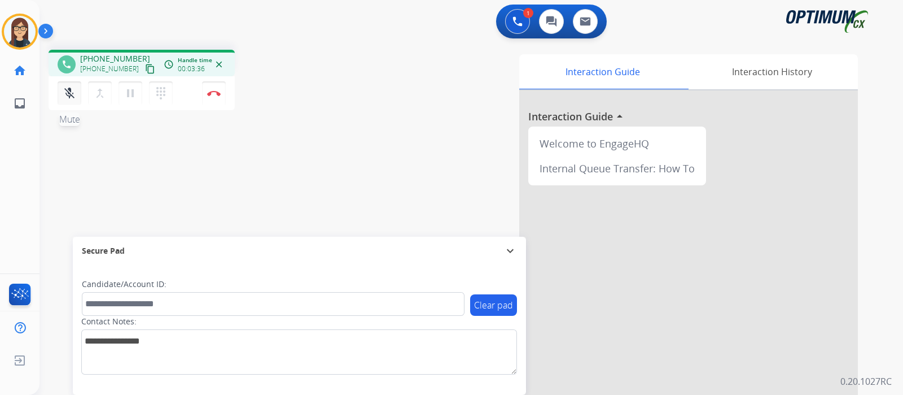
click at [71, 98] on mat-icon "mic_off" at bounding box center [70, 93] width 14 height 14
click at [325, 179] on div "phone [PHONE_NUMBER] [PHONE_NUMBER] content_copy access_time Call metrics Queue…" at bounding box center [458, 276] width 837 height 471
click at [213, 98] on button "Disconnect" at bounding box center [214, 93] width 24 height 24
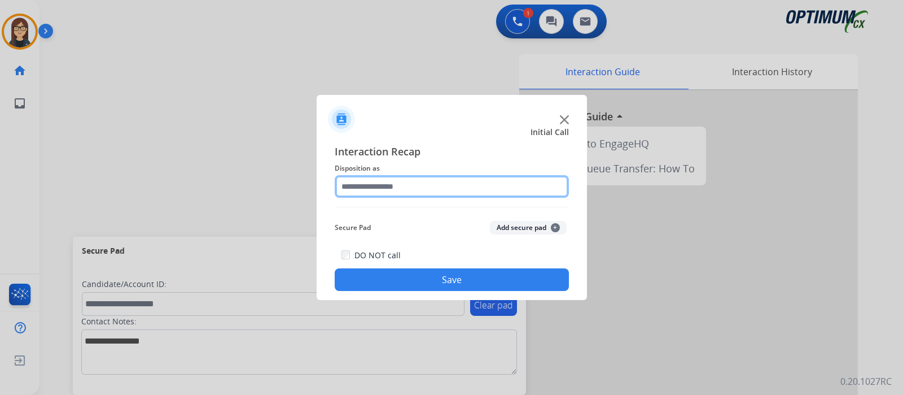
click at [356, 185] on input "text" at bounding box center [452, 186] width 234 height 23
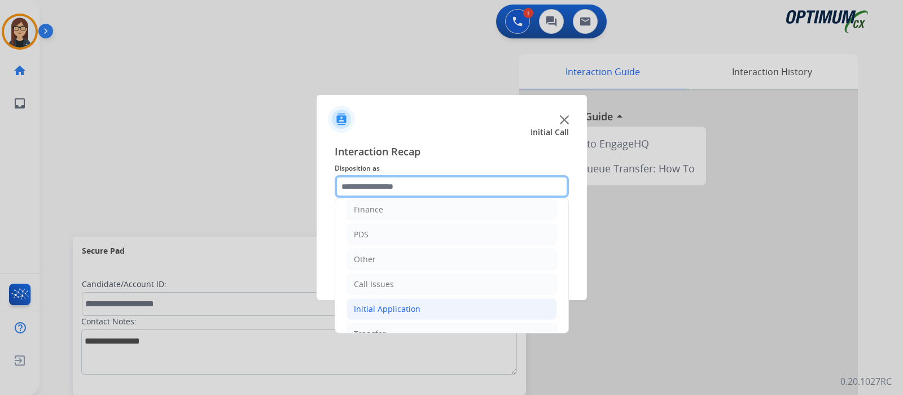
scroll to position [75, 0]
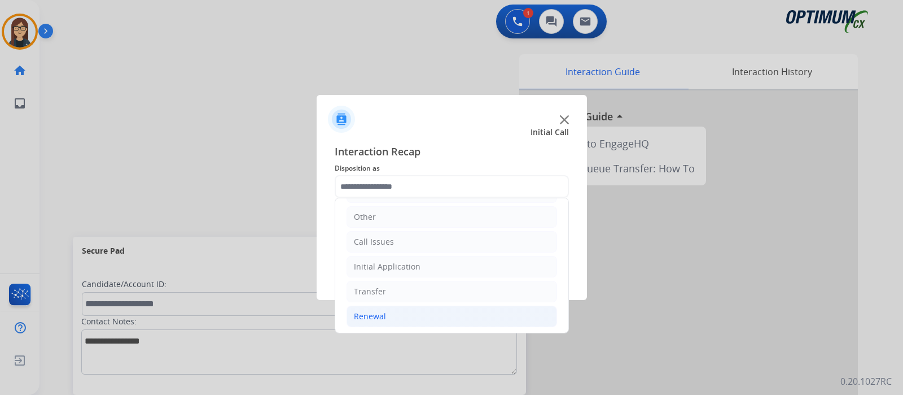
click at [367, 313] on div "Renewal" at bounding box center [370, 315] width 32 height 11
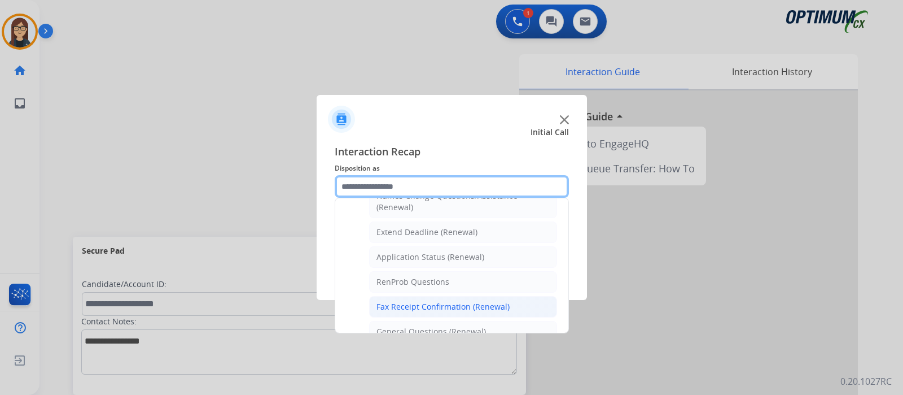
scroll to position [290, 0]
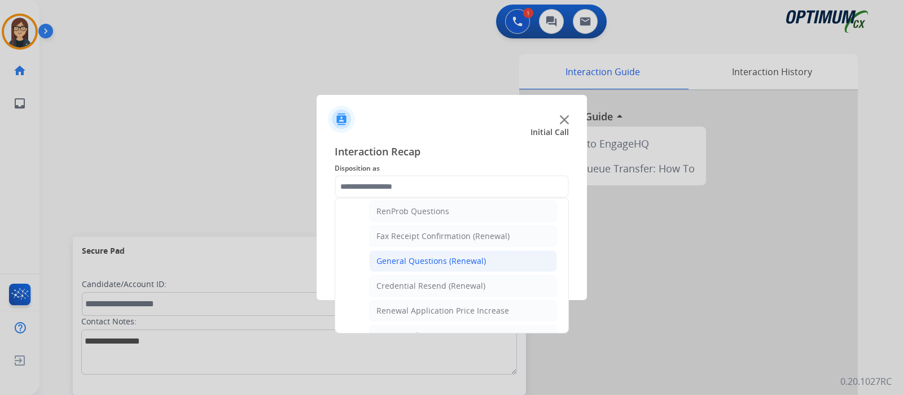
click at [445, 261] on div "General Questions (Renewal)" at bounding box center [432, 260] width 110 height 11
type input "**********"
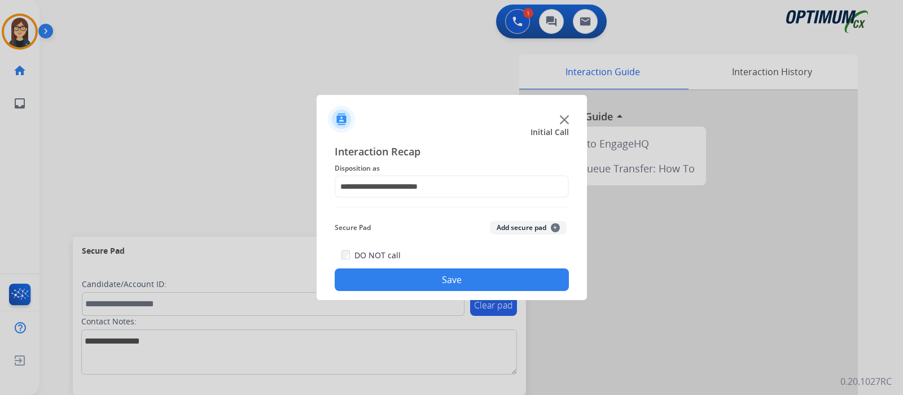
click at [424, 281] on button "Save" at bounding box center [452, 279] width 234 height 23
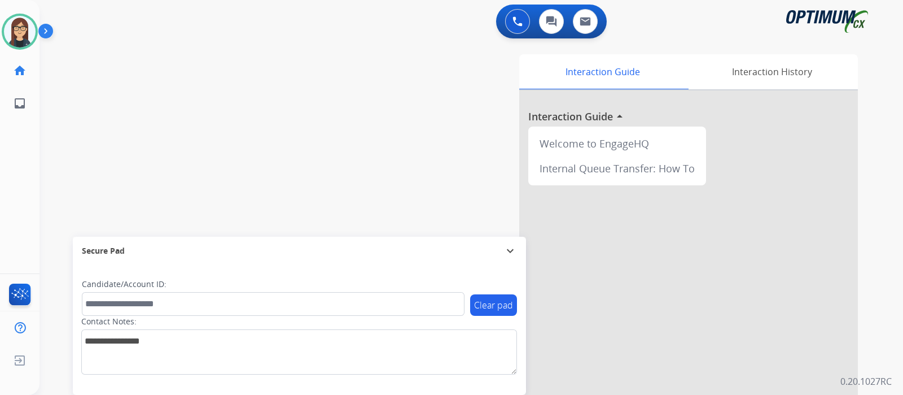
click at [243, 151] on div "swap_horiz Break voice bridge close_fullscreen Connect 3-Way Call merge_type Se…" at bounding box center [458, 276] width 837 height 471
click at [233, 108] on div "swap_horiz Break voice bridge close_fullscreen Connect 3-Way Call merge_type Se…" at bounding box center [458, 276] width 837 height 471
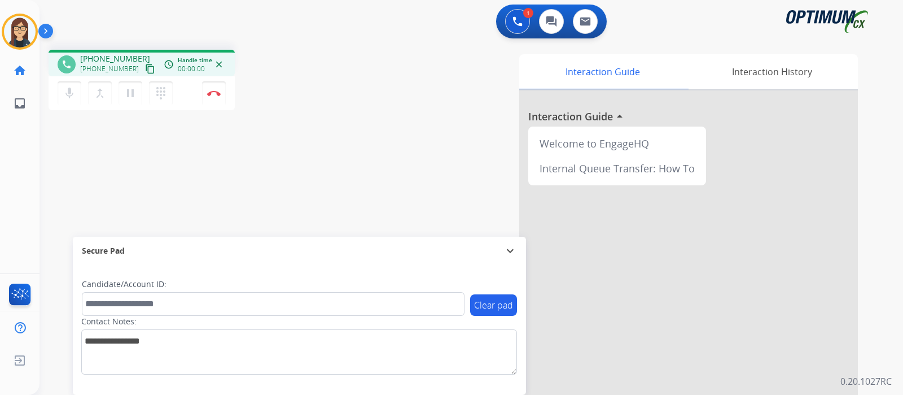
click at [145, 68] on mat-icon "content_copy" at bounding box center [150, 69] width 10 height 10
click at [215, 94] on img at bounding box center [214, 93] width 14 height 6
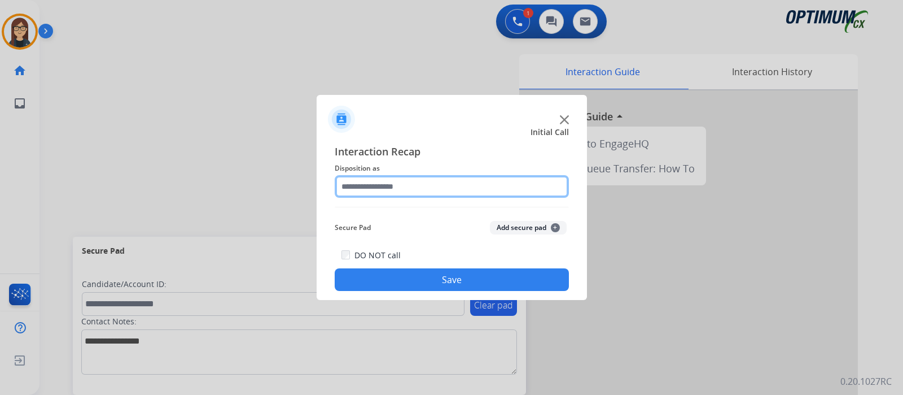
click at [377, 190] on input "text" at bounding box center [452, 186] width 234 height 23
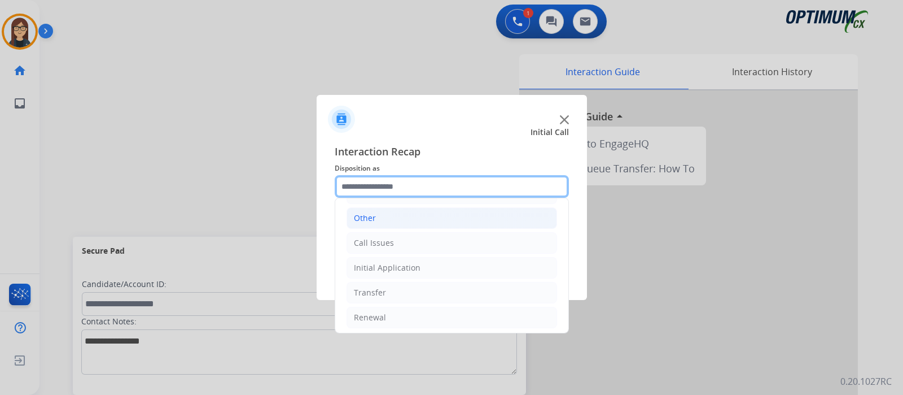
scroll to position [75, 0]
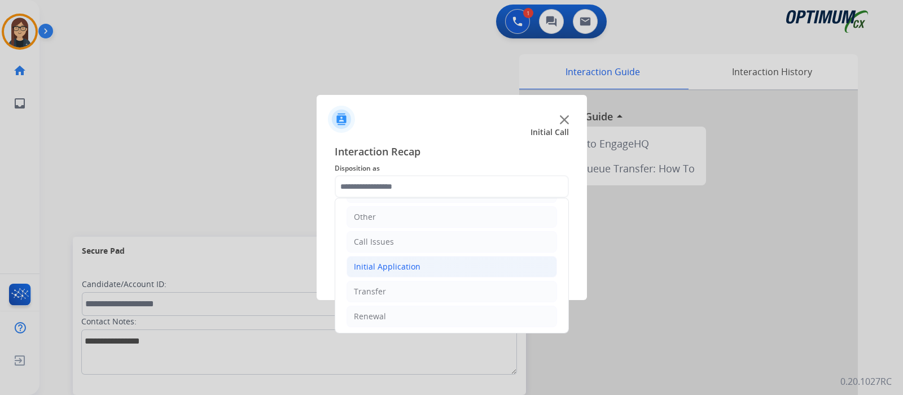
click at [398, 257] on li "Initial Application" at bounding box center [452, 266] width 211 height 21
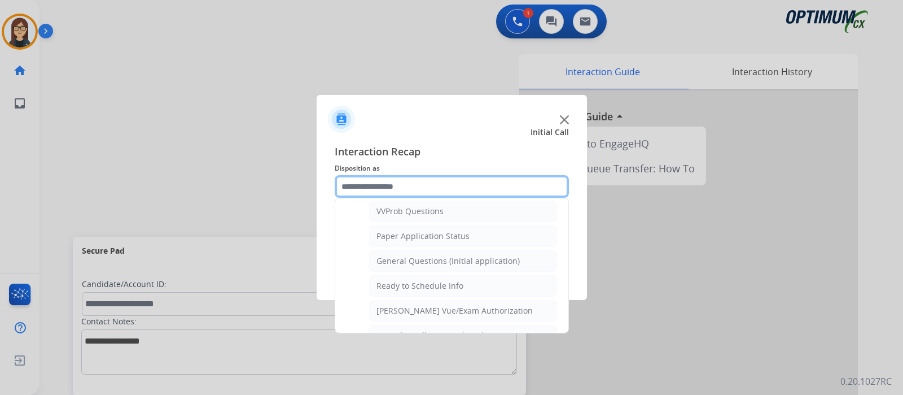
scroll to position [639, 0]
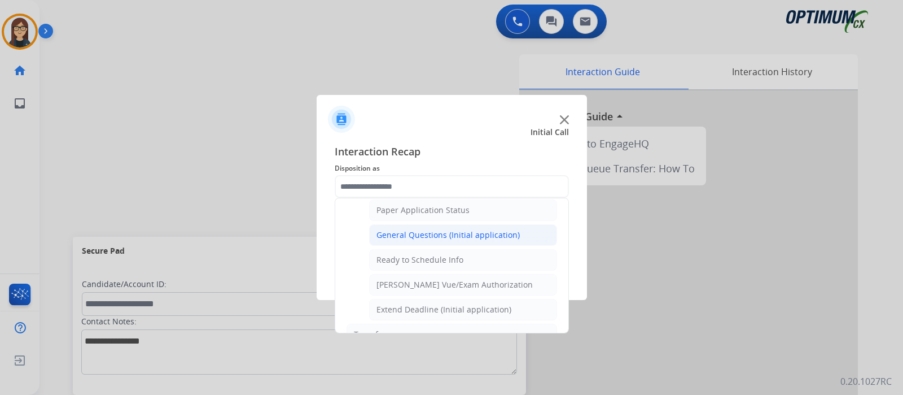
click at [441, 229] on div "General Questions (Initial application)" at bounding box center [448, 234] width 143 height 11
type input "**********"
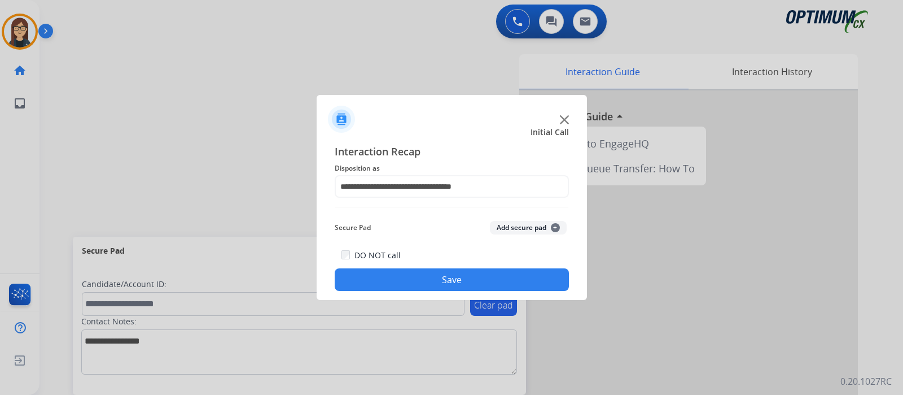
click at [432, 273] on button "Save" at bounding box center [452, 279] width 234 height 23
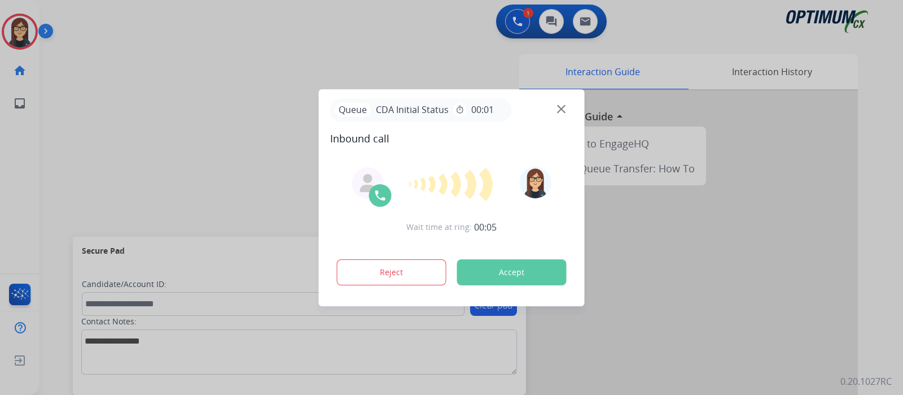
click at [218, 151] on div at bounding box center [451, 197] width 903 height 395
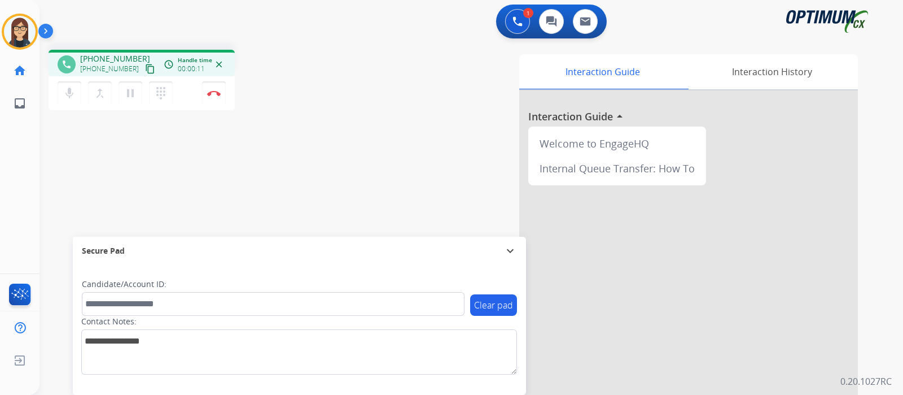
click at [145, 68] on mat-icon "content_copy" at bounding box center [150, 69] width 10 height 10
click at [354, 147] on div "Interaction Guide Interaction History Interaction Guide arrow_drop_up Welcome t…" at bounding box center [605, 282] width 506 height 457
click at [332, 93] on div "phone [PHONE_NUMBER] [PHONE_NUMBER] content_copy access_time Call metrics Queue…" at bounding box center [198, 82] width 299 height 64
click at [389, 85] on div "Interaction Guide Interaction History Interaction Guide arrow_drop_up Welcome t…" at bounding box center [605, 282] width 506 height 457
click at [216, 97] on button "Disconnect" at bounding box center [214, 93] width 24 height 24
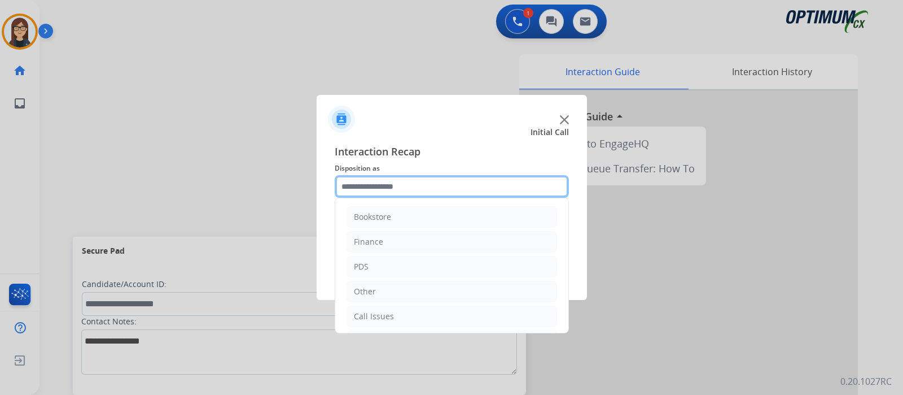
click at [383, 179] on input "text" at bounding box center [452, 186] width 234 height 23
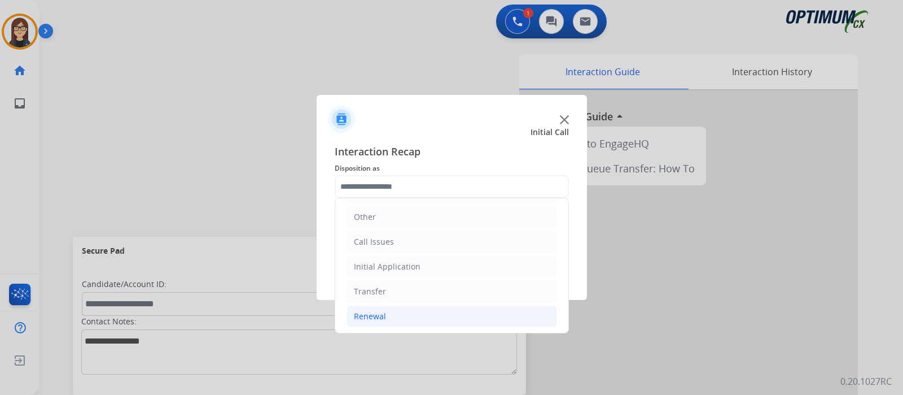
click at [375, 316] on div "Renewal" at bounding box center [370, 315] width 32 height 11
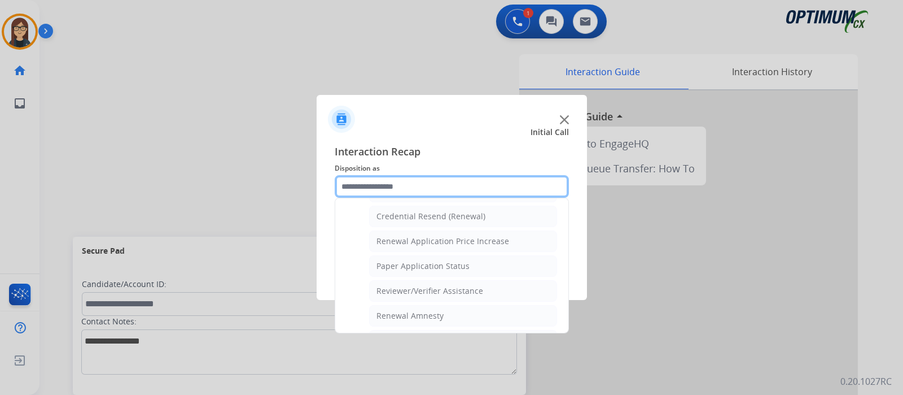
scroll to position [361, 0]
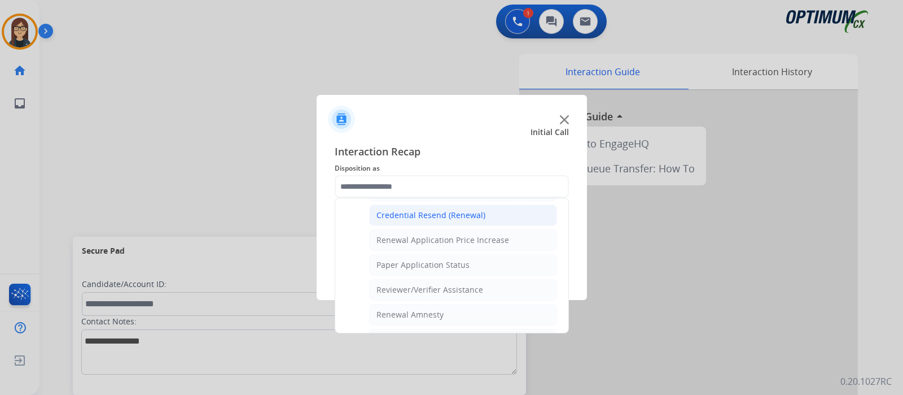
click at [451, 212] on div "Credential Resend (Renewal)" at bounding box center [431, 214] width 109 height 11
type input "**********"
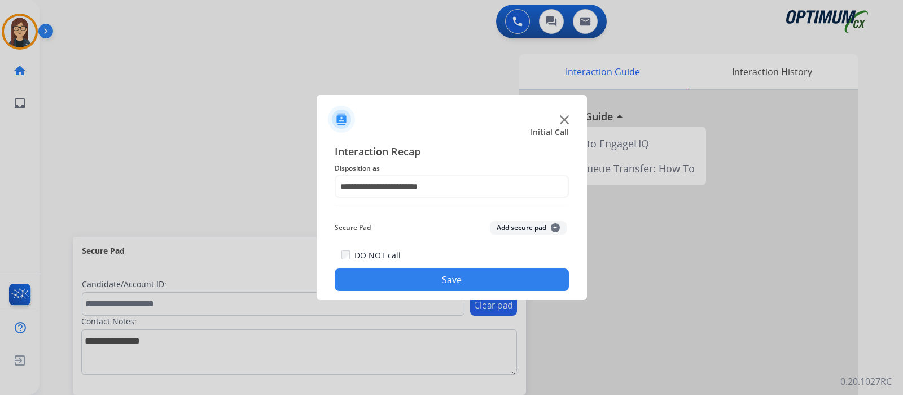
click at [404, 275] on button "Save" at bounding box center [452, 279] width 234 height 23
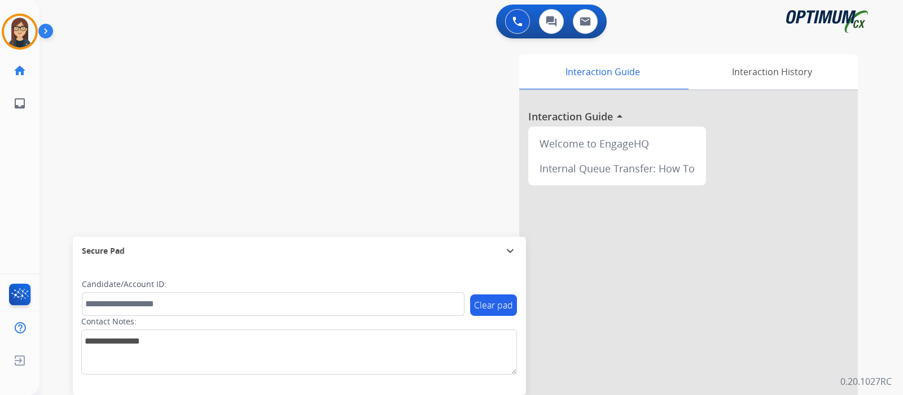
click at [325, 178] on div "swap_horiz Break voice bridge close_fullscreen Connect 3-Way Call merge_type Se…" at bounding box center [458, 276] width 837 height 471
click at [24, 30] on img at bounding box center [20, 32] width 32 height 32
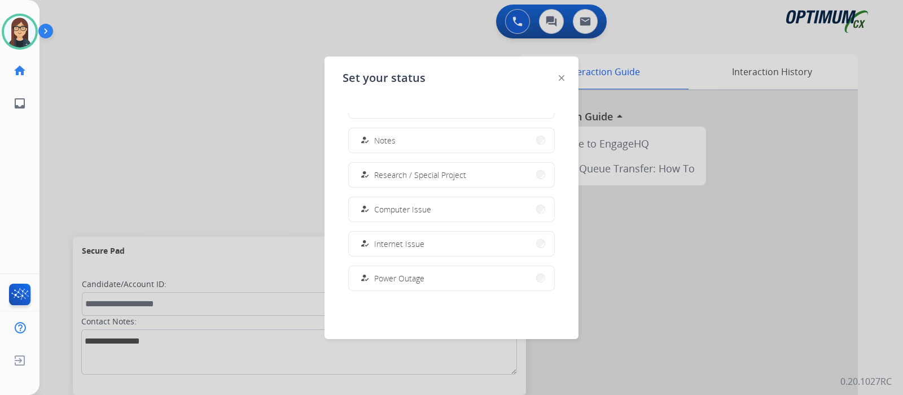
scroll to position [281, 0]
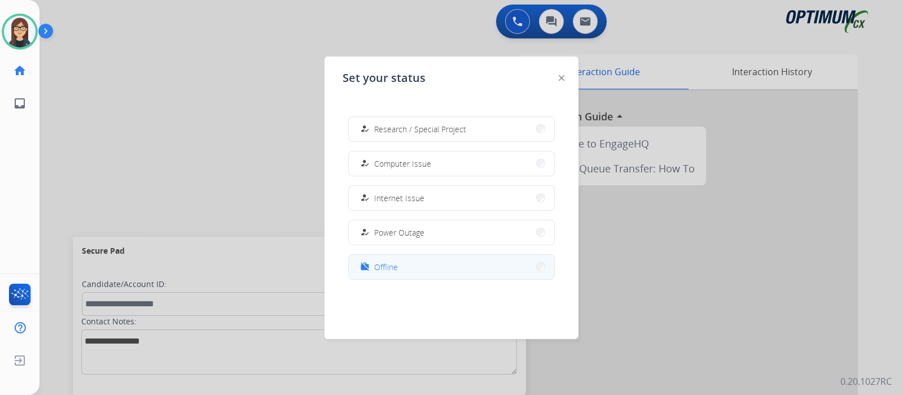
click at [389, 266] on span "Offline" at bounding box center [386, 267] width 24 height 12
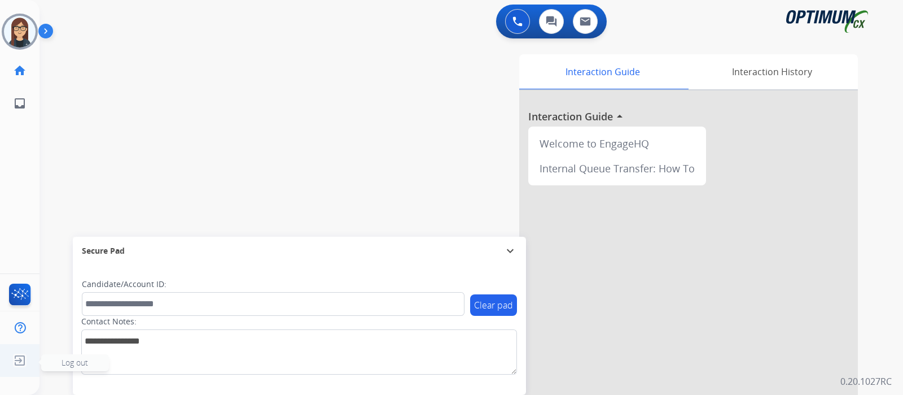
click at [25, 361] on img at bounding box center [20, 359] width 20 height 21
click at [78, 364] on span "Log out" at bounding box center [75, 362] width 27 height 11
